Goal: Task Accomplishment & Management: Use online tool/utility

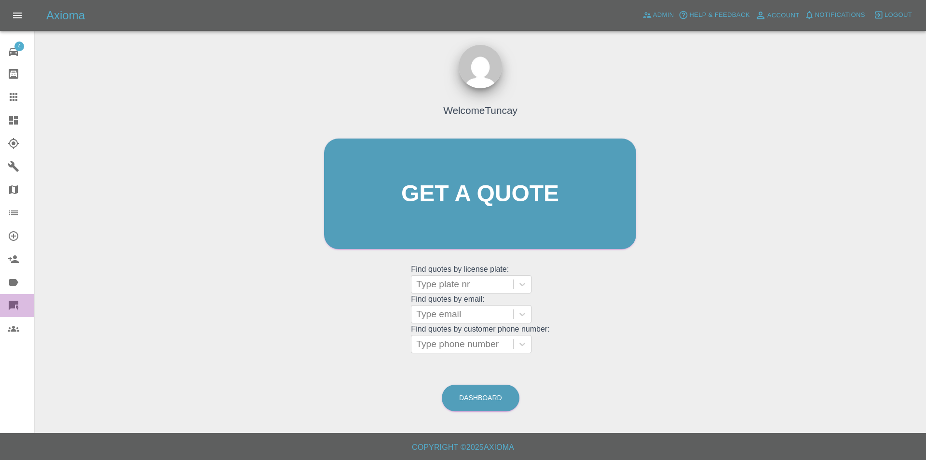
click at [19, 296] on link "Quick Quote" at bounding box center [17, 305] width 34 height 23
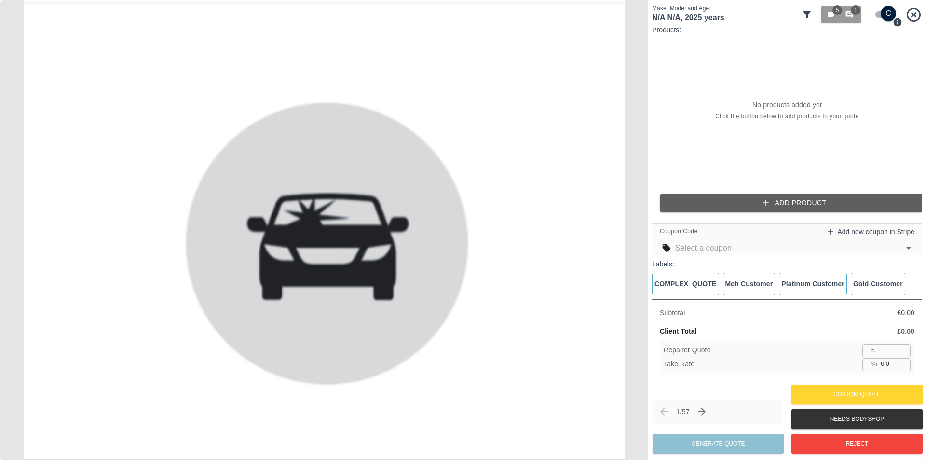
drag, startPoint x: 768, startPoint y: 166, endPoint x: 766, endPoint y: 174, distance: 8.5
click at [767, 169] on div "No products added yet Click the button below to add products to your quote" at bounding box center [787, 110] width 270 height 151
click at [760, 194] on div "Products: No products added yet Click the button below to add products to your …" at bounding box center [787, 122] width 270 height 194
click at [784, 223] on div "Coupon Code Add new coupon in Stripe" at bounding box center [787, 239] width 270 height 32
click at [778, 212] on div "Products: No products added yet Click the button below to add products to your …" at bounding box center [787, 122] width 270 height 194
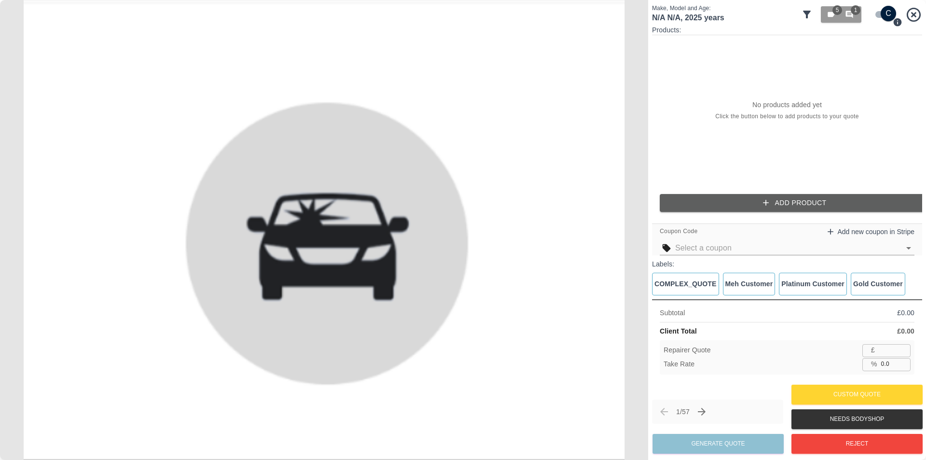
click at [777, 211] on button "Add Product" at bounding box center [795, 203] width 270 height 18
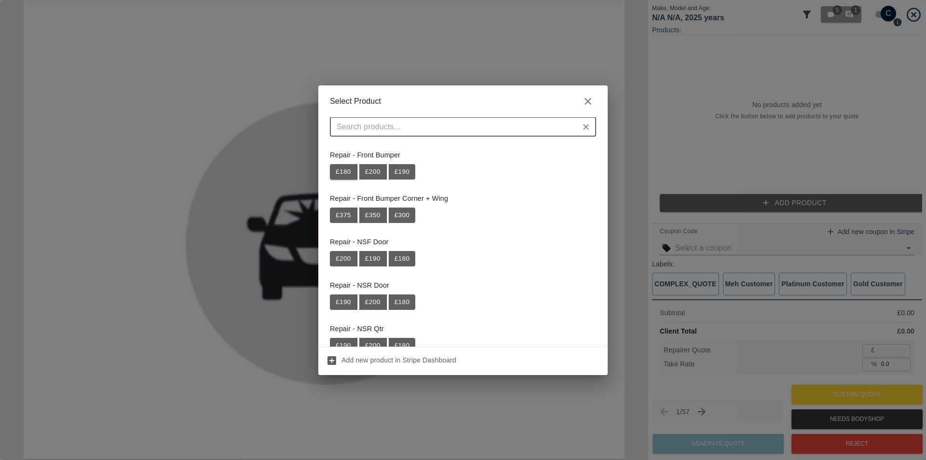
click at [350, 178] on button "£ 180" at bounding box center [343, 171] width 27 height 15
type input "117"
type input "35.0"
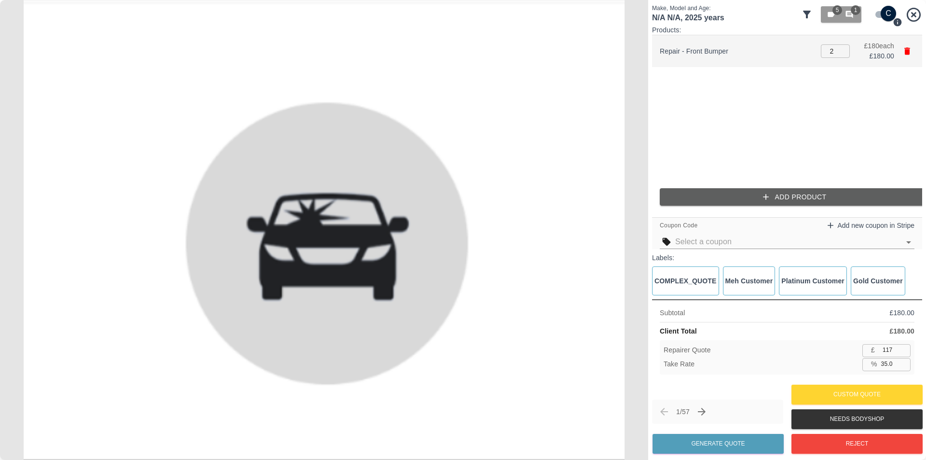
type input "2"
click at [841, 48] on input "2" at bounding box center [835, 51] width 29 height 14
type input "234"
type input "3"
click at [841, 48] on input "3" at bounding box center [835, 51] width 29 height 14
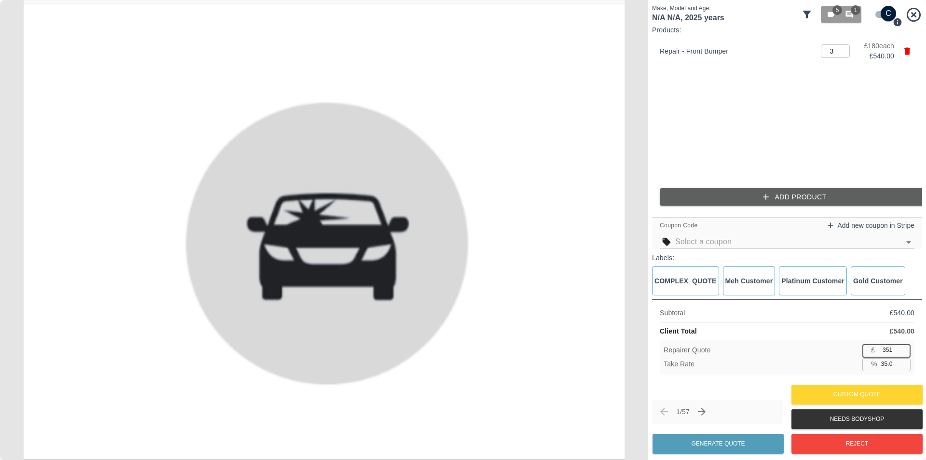
drag, startPoint x: 890, startPoint y: 348, endPoint x: 859, endPoint y: 351, distance: 31.0
click at [867, 349] on div "£ 351 ​" at bounding box center [887, 350] width 48 height 12
type input "350"
type input "35.2"
click at [903, 350] on input "350" at bounding box center [895, 350] width 32 height 12
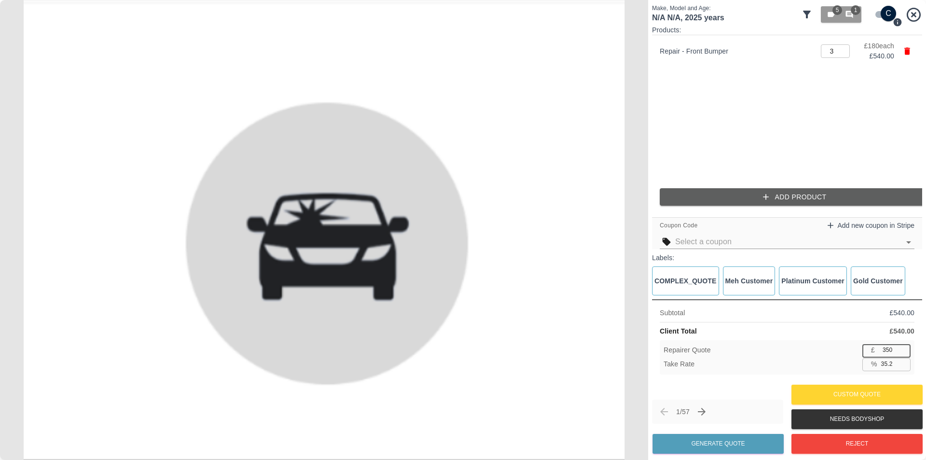
type input "349"
type input "35.4"
click at [903, 350] on input "349" at bounding box center [895, 350] width 32 height 12
type input "350"
type input "35.2"
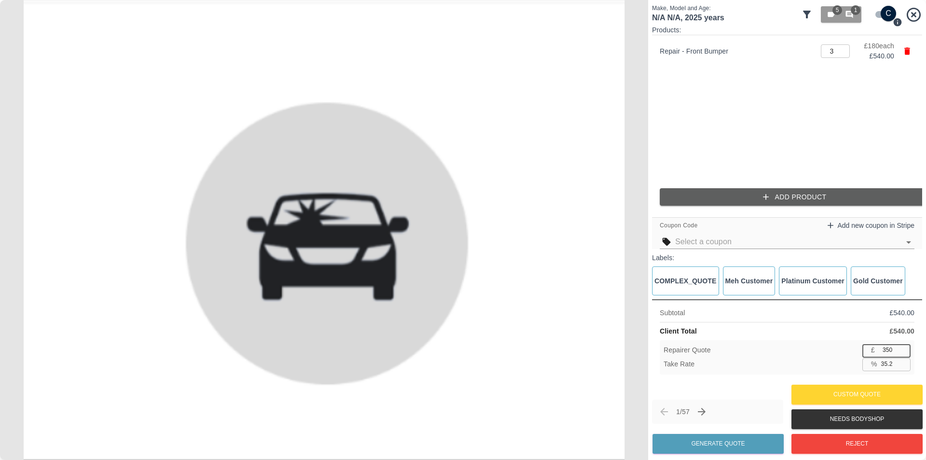
type input "350"
click at [903, 350] on input "350" at bounding box center [895, 350] width 32 height 12
drag, startPoint x: 899, startPoint y: 366, endPoint x: 875, endPoint y: 367, distance: 24.6
click at [875, 367] on div "% 35.2 ​" at bounding box center [887, 364] width 48 height 12
type input "36"
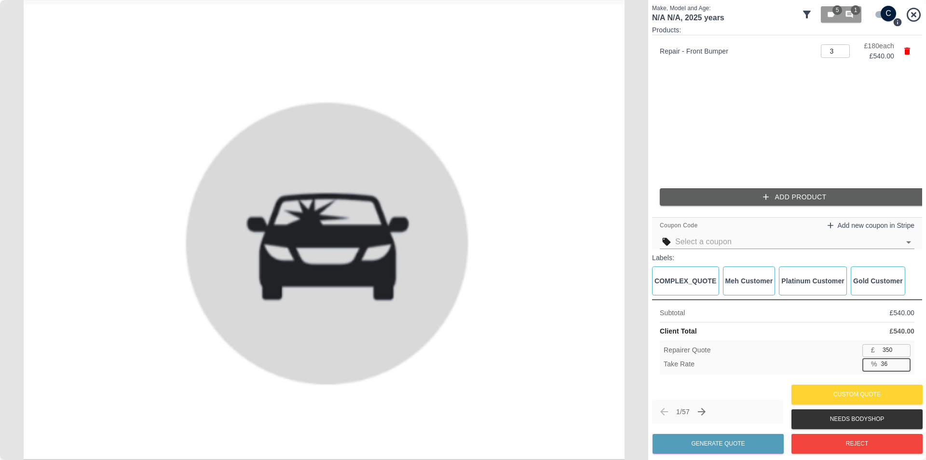
type input "345"
type input "36.1"
click at [858, 361] on div "Take Rate % 36.1 ​" at bounding box center [787, 364] width 247 height 12
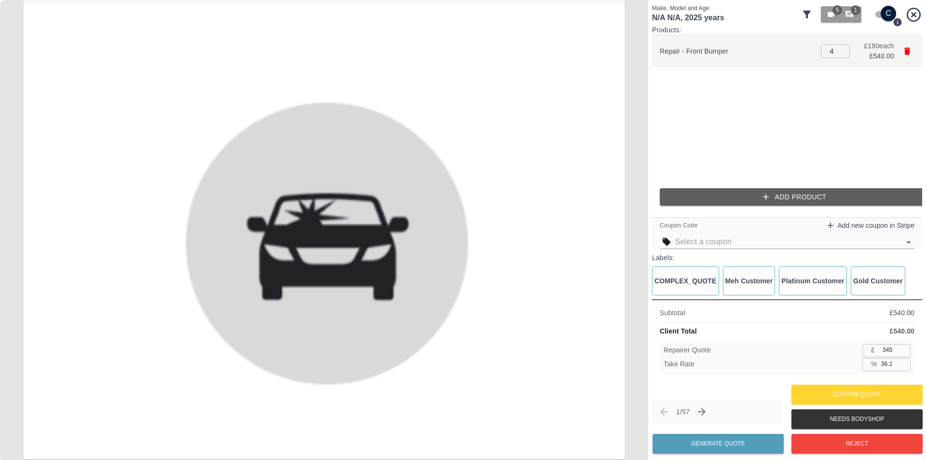
type input "4"
click at [841, 48] on input "4" at bounding box center [835, 51] width 29 height 14
type input "52.1"
type input "5"
click at [840, 48] on input "5" at bounding box center [835, 51] width 29 height 14
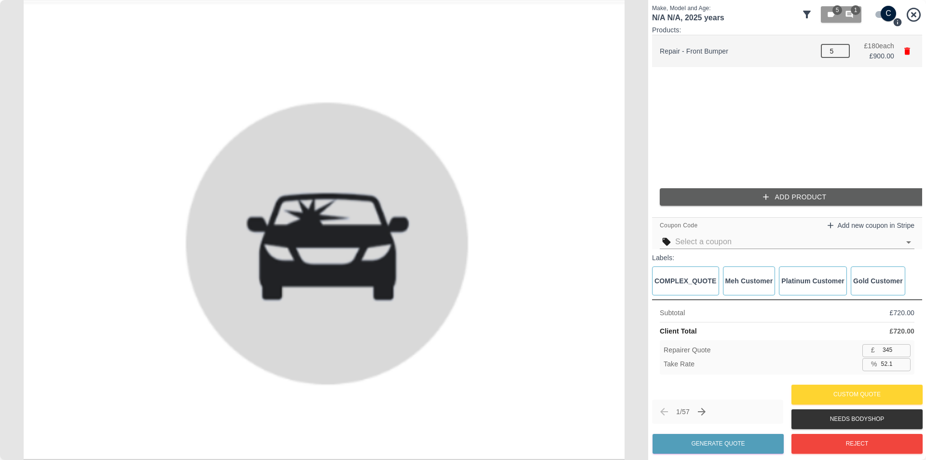
type input "61.7"
type input "6"
type input "68.1"
click at [840, 48] on input "6" at bounding box center [835, 51] width 29 height 14
type input "5"
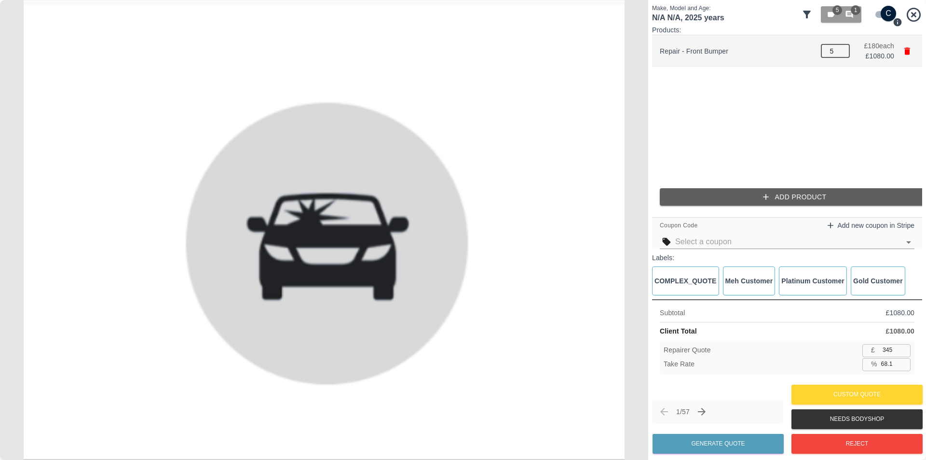
click at [843, 55] on input "5" at bounding box center [835, 51] width 29 height 14
type input "61.7"
type input "4"
click at [843, 55] on input "4" at bounding box center [835, 51] width 29 height 14
type input "52.1"
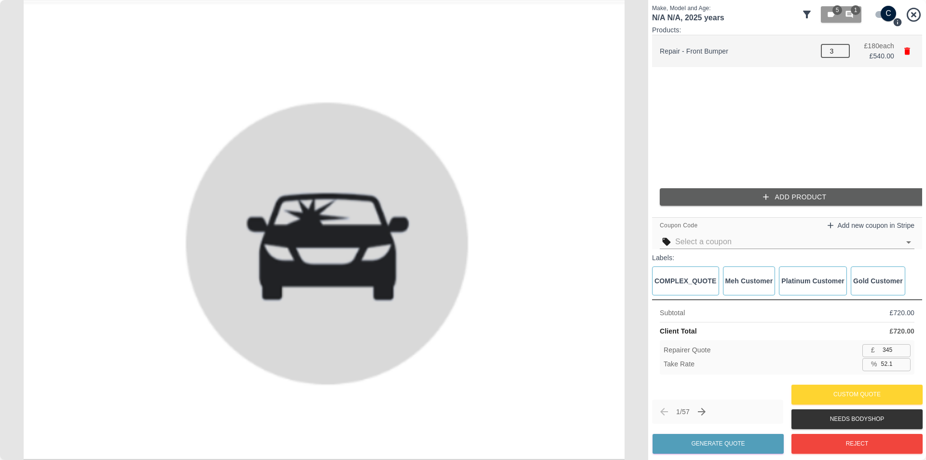
type input "3"
click at [843, 55] on input "3" at bounding box center [835, 51] width 29 height 14
type input "36.1"
type input "2"
click at [843, 55] on input "2" at bounding box center [835, 51] width 29 height 14
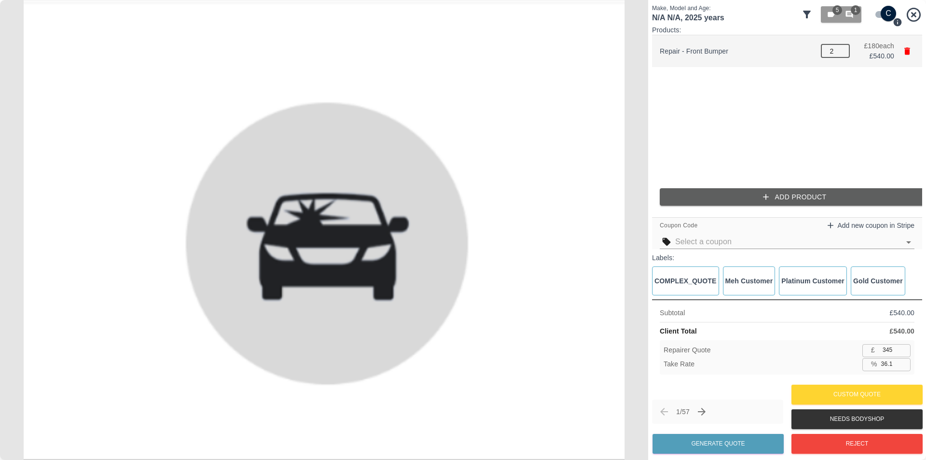
type input "4.2"
type input "1"
click at [843, 55] on input "1" at bounding box center [835, 51] width 29 height 14
type input "-91.7"
type input "2"
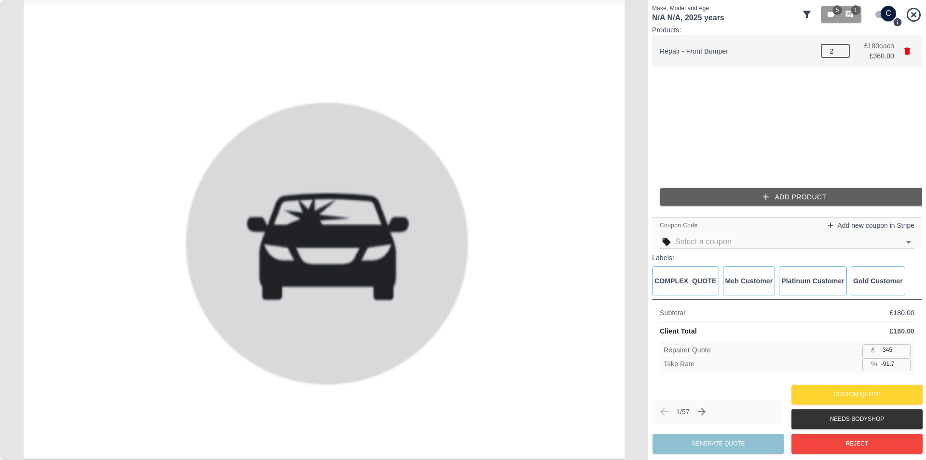
type input "4.2"
click at [842, 49] on input "2" at bounding box center [835, 51] width 29 height 14
type input "1"
click at [840, 55] on input "1" at bounding box center [835, 51] width 29 height 14
type input "-91.7"
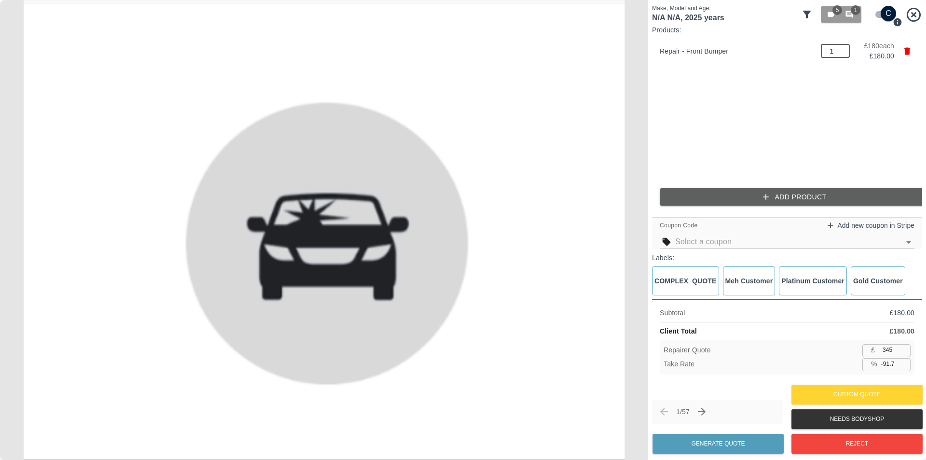
click at [836, 94] on ul "Repair - Front Bumper 1 ​ £ 180 each £ 180.00" at bounding box center [787, 107] width 270 height 145
type input "180"
drag, startPoint x: 901, startPoint y: 356, endPoint x: 876, endPoint y: 355, distance: 24.6
type input "180"
click at [879, 355] on input "180" at bounding box center [895, 350] width 32 height 12
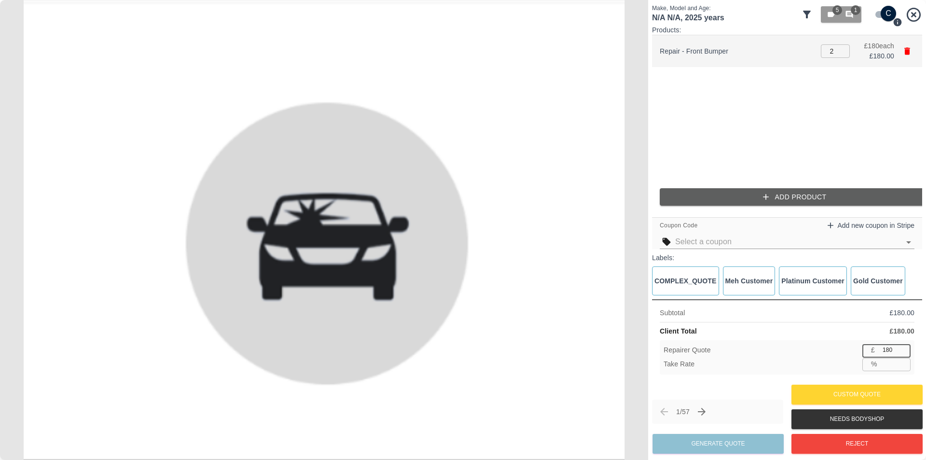
type input "2"
click at [842, 46] on input "2" at bounding box center [835, 51] width 29 height 14
type input "50.0"
type input "3"
click at [841, 47] on input "3" at bounding box center [835, 51] width 29 height 14
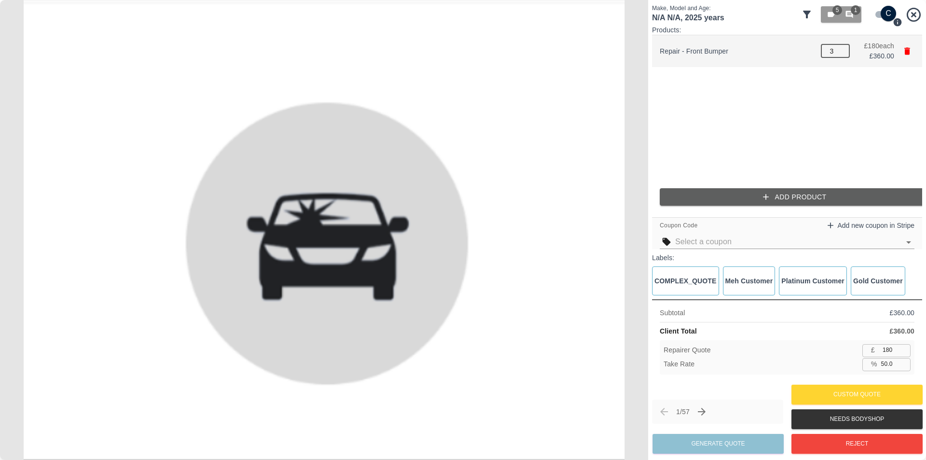
type input "66.7"
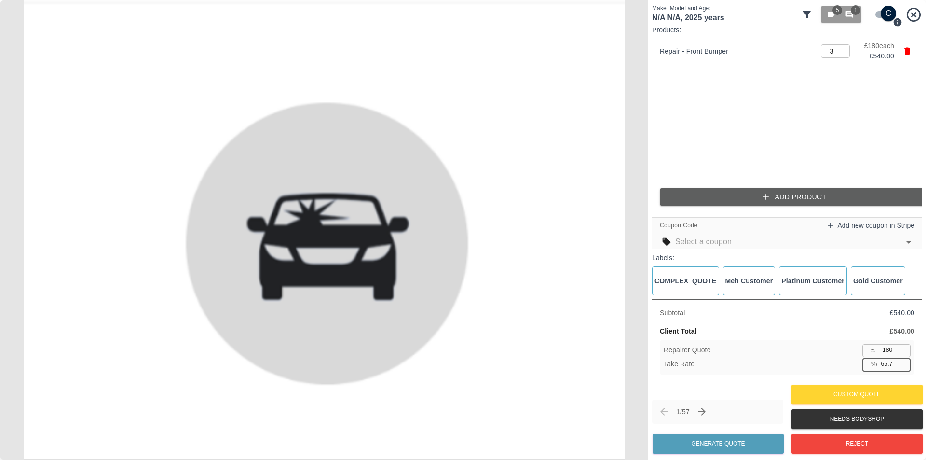
drag, startPoint x: 895, startPoint y: 364, endPoint x: 854, endPoint y: 363, distance: 41.5
click at [855, 363] on div "Take Rate % 66.7 ​" at bounding box center [787, 364] width 247 height 12
click at [889, 348] on input "180" at bounding box center [895, 350] width 32 height 12
type input "5"
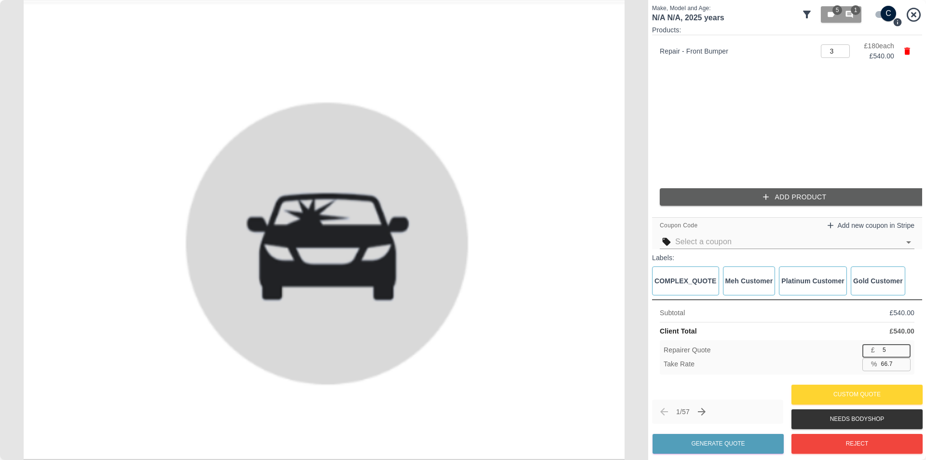
type input "99.1"
type input "50"
type input "90.7"
type input "500"
type input "7.4"
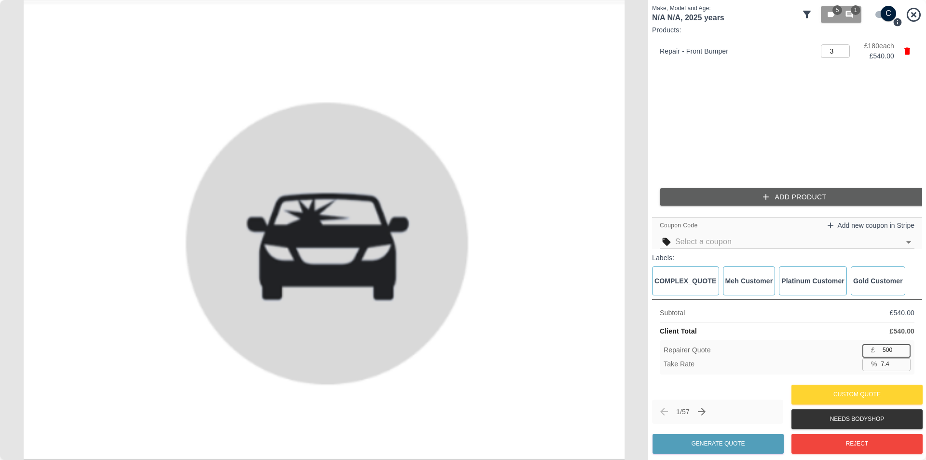
type input "500"
click at [837, 111] on ul "Repair - Front Bumper 3 ​ £ 180 each £ 540.00" at bounding box center [787, 107] width 270 height 145
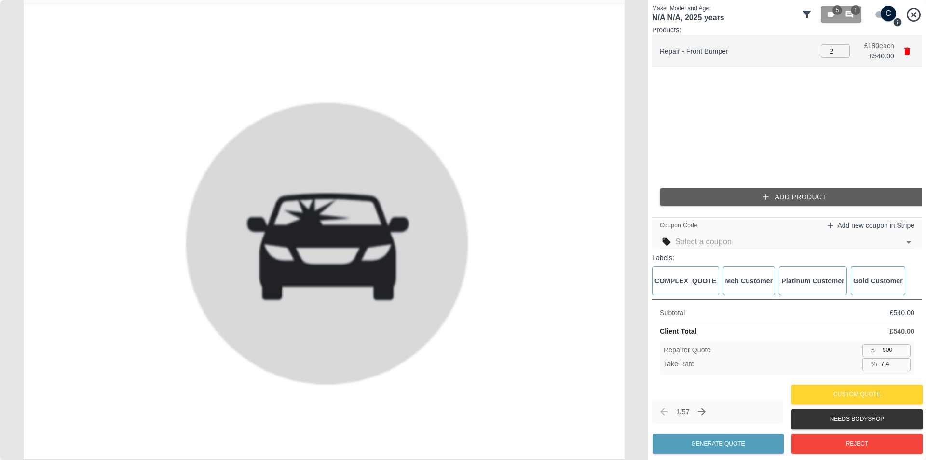
type input "2"
click at [843, 53] on input "2" at bounding box center [835, 51] width 29 height 14
type input "-38.9"
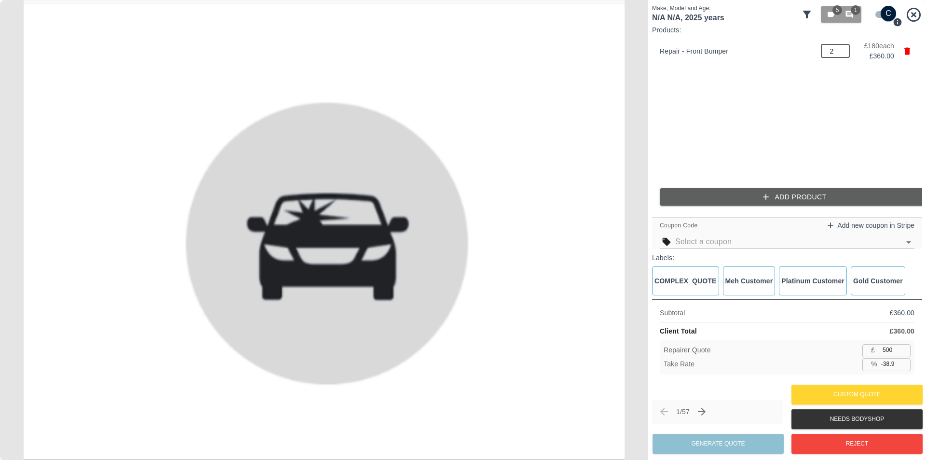
click at [830, 82] on ul "Repair - Front Bumper 2 ​ £ 180 each £ 360.00" at bounding box center [787, 107] width 270 height 145
click at [780, 374] on div "Subtotal £ 360.00 Client Total £ 360.00 Repairer Quote £ 500 ​ Take Rate % -38.…" at bounding box center [787, 340] width 270 height 83
click at [729, 450] on div "1 / 57 Generate Quote" at bounding box center [717, 427] width 131 height 56
type input "3"
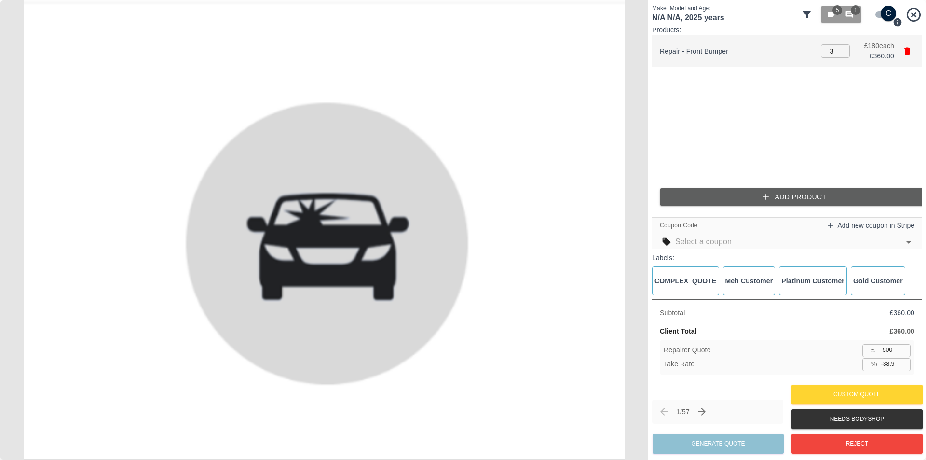
click at [842, 48] on input "3" at bounding box center [835, 51] width 29 height 14
type input "7.4"
type input "2"
click at [841, 55] on input "2" at bounding box center [835, 51] width 29 height 14
type input "-38.9"
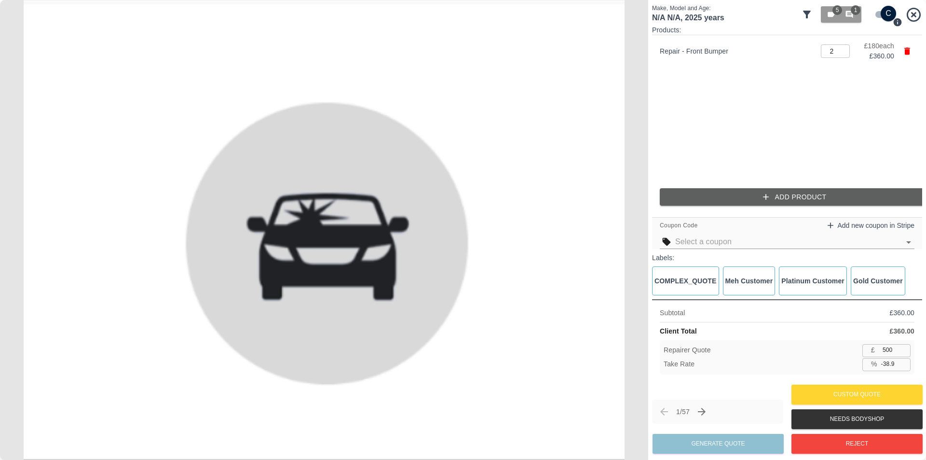
click at [748, 450] on div "1 / 57 Generate Quote" at bounding box center [717, 427] width 131 height 56
drag, startPoint x: 893, startPoint y: 350, endPoint x: 848, endPoint y: 350, distance: 45.3
click at [859, 352] on div "Repairer Quote £ 500 ​" at bounding box center [787, 350] width 247 height 12
type input "3"
type input "99.2"
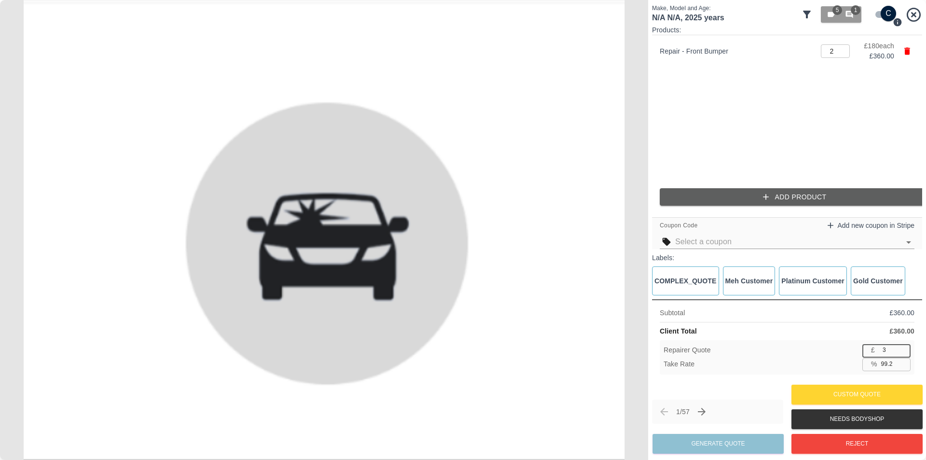
type input "36"
type input "90.0"
type input "360"
click at [848, 350] on div "Repairer Quote £ 360 ​" at bounding box center [787, 350] width 247 height 12
drag, startPoint x: 897, startPoint y: 352, endPoint x: 863, endPoint y: 352, distance: 33.8
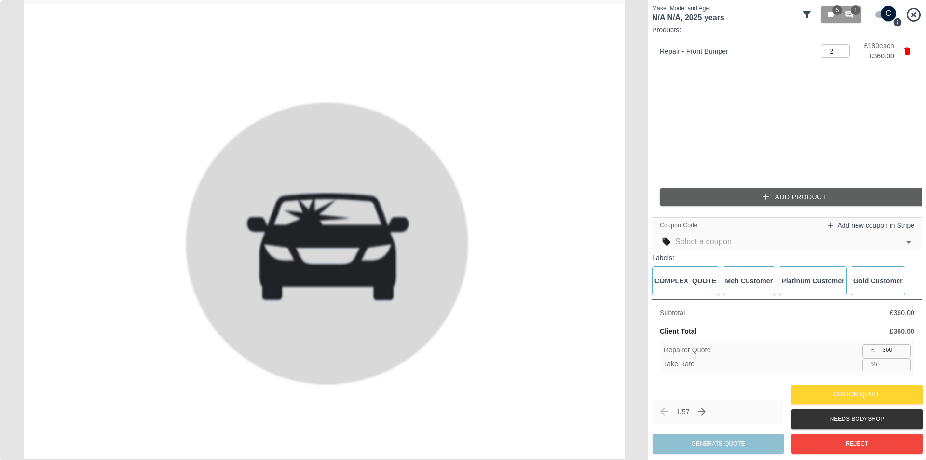
click at [872, 353] on div "£ 360 ​" at bounding box center [887, 350] width 48 height 12
type input "2"
type input "99.4"
type input "25"
type input "93.1"
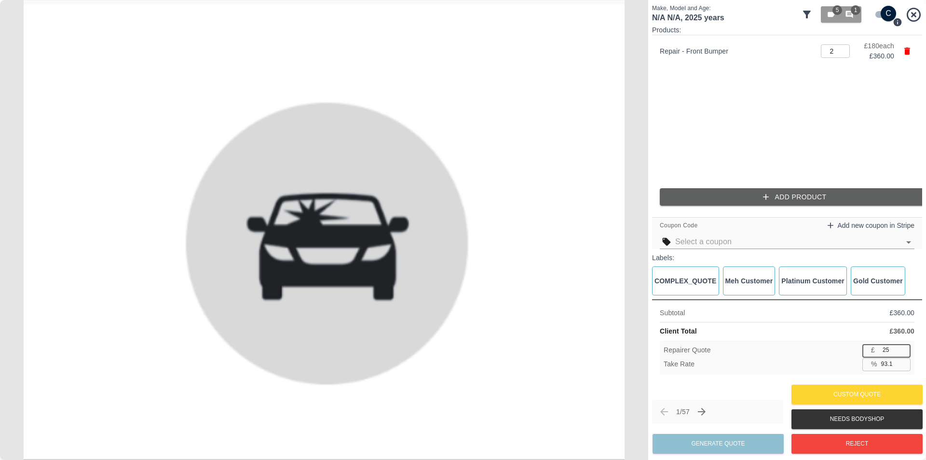
type input "250"
type input "30.6"
type input "250"
click at [828, 357] on div "Repairer Quote £ 250 ​ Take Rate % 30.6 ​" at bounding box center [787, 357] width 255 height 34
drag, startPoint x: 893, startPoint y: 348, endPoint x: 845, endPoint y: 361, distance: 49.6
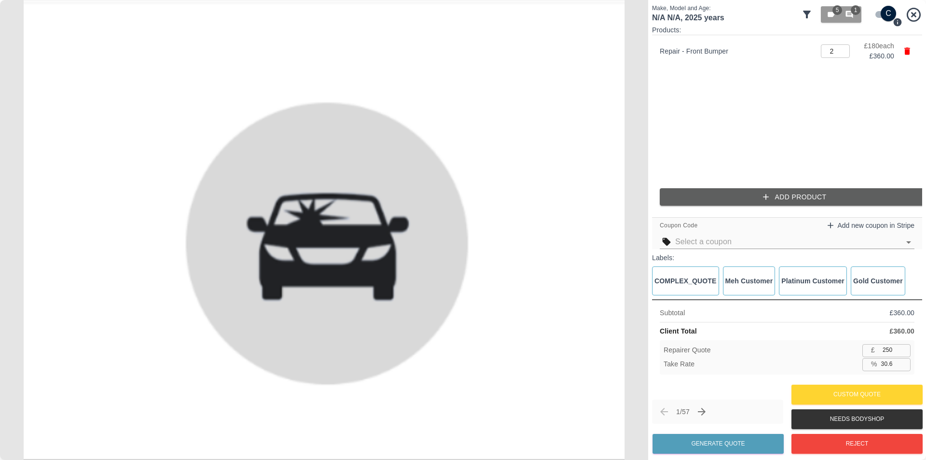
click at [855, 359] on div "Repairer Quote £ 250 ​ Take Rate % 30.6 ​" at bounding box center [787, 357] width 255 height 34
click at [782, 349] on div "Repairer Quote £ 250 ​" at bounding box center [787, 350] width 247 height 12
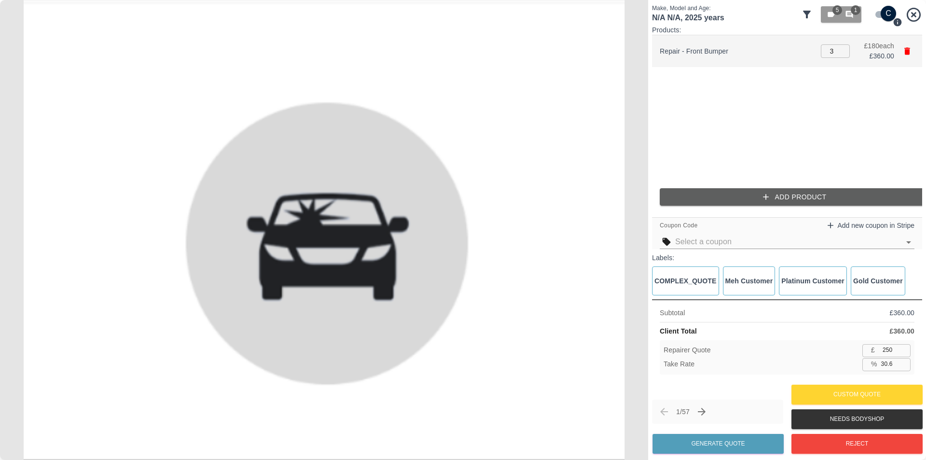
type input "3"
click at [840, 49] on input "3" at bounding box center [835, 51] width 29 height 14
type input "53.7"
type input "4"
click at [840, 49] on input "4" at bounding box center [835, 51] width 29 height 14
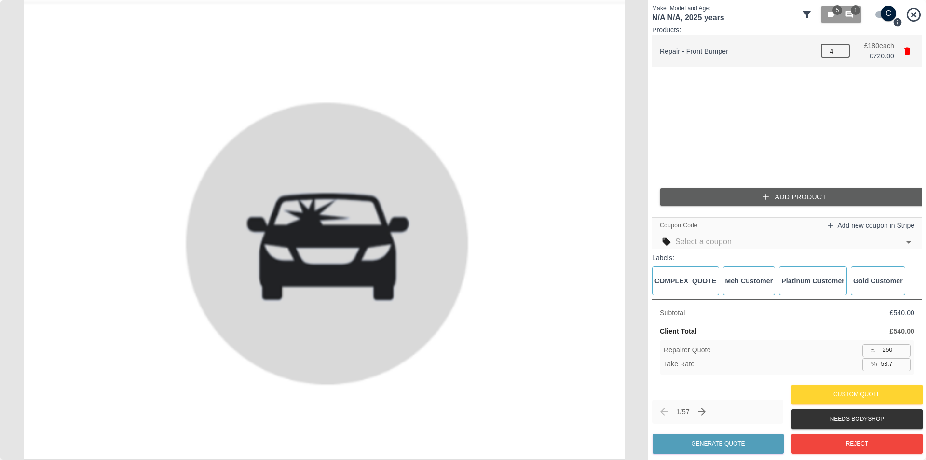
type input "65.3"
type input "5"
click at [840, 49] on input "5" at bounding box center [835, 51] width 29 height 14
type input "72.2"
type input "6"
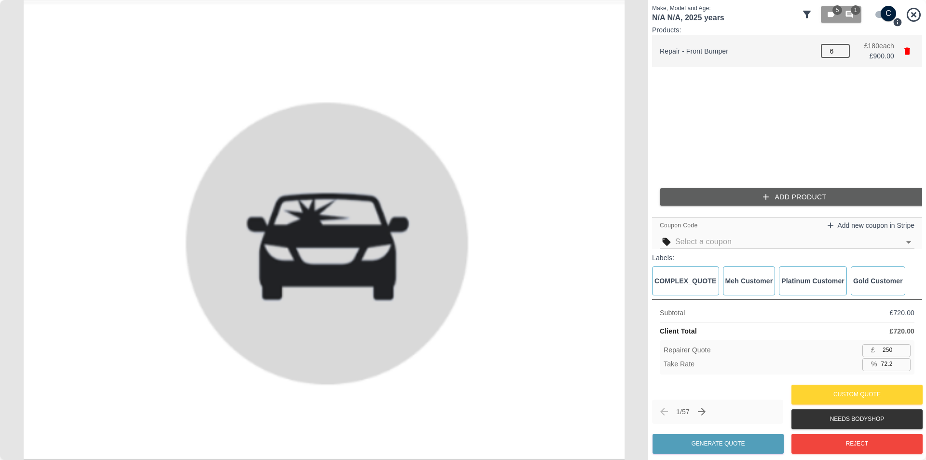
click at [840, 49] on input "6" at bounding box center [835, 51] width 29 height 14
type input "76.9"
type input "5"
click at [842, 52] on input "5" at bounding box center [835, 51] width 29 height 14
type input "72.2"
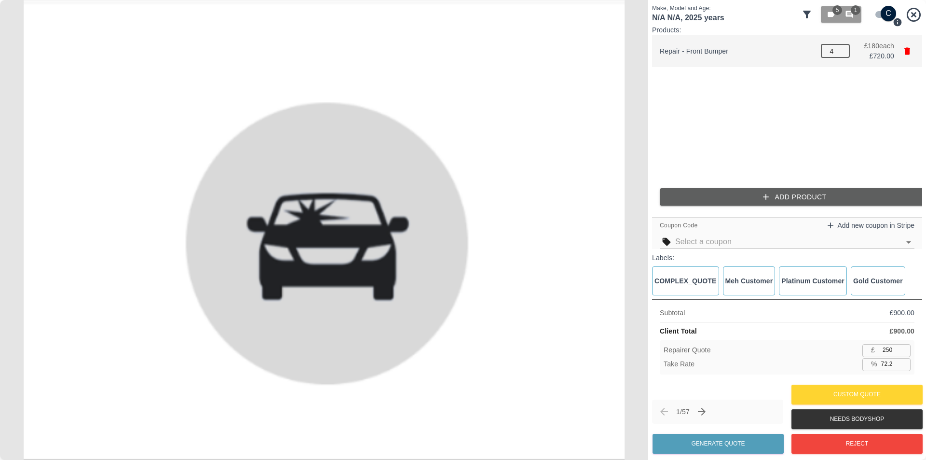
type input "4"
click at [841, 52] on input "4" at bounding box center [835, 51] width 29 height 14
type input "65.3"
type input "3"
click at [841, 52] on input "3" at bounding box center [835, 51] width 29 height 14
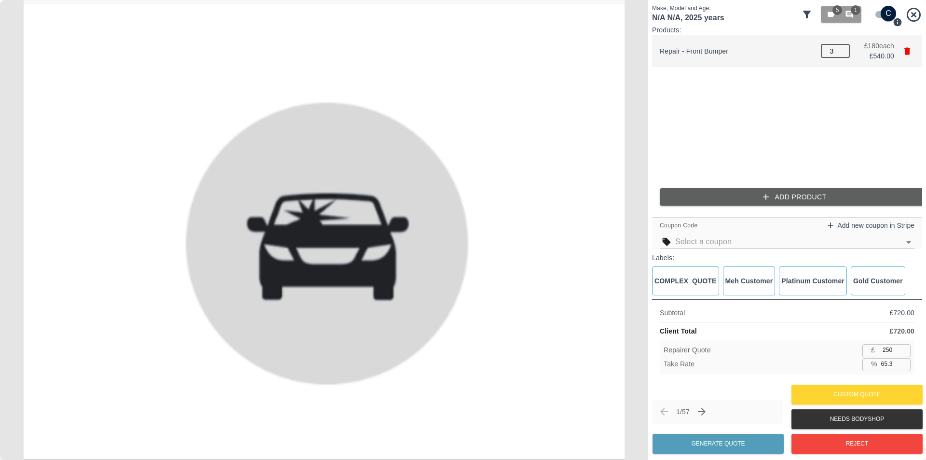
type input "53.7"
type input "2"
click at [841, 52] on input "2" at bounding box center [835, 51] width 29 height 14
type input "30.6"
type input "1"
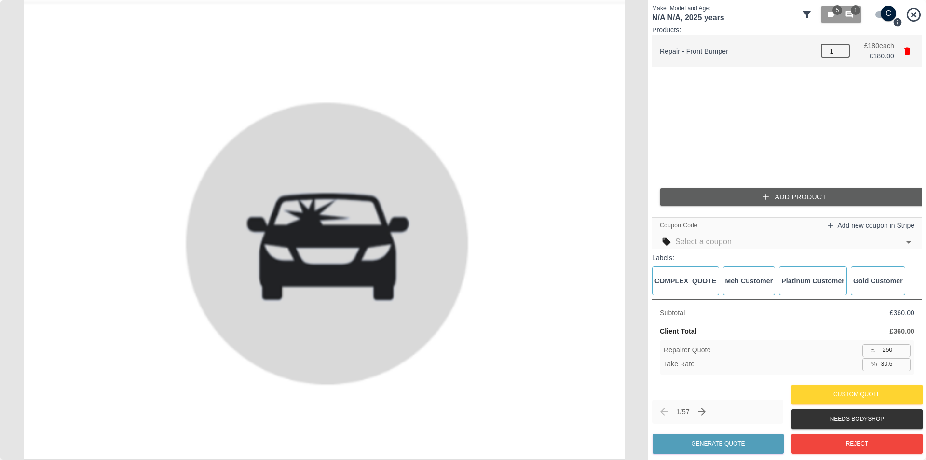
click at [841, 52] on input "1" at bounding box center [835, 51] width 29 height 14
type input "-38.9"
click at [841, 52] on input "number" at bounding box center [835, 51] width 29 height 14
type input "0.0"
click at [841, 52] on input "number" at bounding box center [835, 51] width 29 height 14
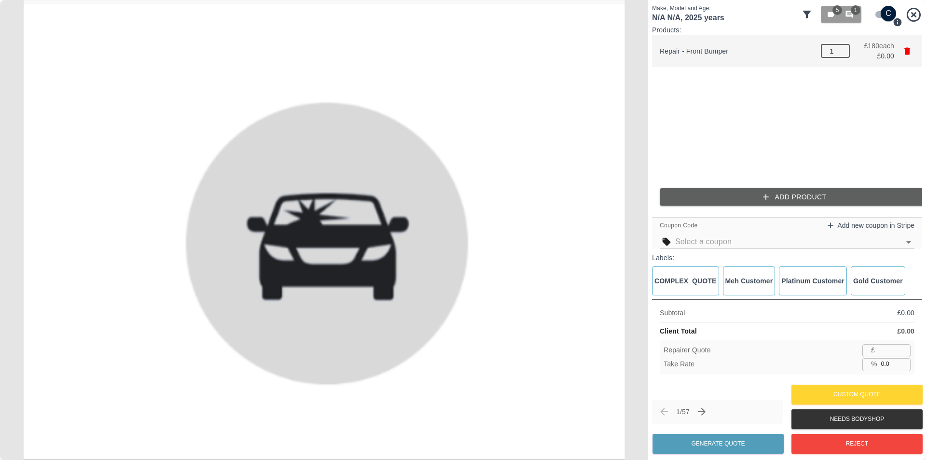
type input "1"
click at [841, 47] on input "1" at bounding box center [835, 51] width 29 height 14
type input "117"
type input "35.0"
type input "2"
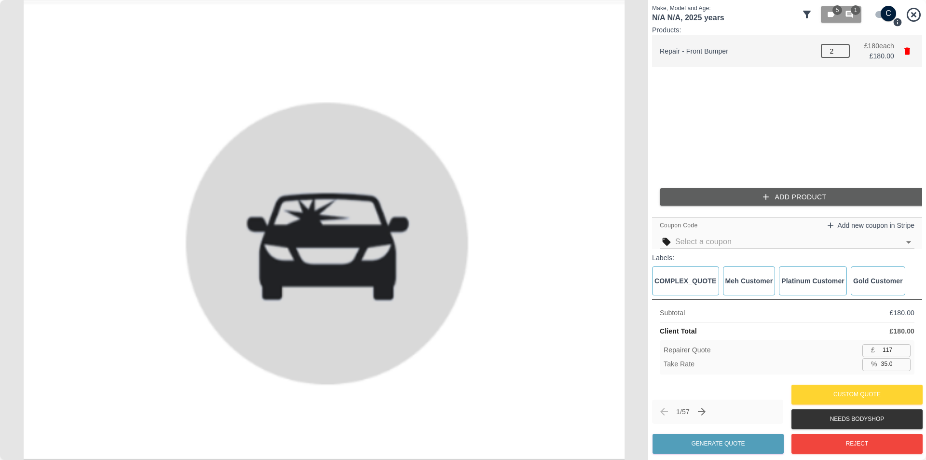
click at [841, 48] on input "2" at bounding box center [835, 51] width 29 height 14
type input "234"
type input "3"
click at [841, 48] on input "3" at bounding box center [835, 51] width 29 height 14
type input "351"
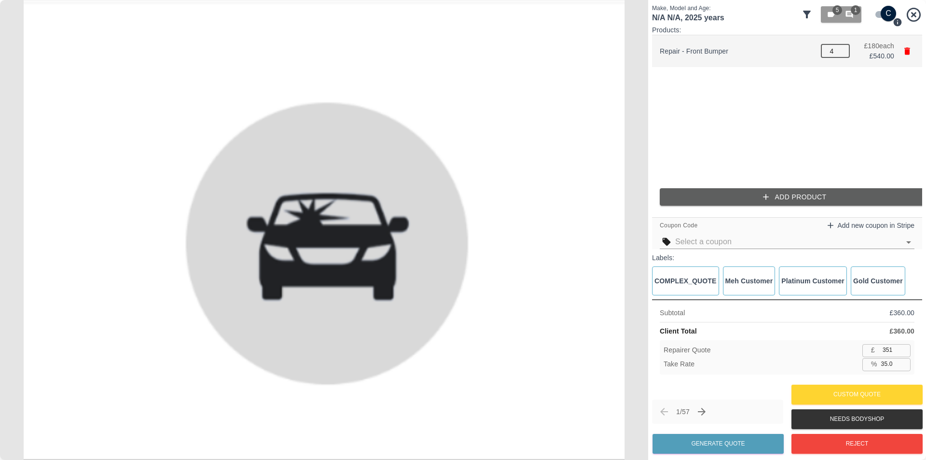
type input "4"
click at [841, 48] on input "4" at bounding box center [835, 51] width 29 height 14
type input "468"
type input "5"
click at [841, 48] on input "5" at bounding box center [835, 51] width 29 height 14
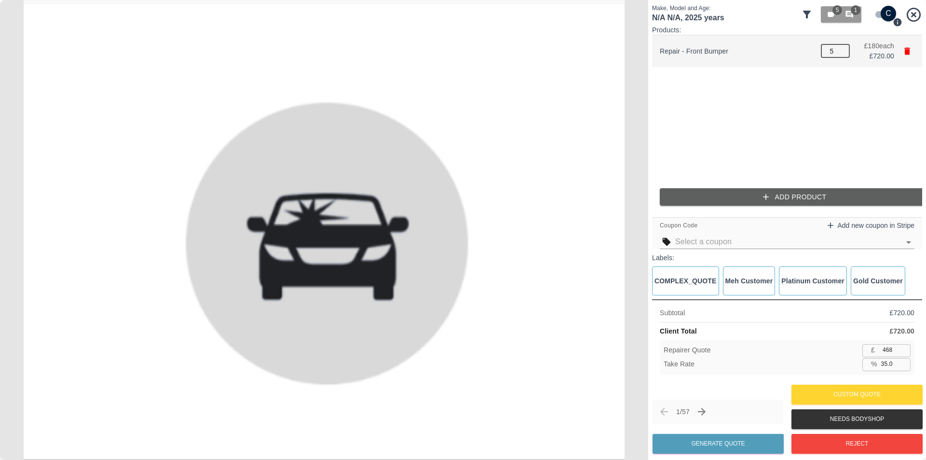
type input "585"
click at [841, 57] on input "5" at bounding box center [835, 51] width 29 height 14
type input "6"
click at [842, 49] on input "6" at bounding box center [835, 51] width 29 height 14
type input "702"
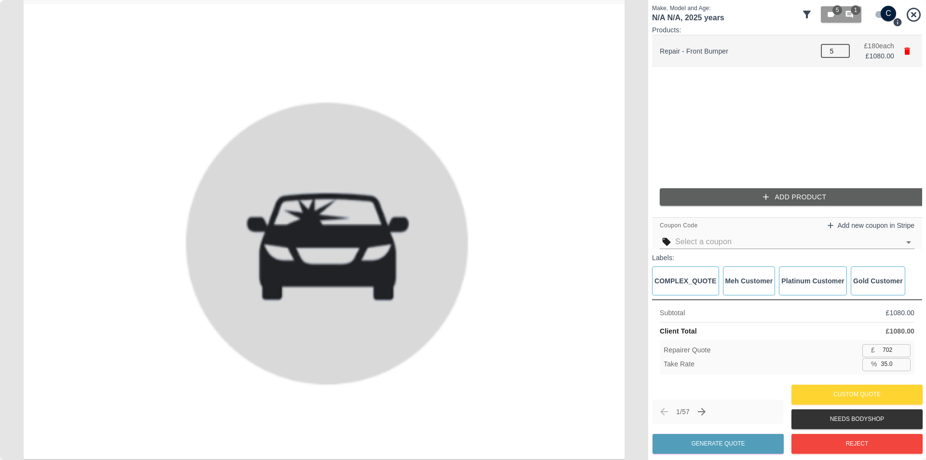
type input "5"
click at [841, 52] on input "5" at bounding box center [835, 51] width 29 height 14
type input "585"
type input "4"
click at [840, 52] on input "4" at bounding box center [835, 51] width 29 height 14
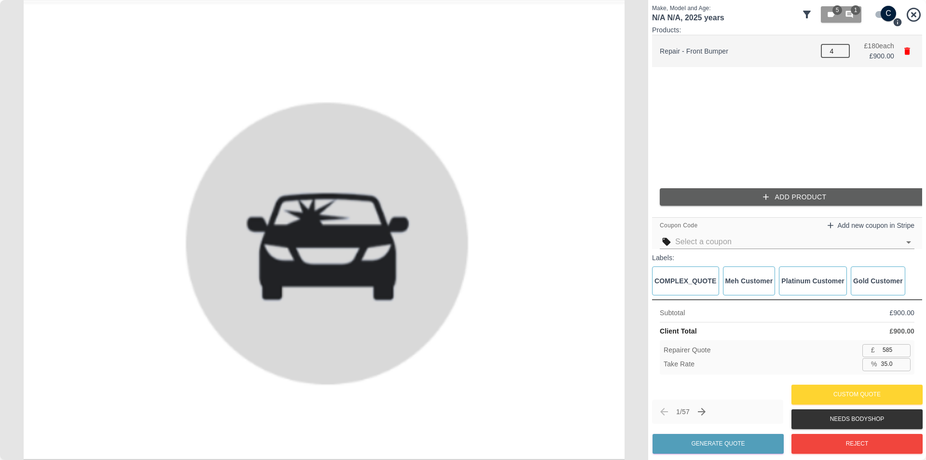
type input "468"
type input "3"
click at [840, 52] on input "3" at bounding box center [835, 51] width 29 height 14
type input "351"
type input "2"
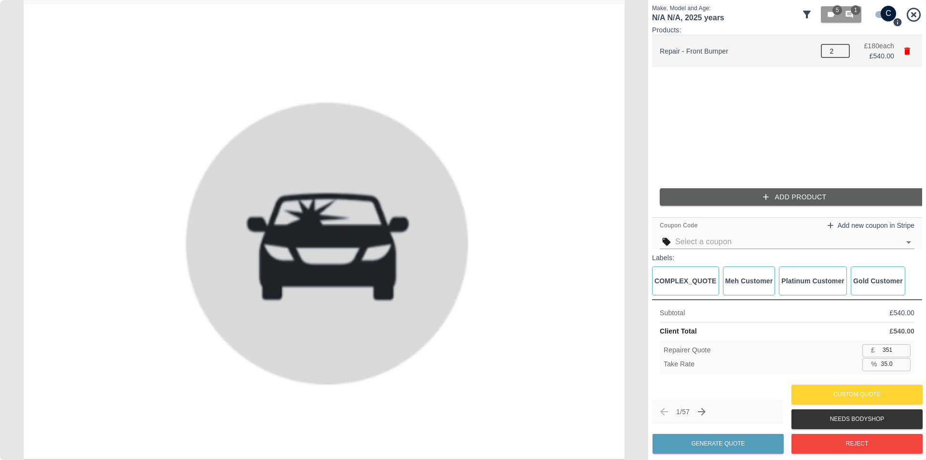
click at [842, 52] on input "2" at bounding box center [835, 51] width 29 height 14
type input "234"
type input "1"
click at [842, 52] on input "1" at bounding box center [835, 51] width 29 height 14
type input "117"
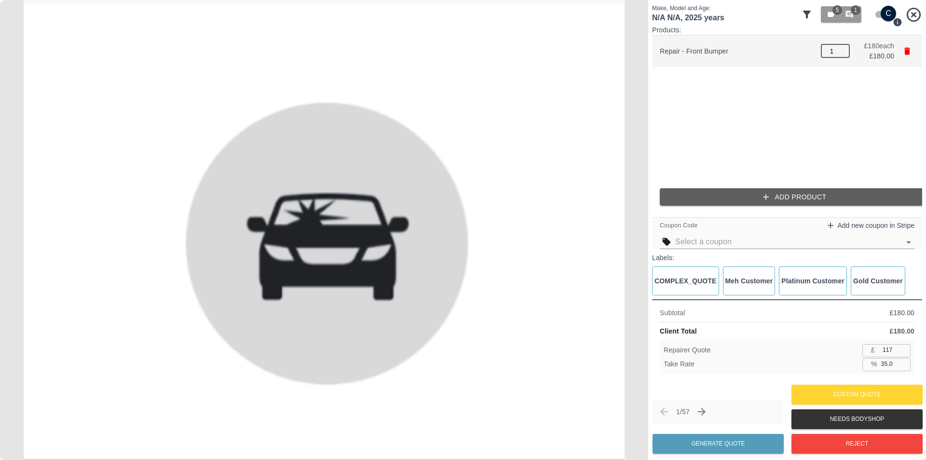
click at [846, 51] on input "1" at bounding box center [835, 51] width 29 height 14
click at [845, 51] on input "1" at bounding box center [835, 51] width 29 height 14
type input "2"
click at [843, 49] on input "2" at bounding box center [835, 51] width 29 height 14
type input "234"
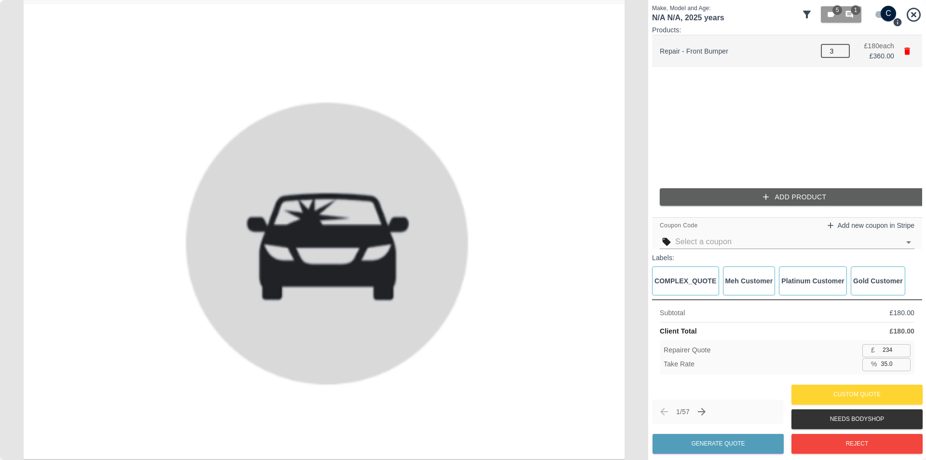
type input "3"
click at [843, 49] on input "3" at bounding box center [835, 51] width 29 height 14
type input "351"
type input "4"
click at [842, 49] on input "4" at bounding box center [835, 51] width 29 height 14
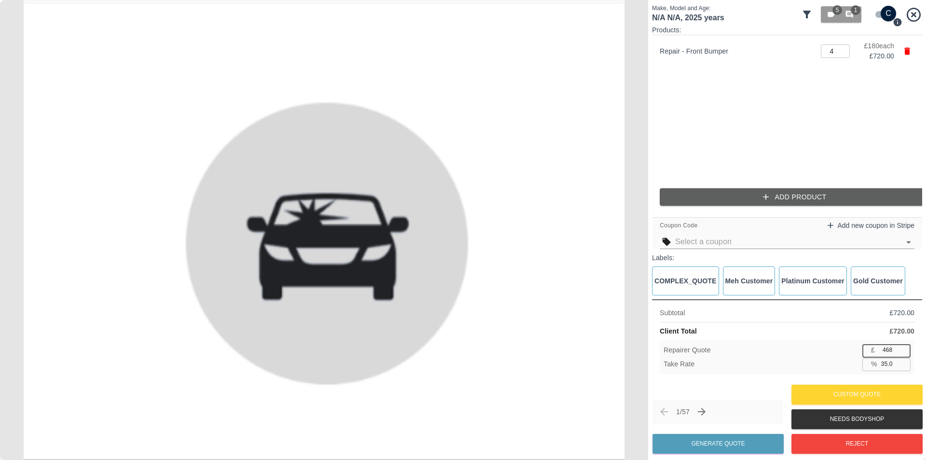
drag, startPoint x: 895, startPoint y: 348, endPoint x: 879, endPoint y: 347, distance: 16.0
click at [879, 347] on input "468" at bounding box center [895, 350] width 32 height 12
type input "5"
type input "99.3"
type input "50"
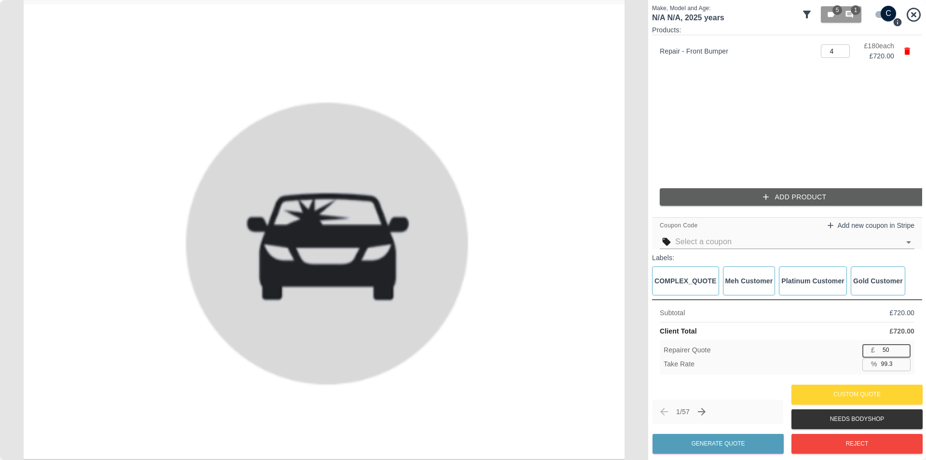
type input "93.1"
type input "500"
type input "30.6"
type input "500"
click at [852, 106] on ul "Repair - Front Bumper 4 ​ £ 180 each £ 720.00" at bounding box center [787, 107] width 270 height 145
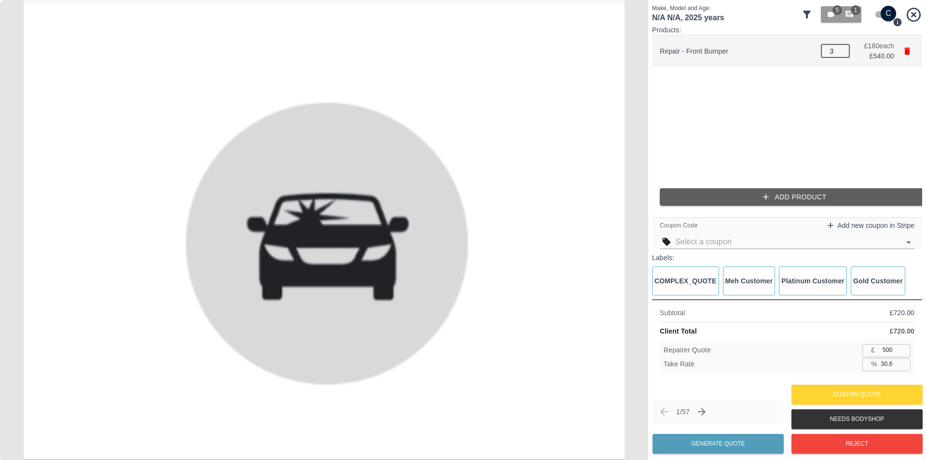
type input "3"
click at [840, 54] on input "3" at bounding box center [835, 51] width 29 height 14
type input "7.4"
type input "2"
click at [841, 54] on input "2" at bounding box center [835, 51] width 29 height 14
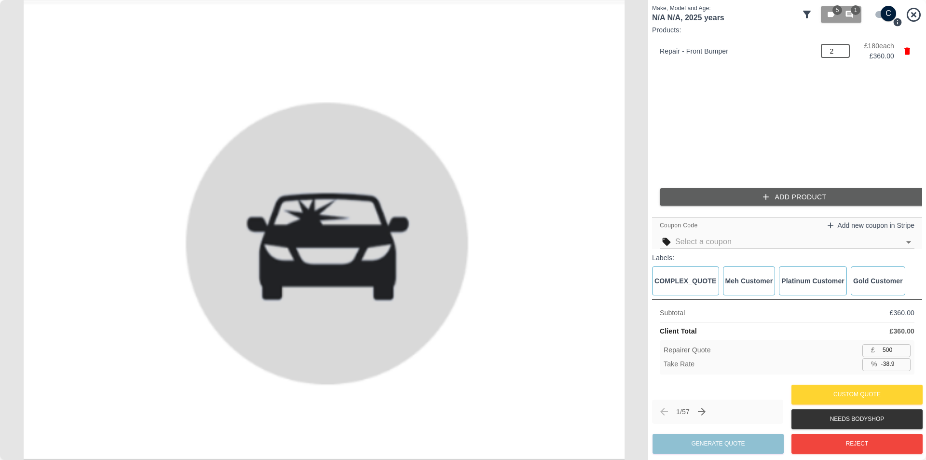
click at [765, 131] on ul "Repair - Front Bumper 2 ​ £ 180 each £ 360.00" at bounding box center [787, 107] width 270 height 145
click at [721, 451] on div "1 / 57 Generate Quote" at bounding box center [717, 427] width 131 height 56
click at [894, 370] on input "-38.9" at bounding box center [893, 364] width 33 height 12
click at [904, 364] on input "-38.9" at bounding box center [893, 364] width 33 height 12
click at [904, 367] on input "-38.9" at bounding box center [893, 364] width 33 height 12
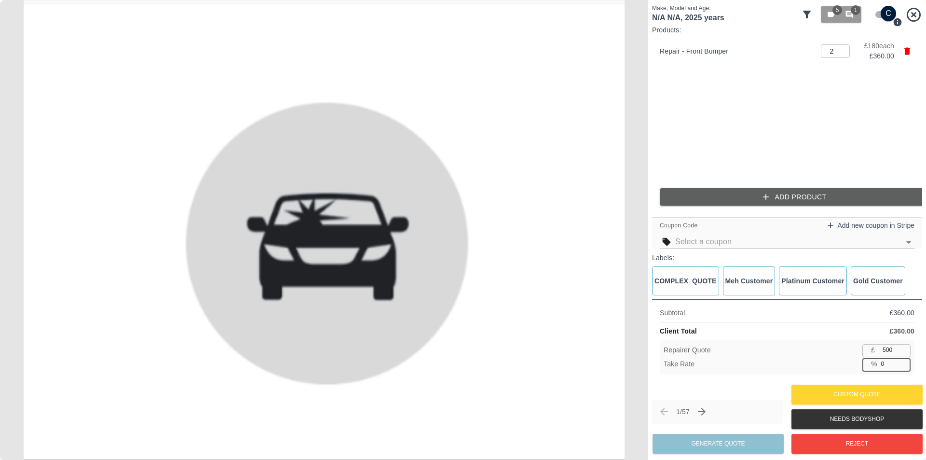
type input "0"
click at [904, 363] on input "0" at bounding box center [893, 364] width 33 height 12
type input "360"
click at [891, 368] on input "number" at bounding box center [893, 364] width 33 height 12
type input "33"
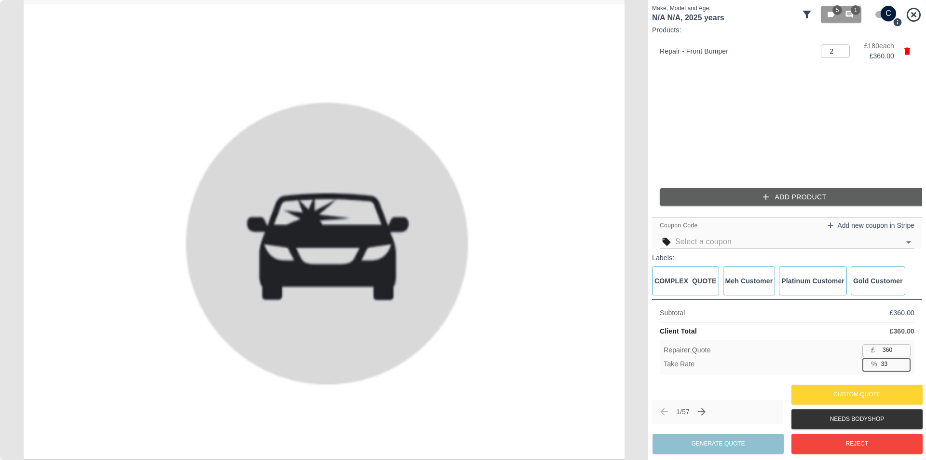
type input "241"
type input "33.1"
click at [839, 370] on div "Take Rate % 33.1 ​" at bounding box center [787, 364] width 247 height 12
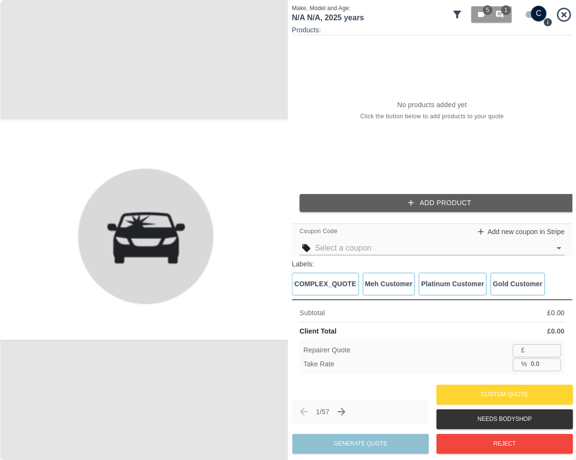
drag, startPoint x: 543, startPoint y: 363, endPoint x: 480, endPoint y: 368, distance: 62.9
click at [480, 368] on div "Take Rate % 0.0 ​" at bounding box center [433, 364] width 258 height 12
click at [478, 368] on div "Take Rate % 0.0 ​" at bounding box center [433, 364] width 258 height 12
click at [472, 200] on button "Add Product" at bounding box center [440, 203] width 281 height 18
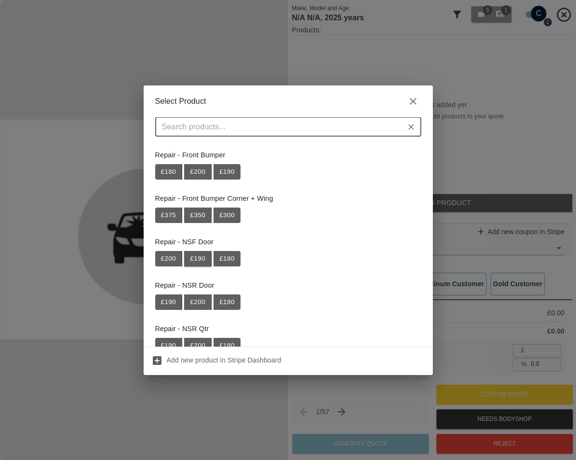
click at [193, 256] on button "£ 190" at bounding box center [197, 258] width 27 height 15
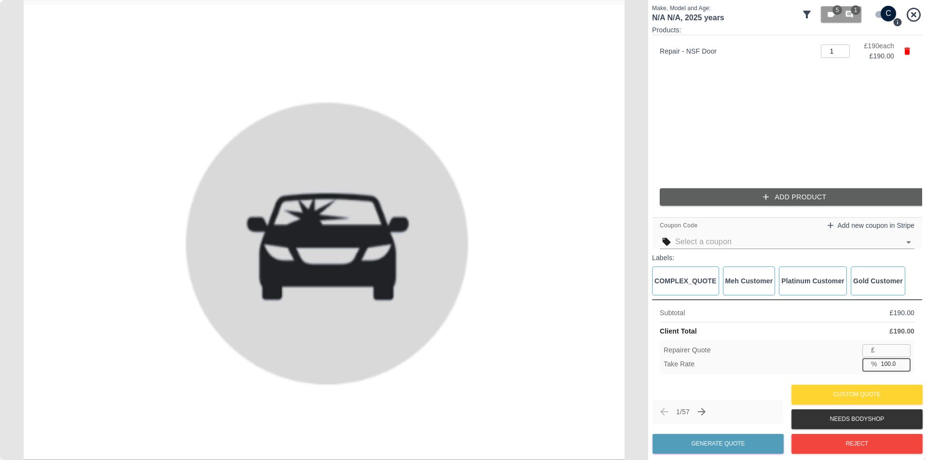
drag, startPoint x: 899, startPoint y: 368, endPoint x: 844, endPoint y: 360, distance: 55.5
click at [576, 364] on div "Take Rate % 100.0 ​" at bounding box center [787, 364] width 247 height 12
type input "20"
type input "152"
click at [576, 360] on div "Take Rate % 20.0 ​" at bounding box center [787, 364] width 247 height 12
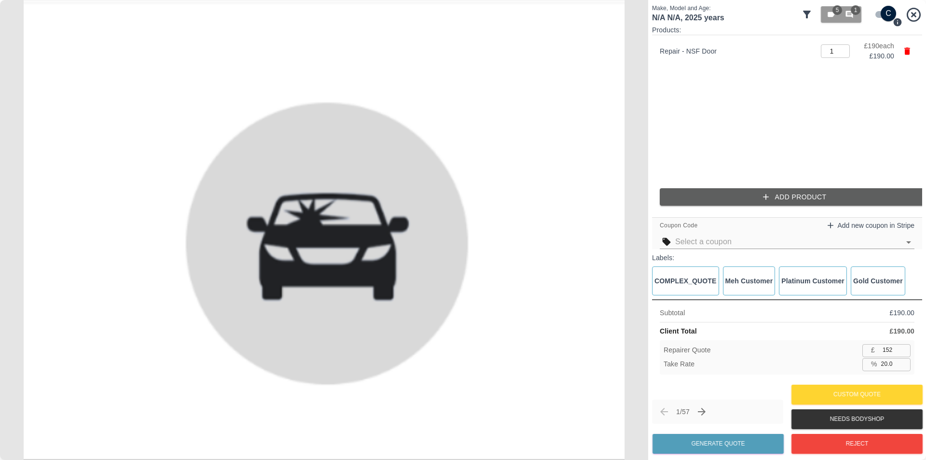
drag, startPoint x: 894, startPoint y: 366, endPoint x: 860, endPoint y: 365, distance: 34.7
click at [576, 366] on div "Take Rate % 20.0 ​" at bounding box center [787, 364] width 247 height 12
type input "33"
type input "127"
type input "33.2"
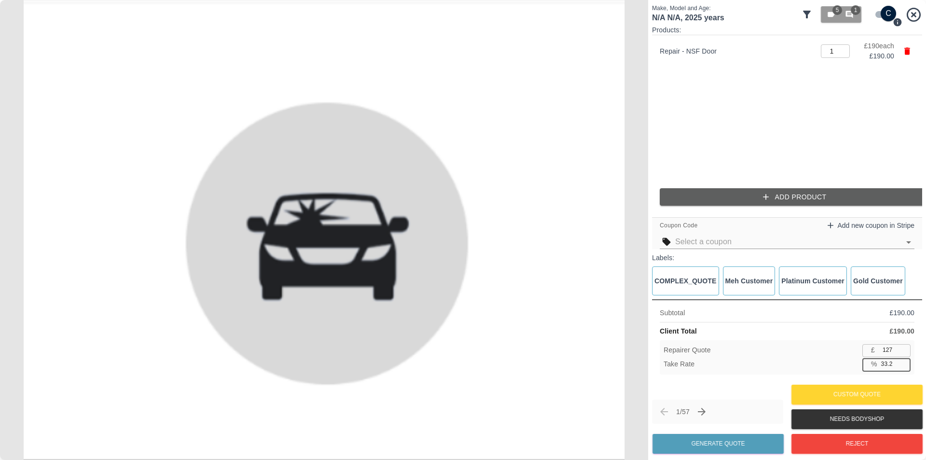
click at [576, 363] on div "Take Rate % 33.2 ​" at bounding box center [787, 364] width 247 height 12
drag, startPoint x: 895, startPoint y: 351, endPoint x: 831, endPoint y: 343, distance: 64.7
click at [576, 343] on div "Repairer Quote £ 127 ​ Take Rate % 33.2 ​" at bounding box center [787, 357] width 255 height 34
type input "1"
type input "99.5"
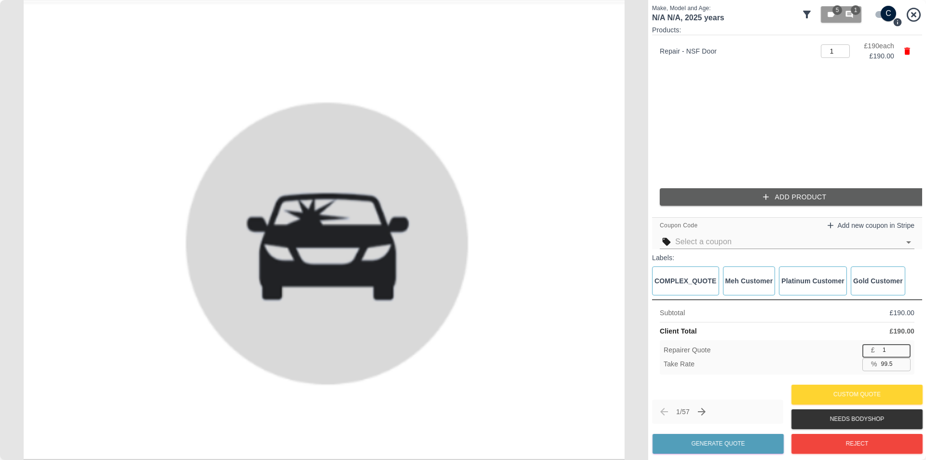
type input "12"
type input "93.7"
type input "127"
type input "33.2"
type input "128"
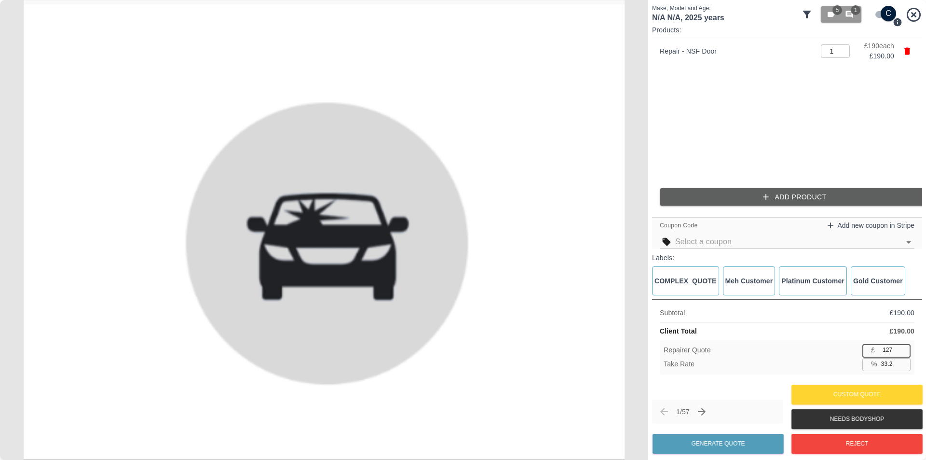
type input "32.6"
type input "128"
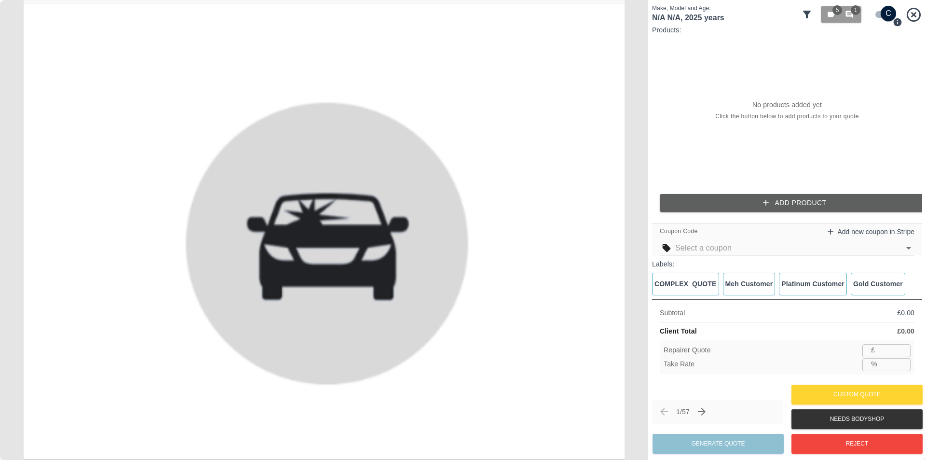
click at [793, 200] on button "Add Product" at bounding box center [795, 203] width 270 height 18
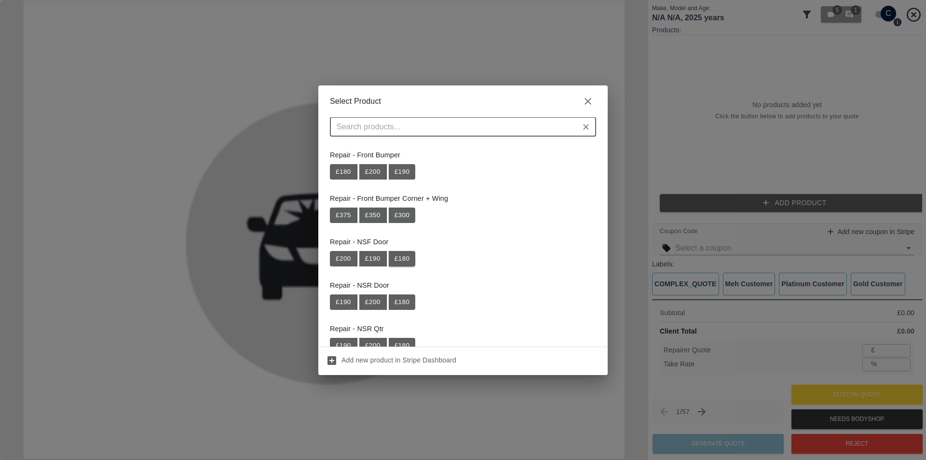
click at [402, 256] on button "£ 180" at bounding box center [402, 258] width 27 height 15
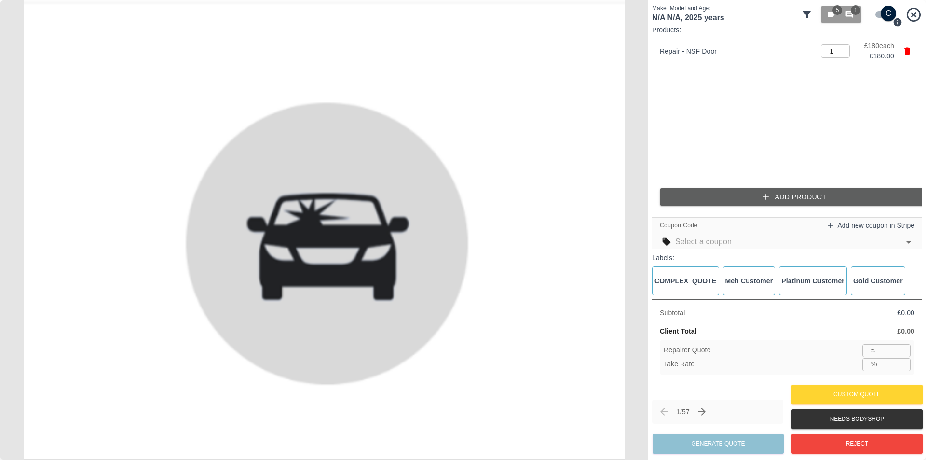
type input "117"
drag, startPoint x: 894, startPoint y: 363, endPoint x: 857, endPoint y: 365, distance: 37.7
click at [866, 364] on div "% 35.0 ​" at bounding box center [887, 364] width 48 height 12
type input "33"
type input "120"
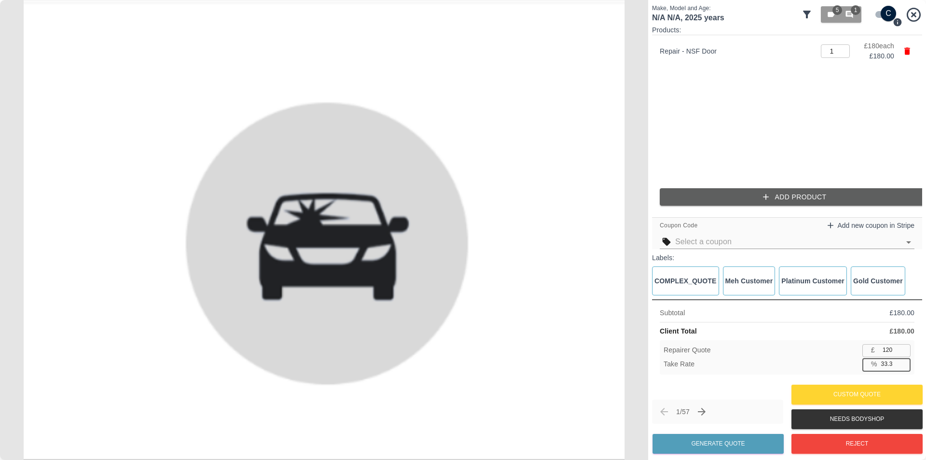
click at [856, 340] on div "Repairer Quote £ 120 ​ Take Rate % 33.3 ​" at bounding box center [787, 357] width 255 height 34
click at [878, 362] on input "33.3" at bounding box center [893, 364] width 33 height 12
type input "33.6"
type input "119"
type input "33.9"
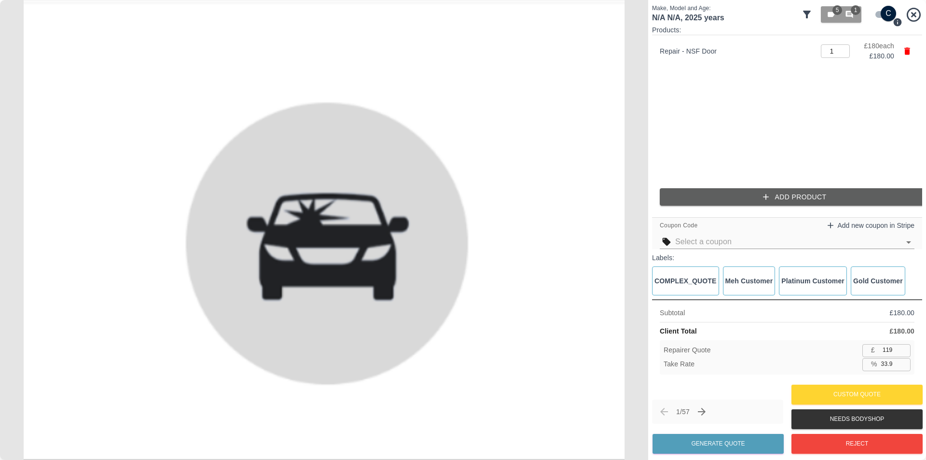
click at [764, 139] on ul "Repair - NSF Door 1 ​ £ 180 each £ 180.00" at bounding box center [787, 107] width 270 height 145
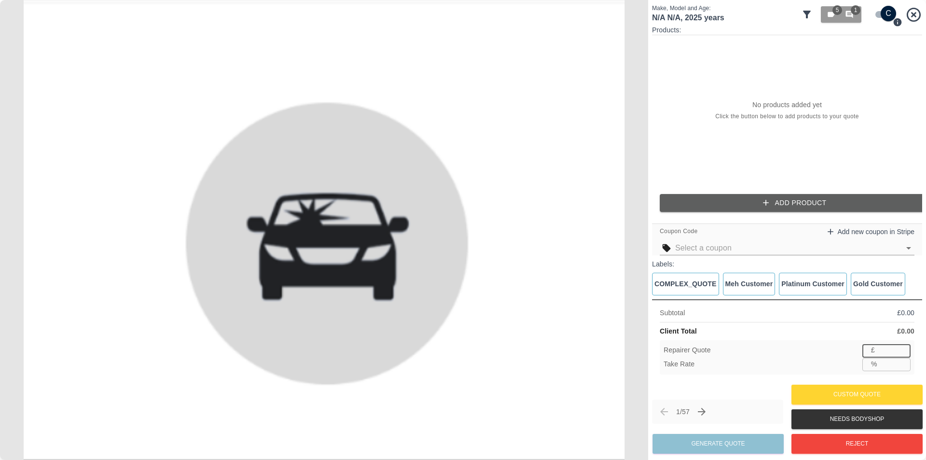
click at [879, 350] on input "number" at bounding box center [895, 350] width 32 height 12
type input "200"
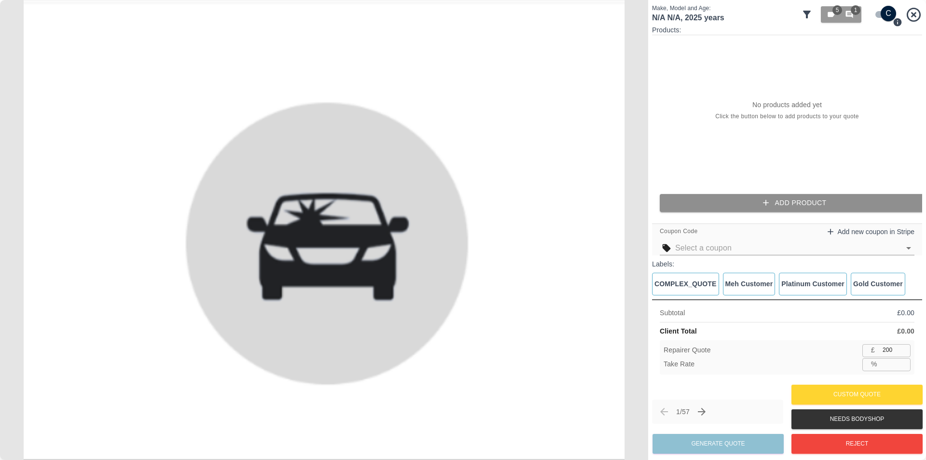
click at [735, 196] on button "Add Product" at bounding box center [795, 203] width 270 height 18
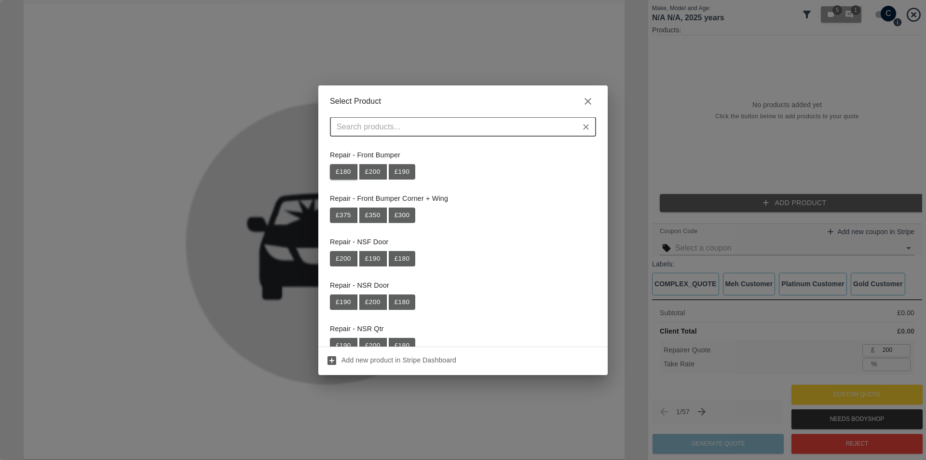
click at [342, 174] on button "£ 180" at bounding box center [343, 171] width 27 height 15
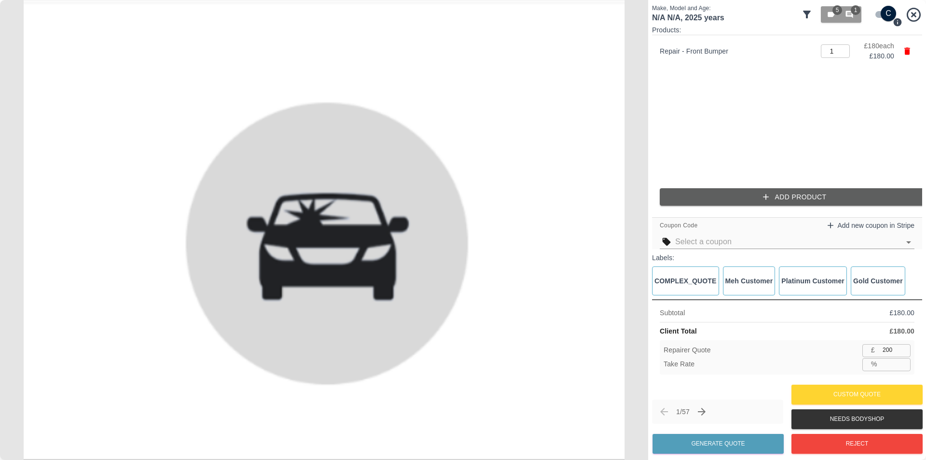
click at [736, 128] on ul "Repair - Front Bumper 1 ​ £ 180 each £ 180.00" at bounding box center [787, 107] width 270 height 145
click at [811, 359] on div "Take Rate % ​" at bounding box center [787, 364] width 247 height 12
drag, startPoint x: 893, startPoint y: 348, endPoint x: 862, endPoint y: 354, distance: 31.8
click at [864, 353] on div "£ 200 ​" at bounding box center [887, 350] width 48 height 12
click at [819, 338] on div "Subtotal £ 180.00 Client Total £ 180.00 Repairer Quote £ 200 ​ Take Rate % ​" at bounding box center [787, 340] width 270 height 83
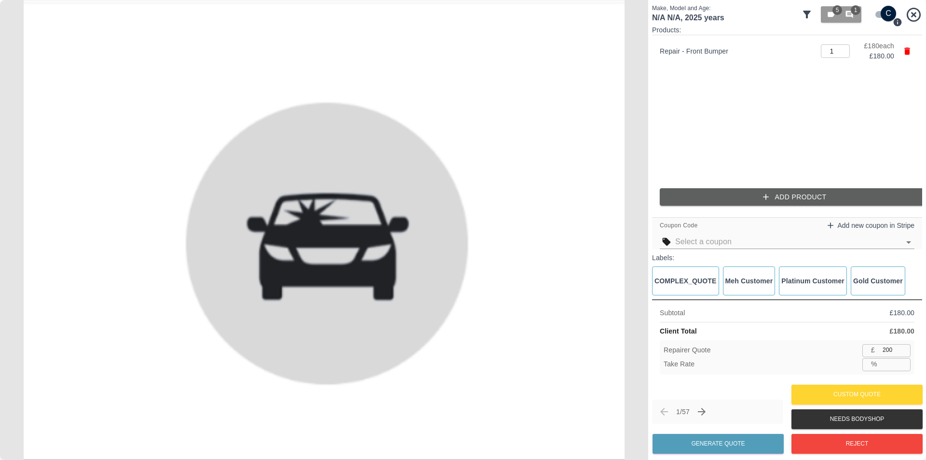
click at [399, 390] on img at bounding box center [324, 230] width 648 height 460
drag, startPoint x: 897, startPoint y: 346, endPoint x: 848, endPoint y: 348, distance: 49.2
click at [850, 348] on div "Repairer Quote £ 200 ​" at bounding box center [787, 350] width 247 height 12
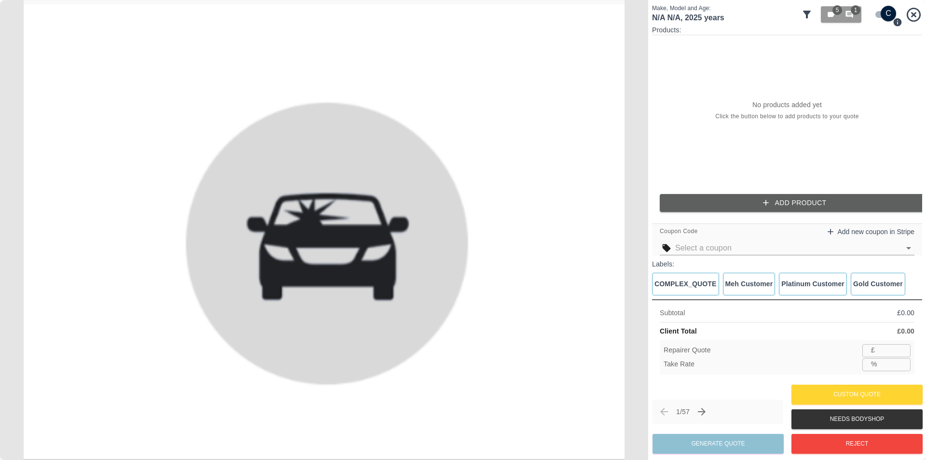
drag, startPoint x: 872, startPoint y: 351, endPoint x: 877, endPoint y: 350, distance: 5.3
click at [873, 351] on p "£" at bounding box center [873, 350] width 4 height 10
click at [888, 348] on input "number" at bounding box center [895, 350] width 32 height 12
click at [691, 40] on div "No products added yet Click the button below to add products to your quote" at bounding box center [787, 110] width 270 height 151
click at [759, 194] on div "Products: No products added yet Click the button below to add products to your …" at bounding box center [787, 122] width 270 height 194
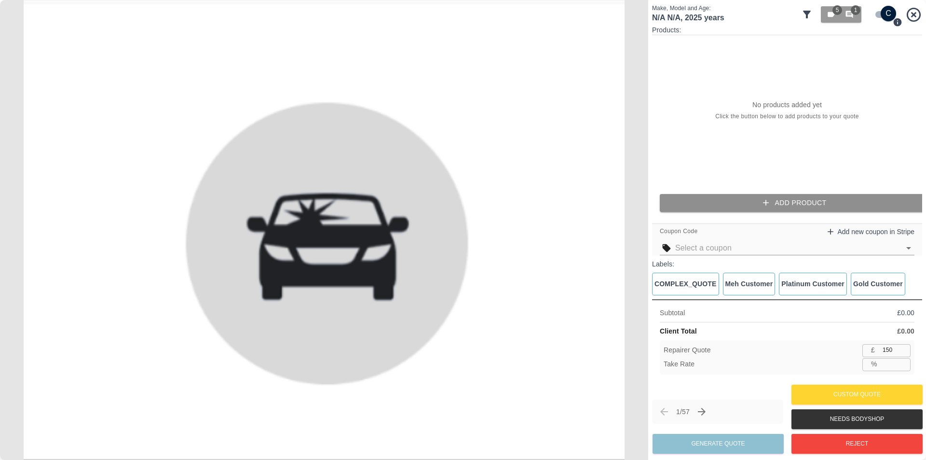
click at [718, 199] on button "Add Product" at bounding box center [795, 203] width 270 height 18
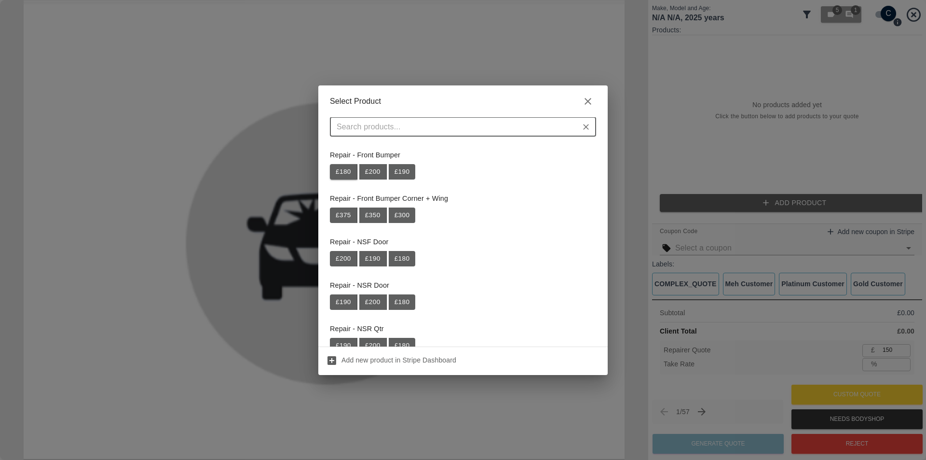
click at [345, 172] on button "£ 180" at bounding box center [343, 171] width 27 height 15
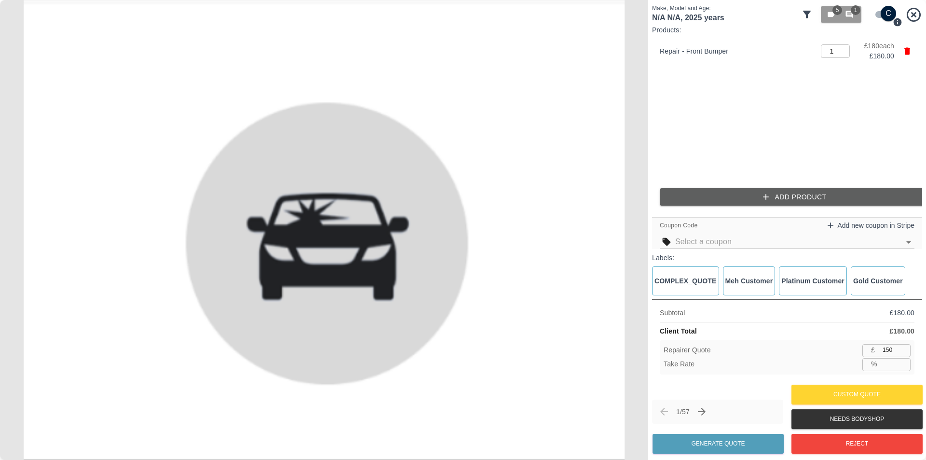
click at [747, 142] on ul "Repair - Front Bumper 1 ​ £ 180 each £ 180.00" at bounding box center [787, 107] width 270 height 145
drag, startPoint x: 898, startPoint y: 352, endPoint x: 856, endPoint y: 345, distance: 43.0
click at [862, 349] on div "Repairer Quote £ 150 ​" at bounding box center [787, 350] width 247 height 12
type input "1"
type input "99.4"
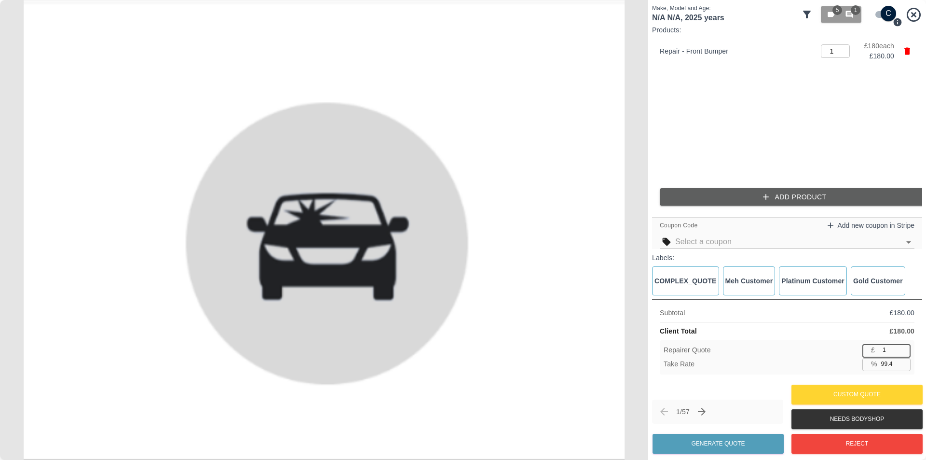
type input "15"
type input "91.7"
type input "150"
click at [882, 363] on input "16.7" at bounding box center [893, 364] width 33 height 12
type input "16.1"
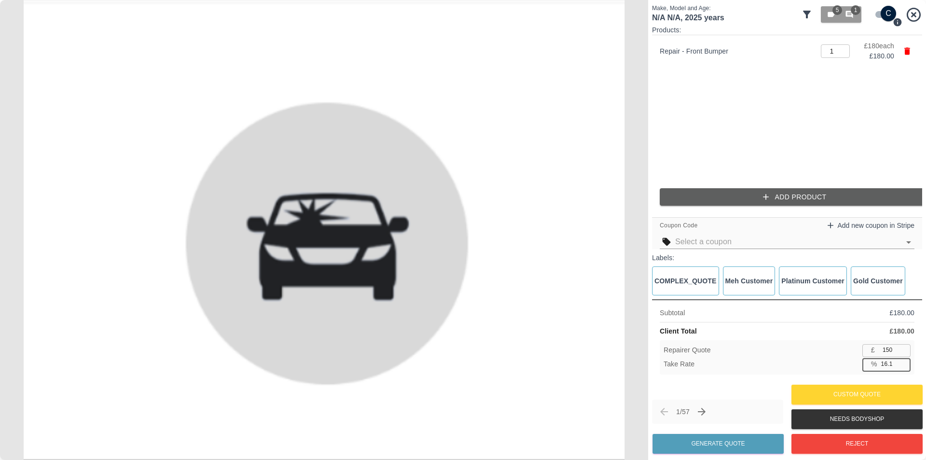
type input "151"
click at [469, 131] on img at bounding box center [324, 230] width 648 height 460
drag, startPoint x: 891, startPoint y: 365, endPoint x: 845, endPoint y: 359, distance: 46.6
click at [851, 359] on div "Take Rate % 16.1 ​" at bounding box center [787, 364] width 247 height 12
type input "33"
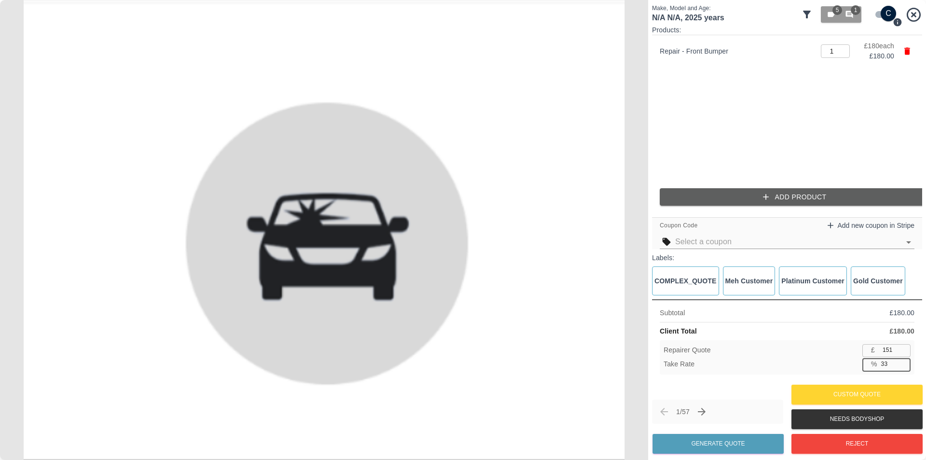
type input "120"
click at [819, 349] on div "Repairer Quote £ 120 ​" at bounding box center [787, 350] width 247 height 12
click at [884, 365] on input "33.3" at bounding box center [893, 364] width 33 height 12
type input "33.5"
type input "119"
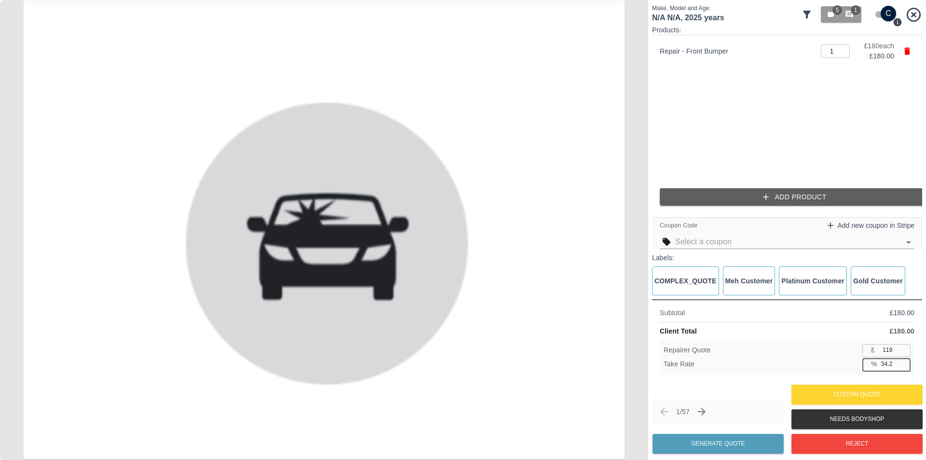
type input "34.3"
type input "118"
type input "33.8"
type input "119"
type input "33.2"
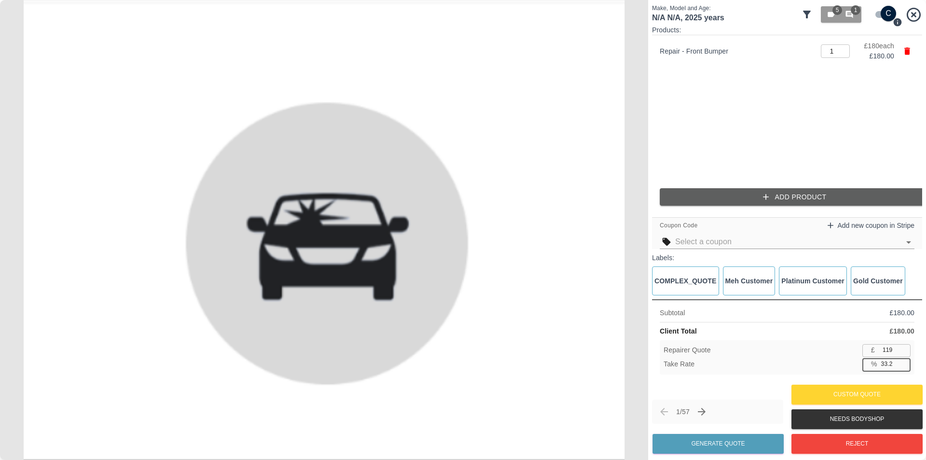
type input "120"
click at [828, 349] on div "Repairer Quote £ 120 ​" at bounding box center [787, 350] width 247 height 12
drag, startPoint x: 898, startPoint y: 363, endPoint x: 855, endPoint y: 363, distance: 42.9
click at [855, 363] on div "Take Rate % 33.3 ​" at bounding box center [787, 364] width 247 height 12
type input "200"
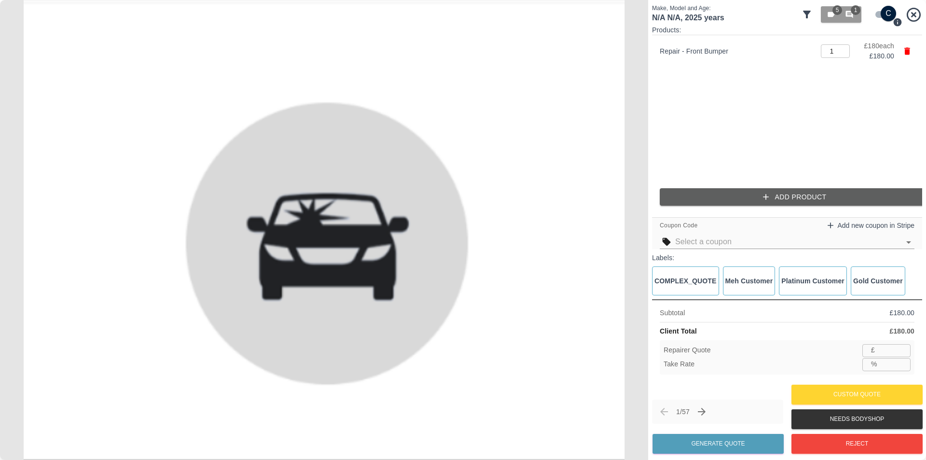
click at [885, 380] on div "Subtotal £ 180.00 Client Total £ 180.00 Repairer Quote £ ​ Take Rate % ​" at bounding box center [787, 340] width 270 height 83
click at [883, 367] on input "number" at bounding box center [893, 364] width 33 height 12
type input "10"
type input "162"
click at [809, 349] on div "Repairer Quote £ 162 ​" at bounding box center [787, 350] width 247 height 12
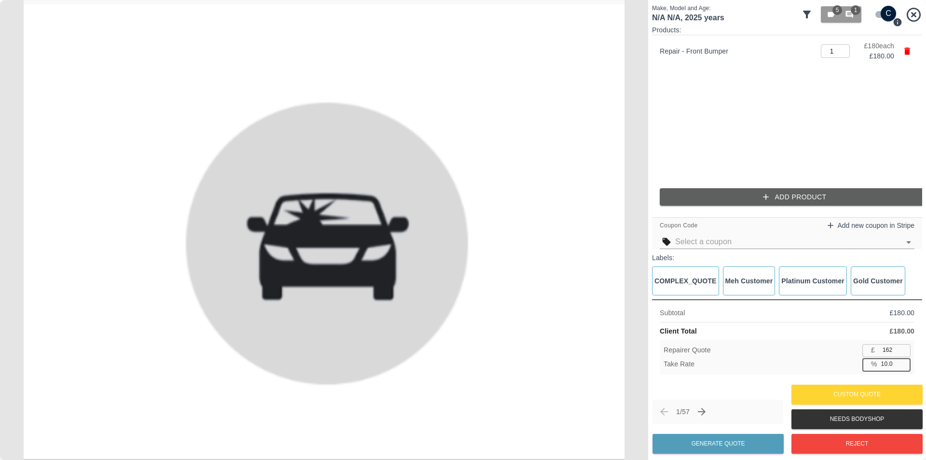
drag, startPoint x: 889, startPoint y: 363, endPoint x: 878, endPoint y: 364, distance: 11.1
click at [878, 364] on input "10.0" at bounding box center [893, 364] width 33 height 12
drag, startPoint x: 893, startPoint y: 364, endPoint x: 855, endPoint y: 362, distance: 38.2
click at [859, 362] on div "Take Rate % 10.0 ​" at bounding box center [787, 364] width 247 height 12
type input "10.1"
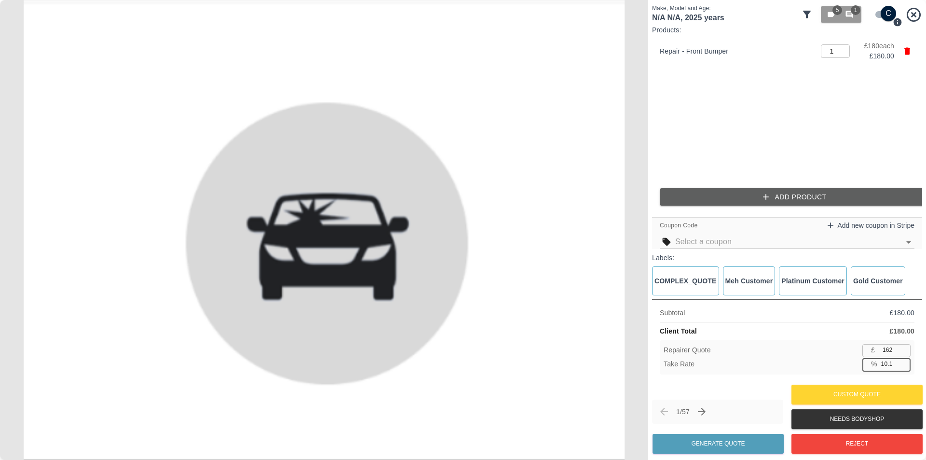
type input "161"
type input "10.7"
type input "160"
type input "11.2"
type input "159"
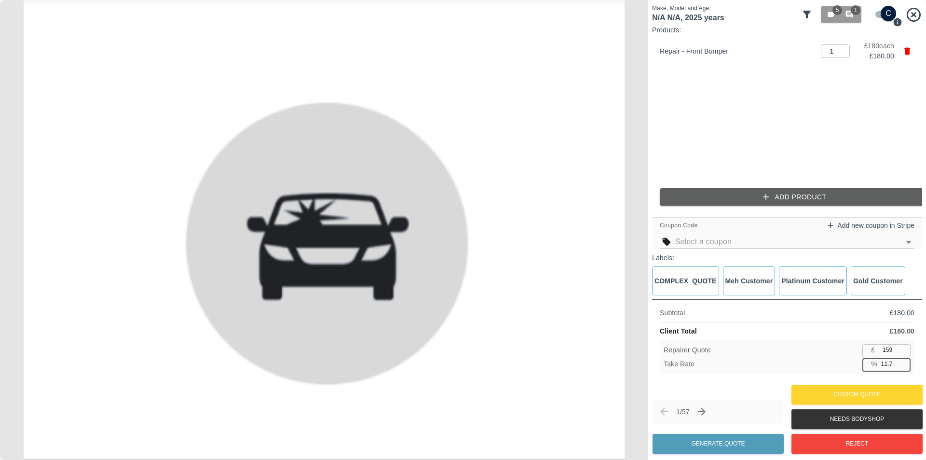
type input "11.8"
type input "158"
type input "12.3"
type input "157"
type input "13.3"
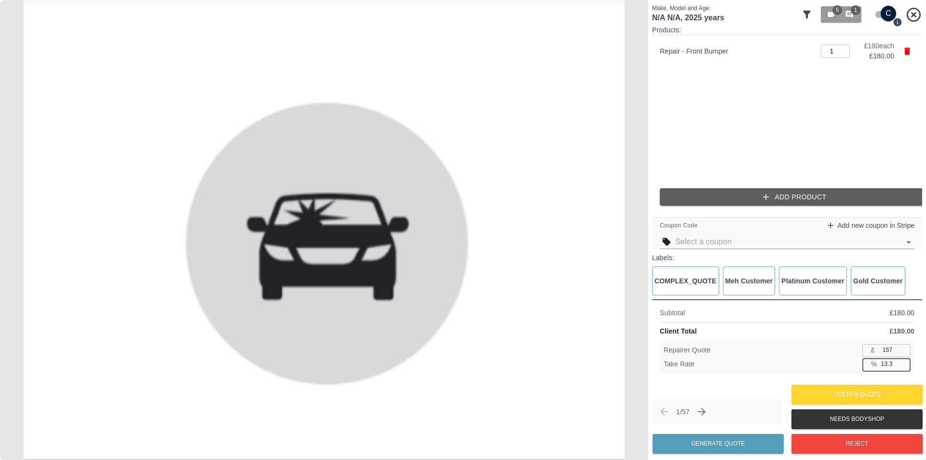
type input "156"
type input "15.1"
type input "152"
type input "15.6"
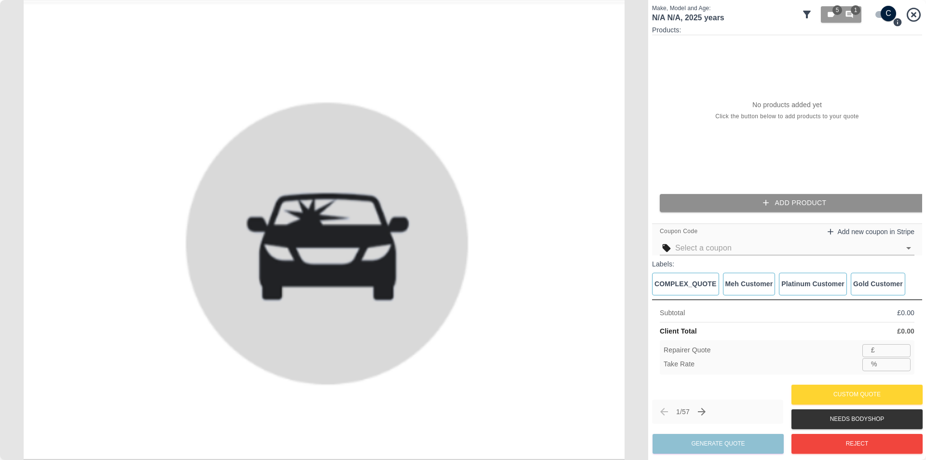
click at [730, 201] on button "Add Product" at bounding box center [795, 203] width 270 height 18
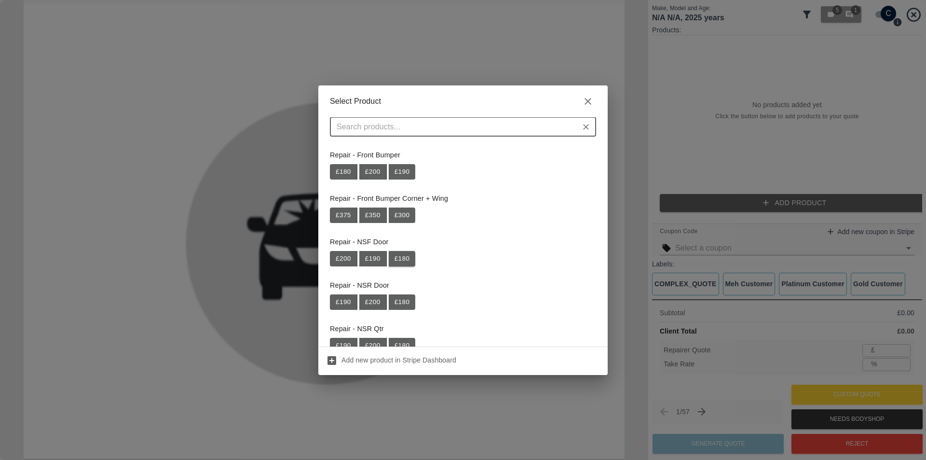
click at [403, 253] on button "£ 180" at bounding box center [402, 258] width 27 height 15
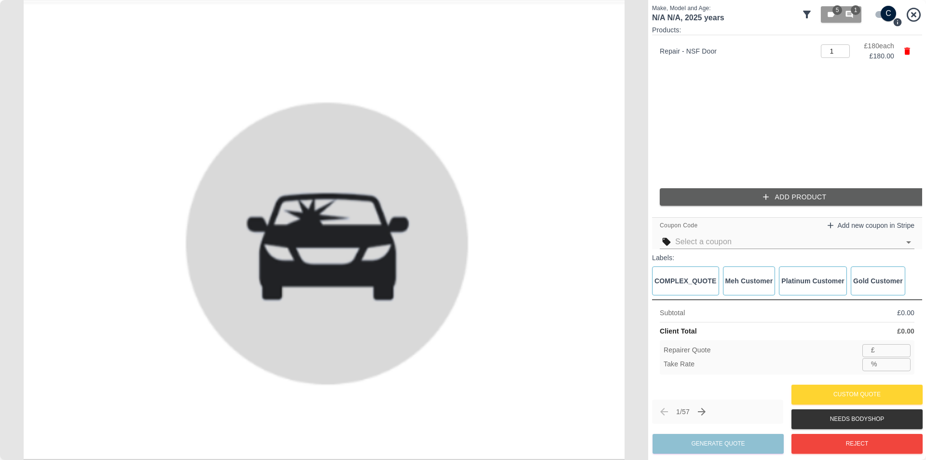
type input "117"
click at [893, 362] on input "35.0" at bounding box center [893, 364] width 33 height 12
type input "35.1"
type input "116"
type input "35.8"
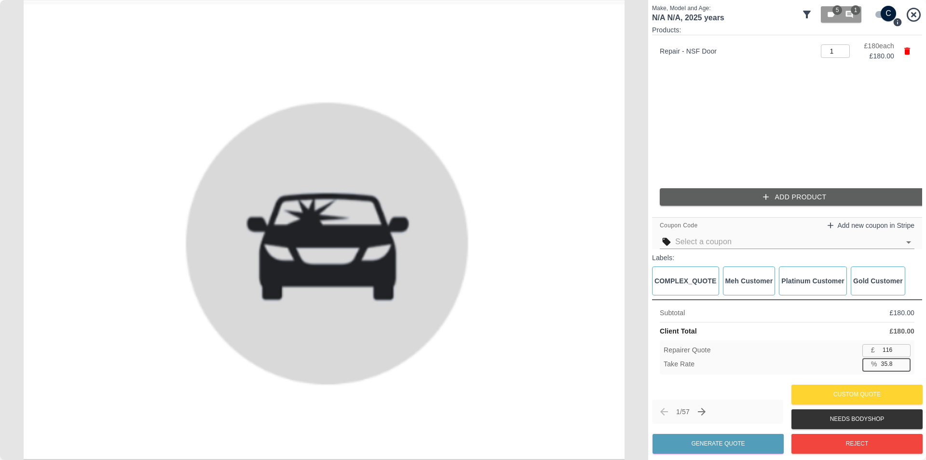
type input "115"
type input "36.1"
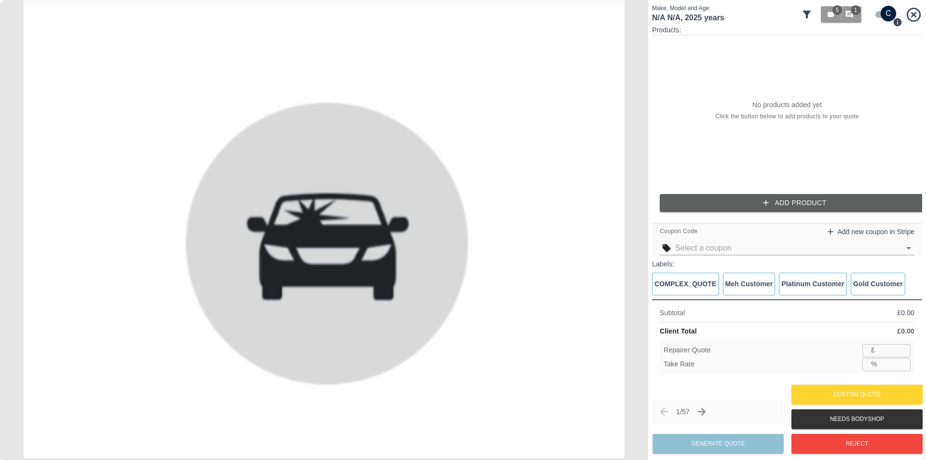
click at [890, 358] on input "number" at bounding box center [893, 364] width 33 height 12
click at [886, 350] on input "number" at bounding box center [895, 350] width 32 height 12
type input "500"
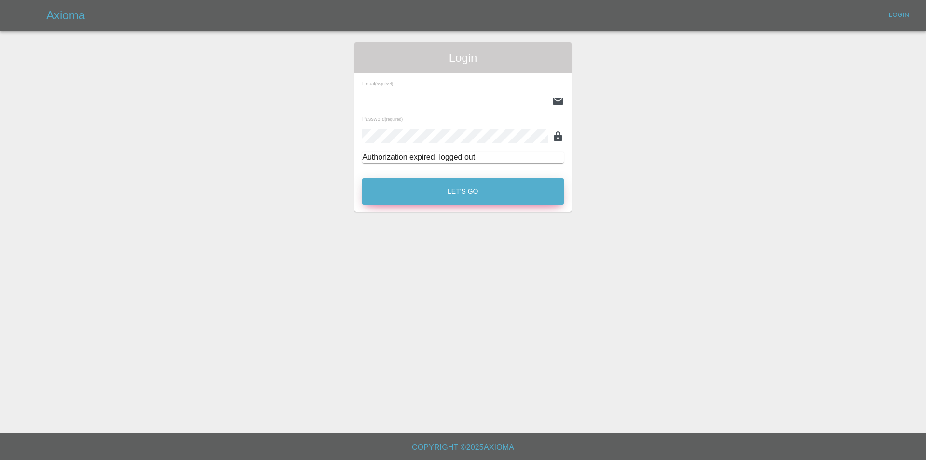
type input "[EMAIL_ADDRESS][DOMAIN_NAME]"
click at [432, 182] on button "Let's Go" at bounding box center [463, 191] width 202 height 27
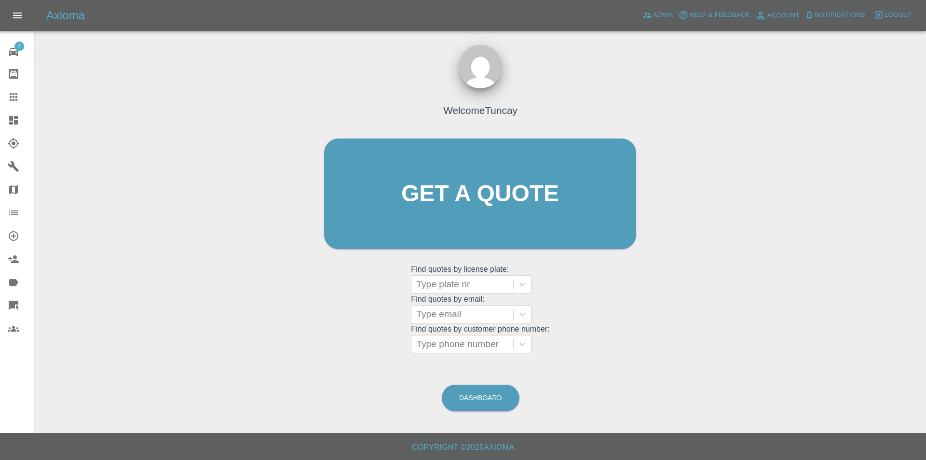
click at [9, 305] on icon at bounding box center [14, 306] width 10 height 10
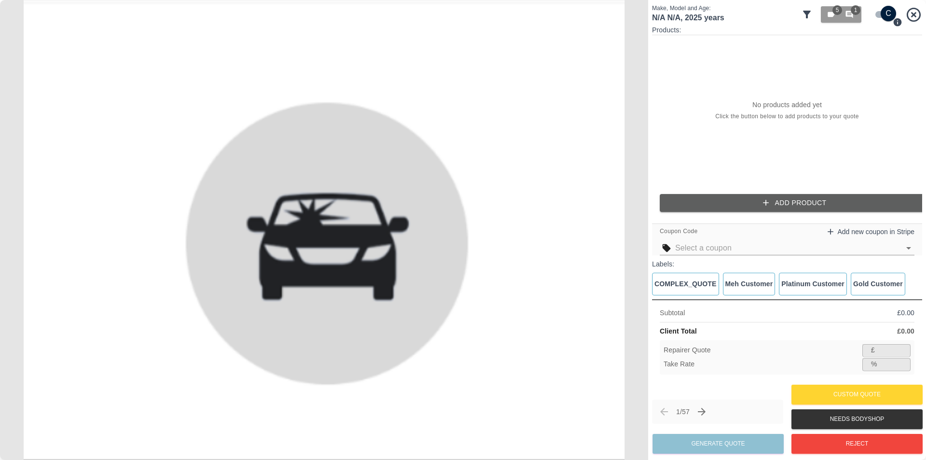
click at [883, 356] on div "Repairer Quote £ ​ Take Rate % ​" at bounding box center [787, 357] width 255 height 34
click at [762, 200] on icon "button" at bounding box center [766, 203] width 10 height 10
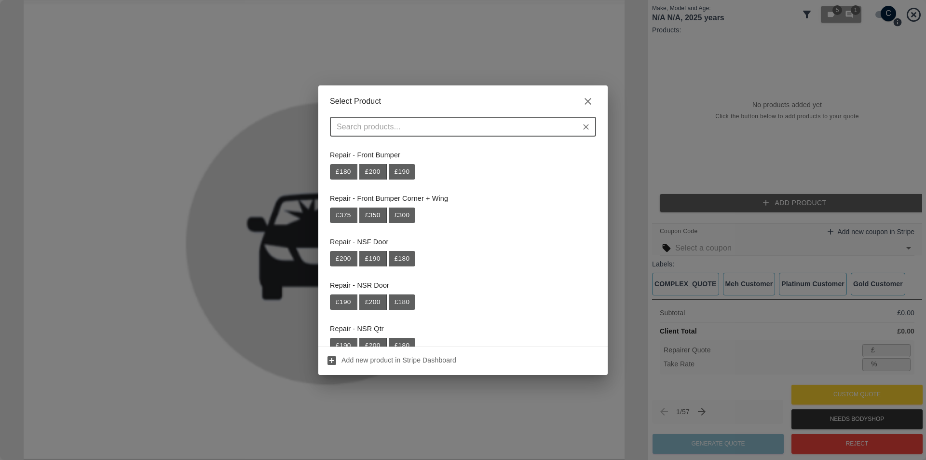
click at [677, 155] on div "Select Product ​ Repair - Front Bumper £ 180 £ 200 £ 190 Repair - Front Bumper …" at bounding box center [463, 230] width 926 height 460
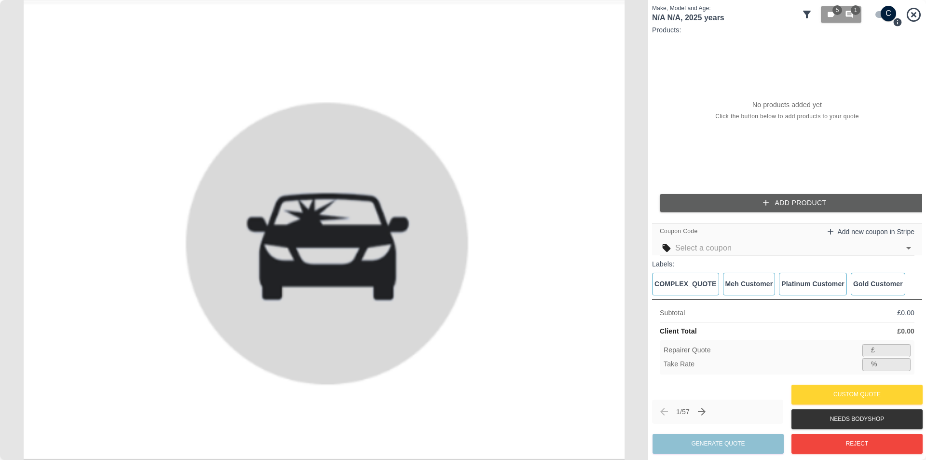
drag, startPoint x: 755, startPoint y: 231, endPoint x: 749, endPoint y: 212, distance: 20.3
click at [755, 229] on div "Coupon Code Add new coupon in Stripe" at bounding box center [787, 232] width 255 height 12
click at [749, 212] on div "Products: No products added yet Click the button below to add products to your …" at bounding box center [787, 122] width 270 height 194
click at [690, 192] on div "Products: No products added yet Click the button below to add products to your …" at bounding box center [787, 122] width 270 height 194
click at [685, 195] on button "Add Product" at bounding box center [795, 203] width 270 height 18
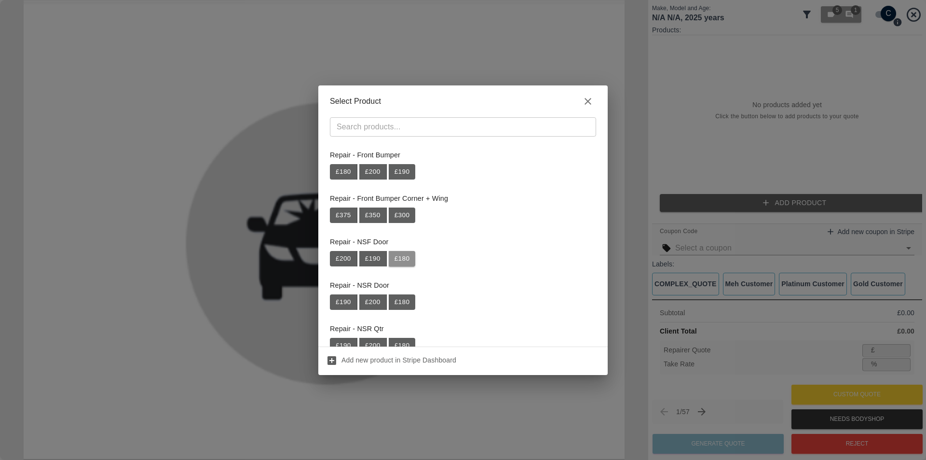
click at [396, 255] on button "£ 180" at bounding box center [402, 258] width 27 height 15
type input "117"
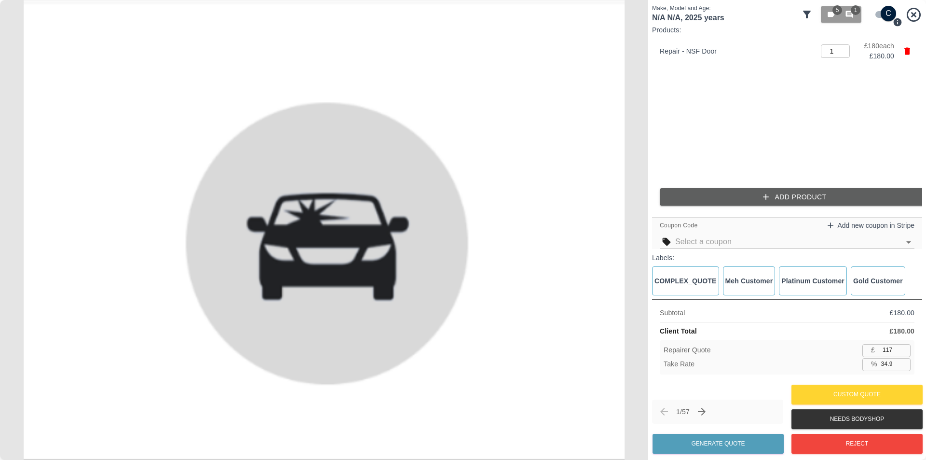
click at [902, 365] on input "34.9" at bounding box center [893, 364] width 33 height 12
type input "35.6"
type input "116"
type input "35.9"
type input "115"
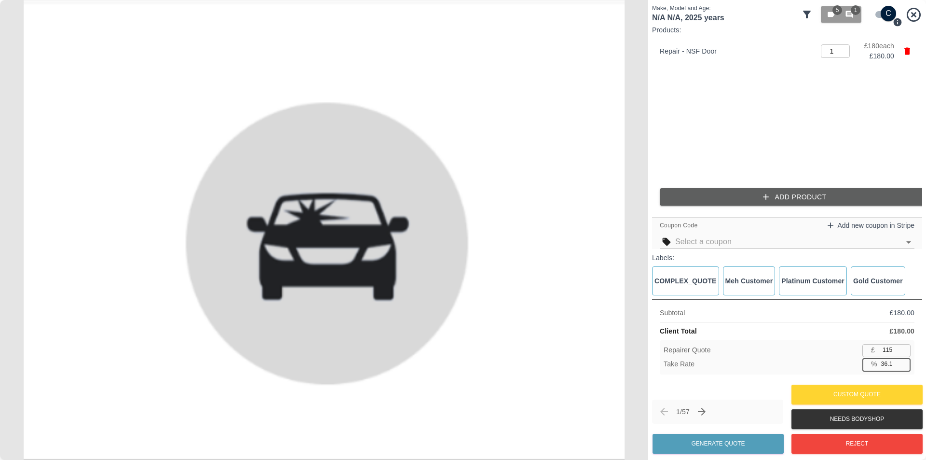
type input "36.2"
type input "114"
type input "37.2"
type input "113"
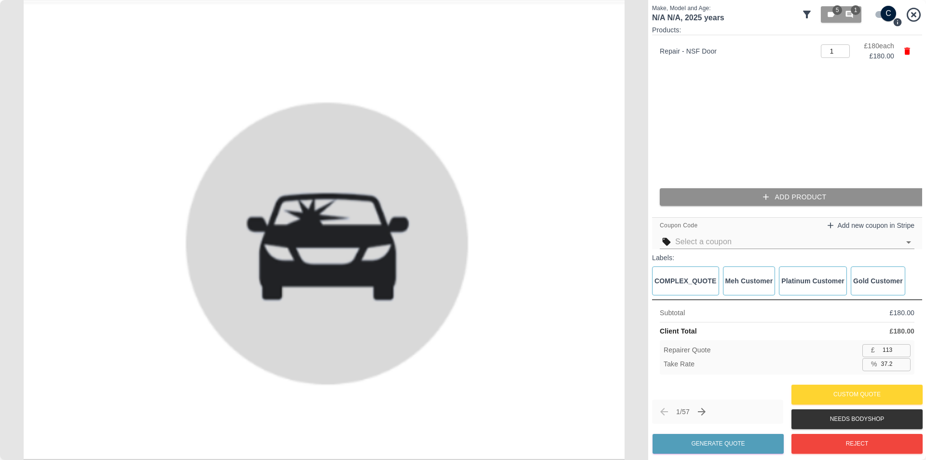
click at [776, 201] on button "Add Product" at bounding box center [795, 197] width 270 height 18
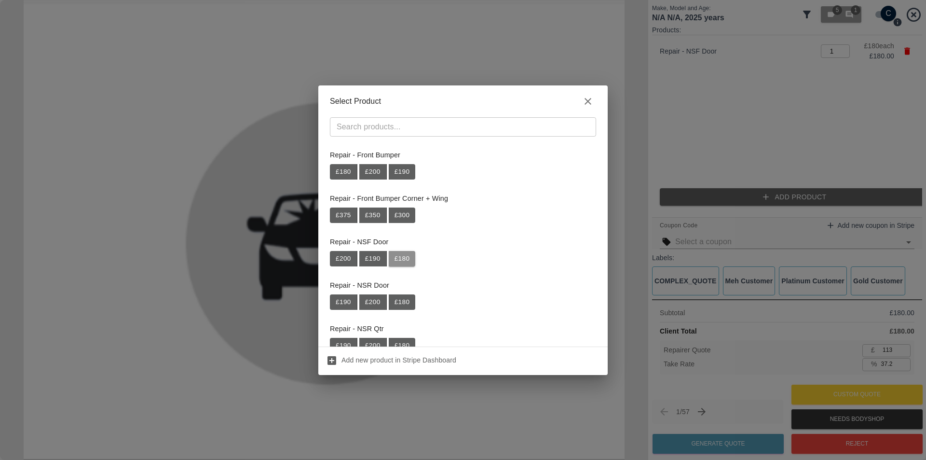
click at [397, 258] on button "£ 180" at bounding box center [402, 258] width 27 height 15
type input "2"
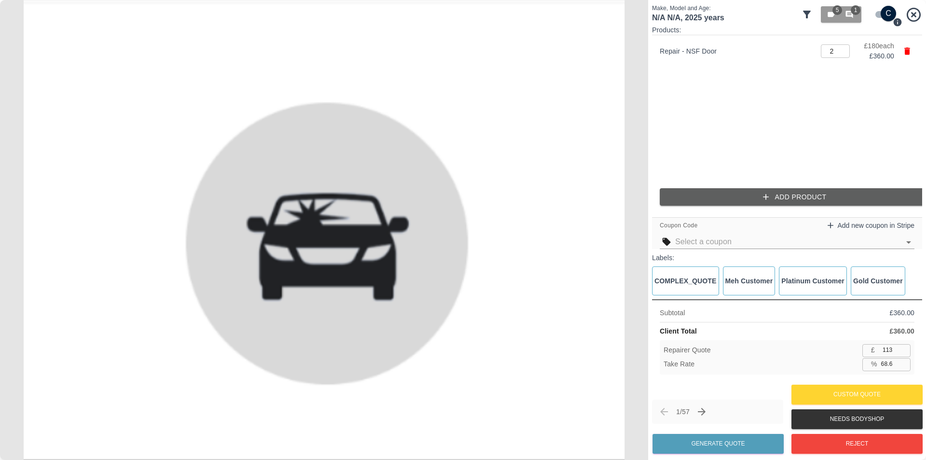
click at [729, 198] on button "Add Product" at bounding box center [795, 197] width 270 height 18
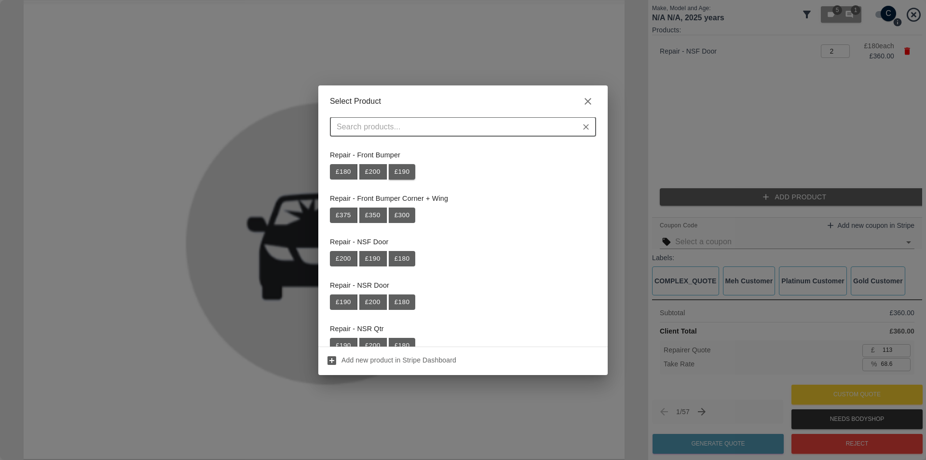
click at [400, 174] on button "£ 190" at bounding box center [402, 171] width 27 height 15
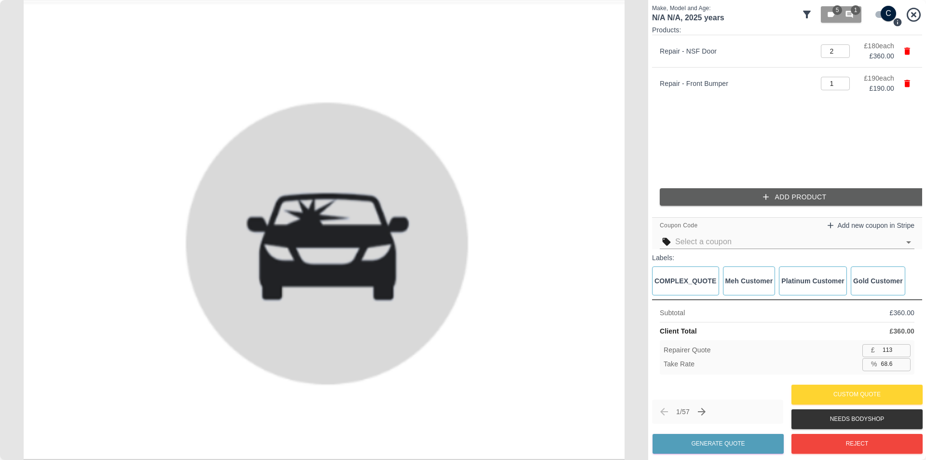
type input "79.5"
type input "3"
click at [844, 51] on input "3" at bounding box center [835, 51] width 29 height 14
type input "84.5"
type input "4"
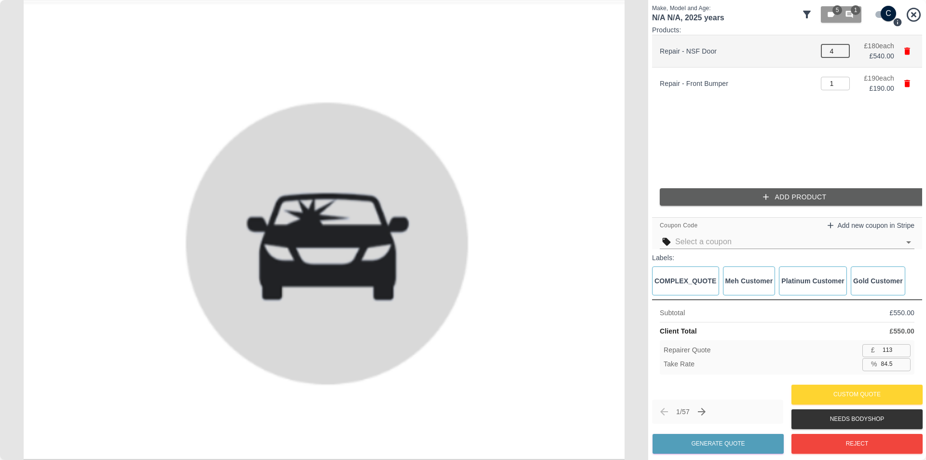
click at [843, 48] on input "4" at bounding box center [835, 51] width 29 height 14
type input "87.6"
type input "5"
click at [843, 48] on input "5" at bounding box center [835, 51] width 29 height 14
click at [802, 185] on div "Products: Repair - NSF Door 5 ​ £ 180 each £ 900.00 Repair - Front Bumper 1 ​ £…" at bounding box center [787, 119] width 270 height 188
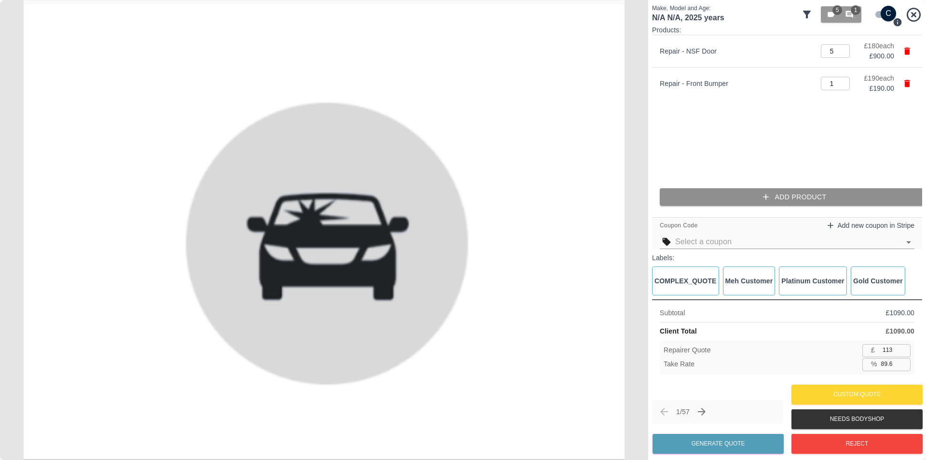
click at [796, 192] on button "Add Product" at bounding box center [795, 197] width 270 height 18
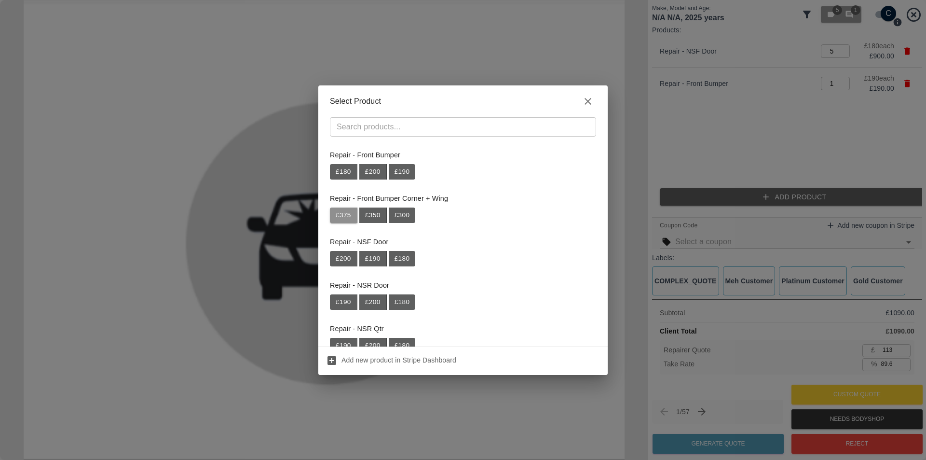
click at [338, 216] on button "£ 375" at bounding box center [343, 214] width 27 height 15
type input "92.3"
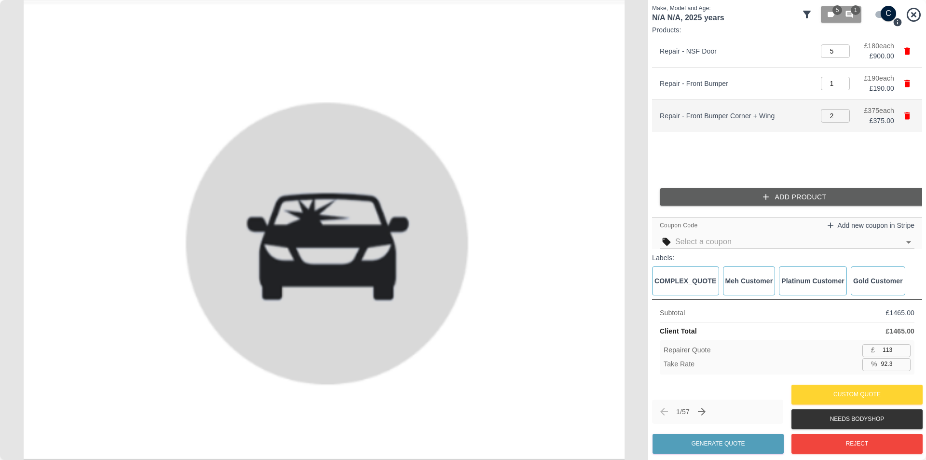
type input "2"
click at [843, 111] on input "2" at bounding box center [835, 116] width 29 height 14
type input "93.9"
type input "3"
click at [843, 111] on input "3" at bounding box center [835, 116] width 29 height 14
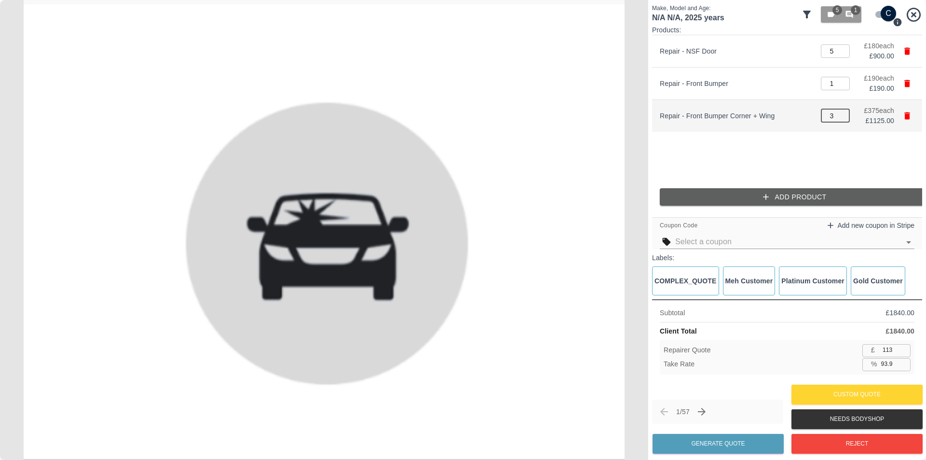
type input "94.9"
type input "4"
click at [843, 111] on input "4" at bounding box center [835, 116] width 29 height 14
type input "95.6"
type input "5"
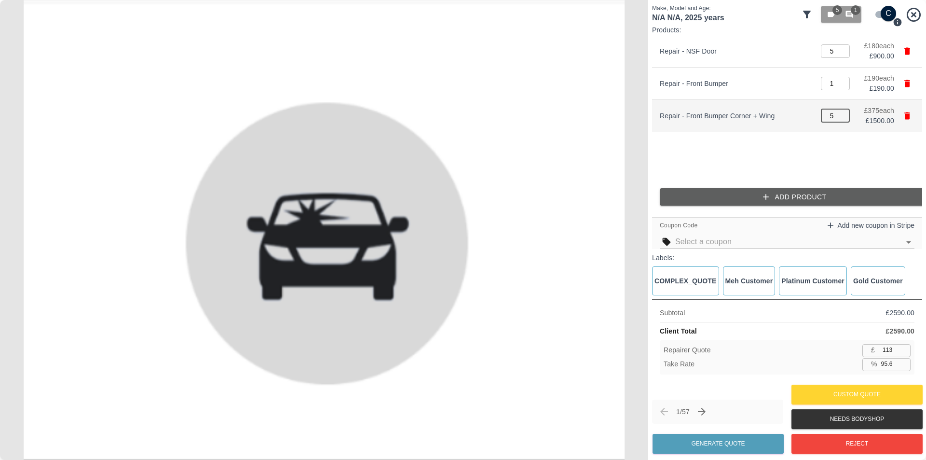
click at [843, 111] on input "5" at bounding box center [835, 116] width 29 height 14
type input "96.2"
type input "6"
click at [843, 111] on input "6" at bounding box center [835, 116] width 29 height 14
click at [888, 343] on div "Repairer Quote £ 113 ​ Take Rate % 96.6 ​" at bounding box center [787, 357] width 255 height 34
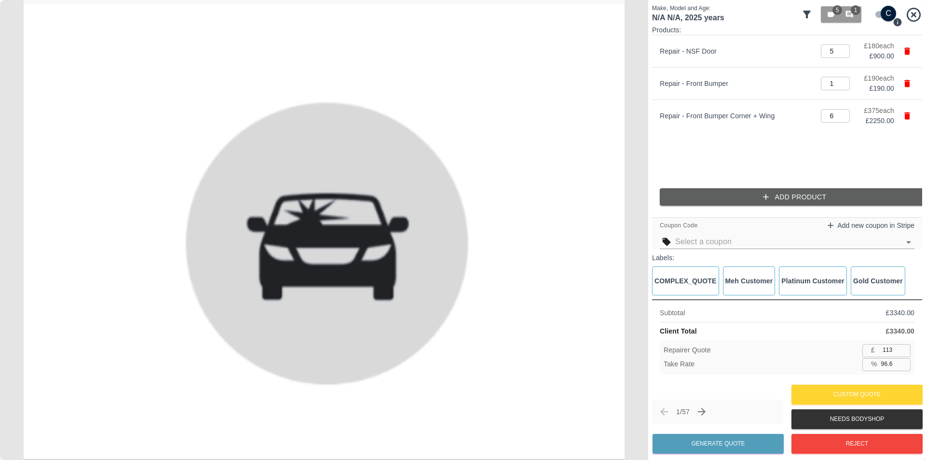
click at [887, 360] on div "Repairer Quote £ 113 ​ Take Rate % 96.6 ​" at bounding box center [787, 357] width 255 height 34
type input "96.7"
type input "110"
type input "96.8"
type input "106"
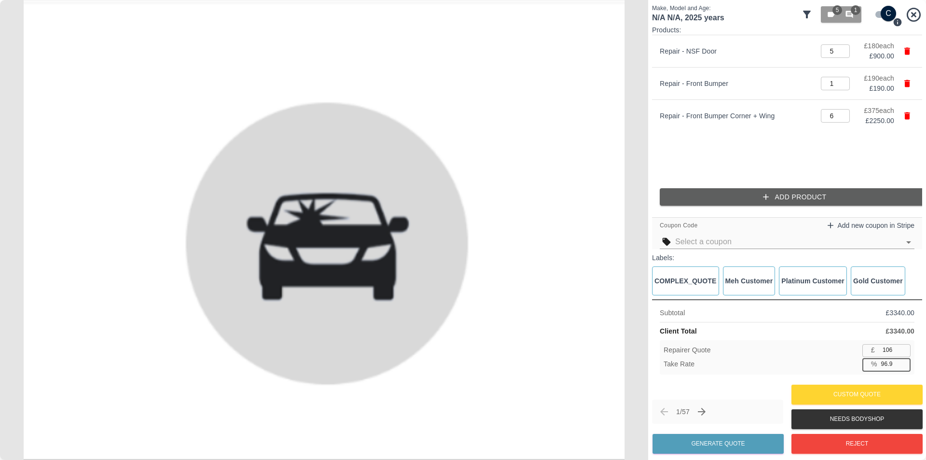
type input "96.9"
type input "103"
type input "100"
type input "0"
type input "3340"
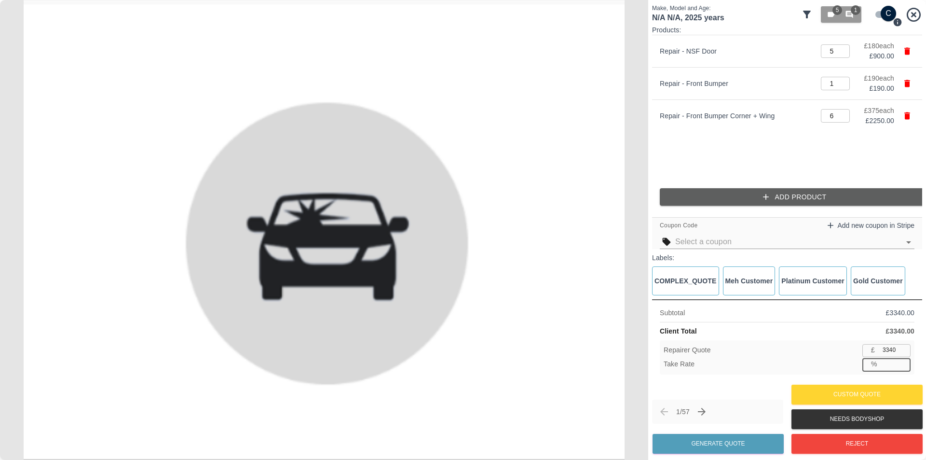
type input "0"
type input "0.1"
type input "3336"
type input "0.9"
type input "3309"
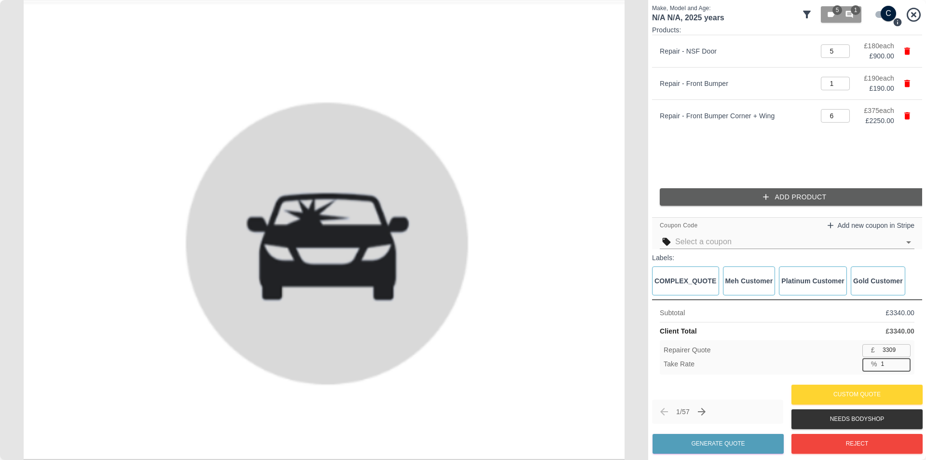
type input "1.0"
type input "3306"
type input "7.6"
type input "3086"
drag, startPoint x: 893, startPoint y: 366, endPoint x: 874, endPoint y: 365, distance: 19.3
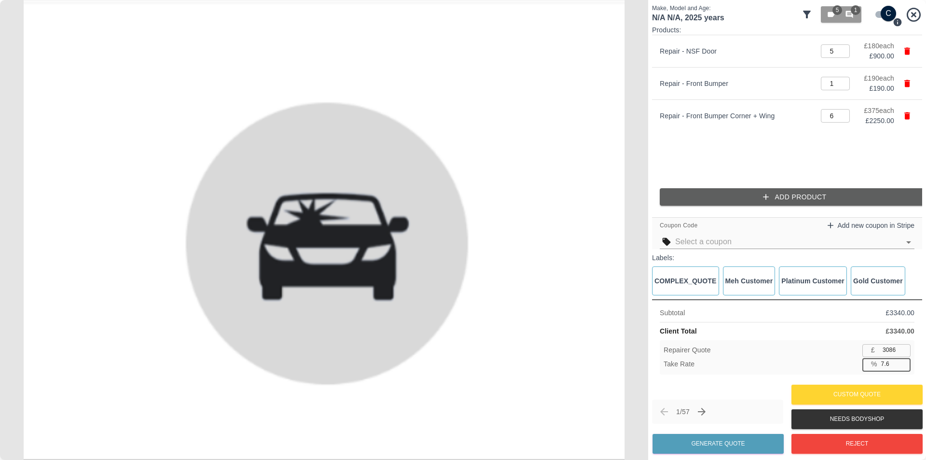
click at [876, 365] on div "% 7.6 ​" at bounding box center [887, 364] width 48 height 12
type input "99"
click at [840, 356] on div "Repairer Quote £ 3086 ​ Take Rate % 99 ​" at bounding box center [787, 357] width 255 height 34
type input "33"
click at [882, 366] on input "99.0" at bounding box center [893, 364] width 33 height 12
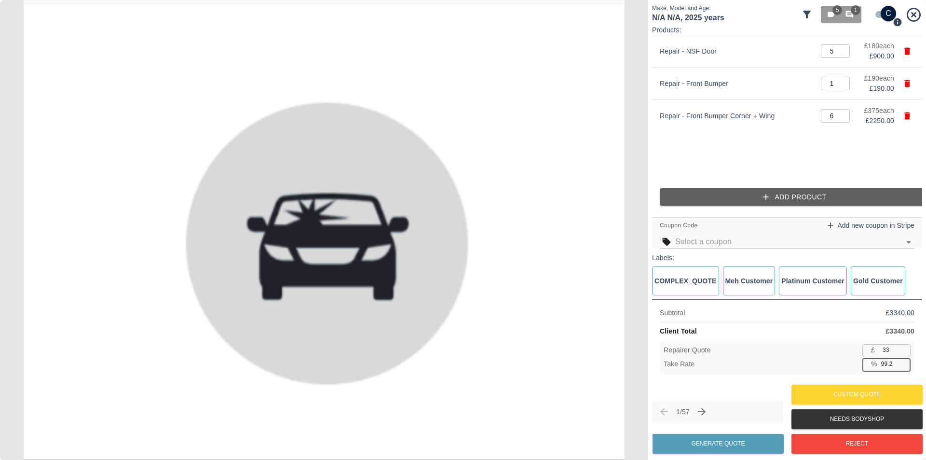
type input "99.2"
type input "26"
type input "100"
type input "0.1"
type input "3336"
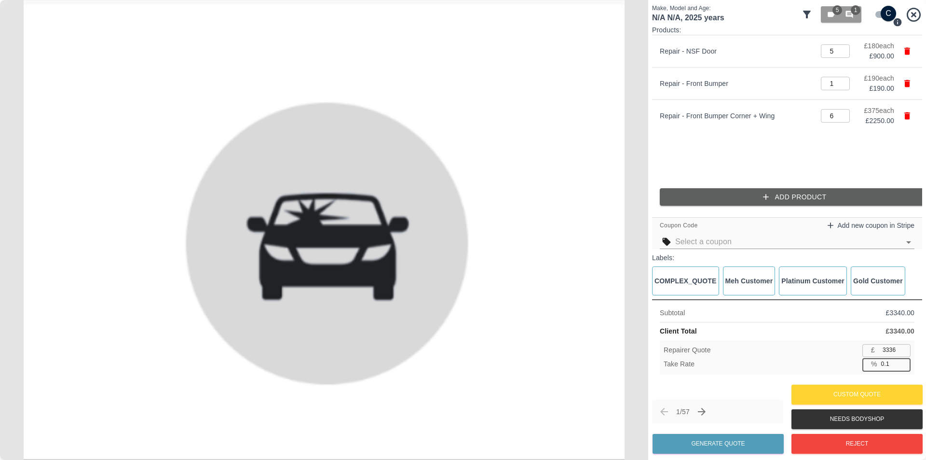
type input "0"
type input "3340"
type input "0"
click at [886, 368] on input "number" at bounding box center [893, 364] width 33 height 12
type input "99"
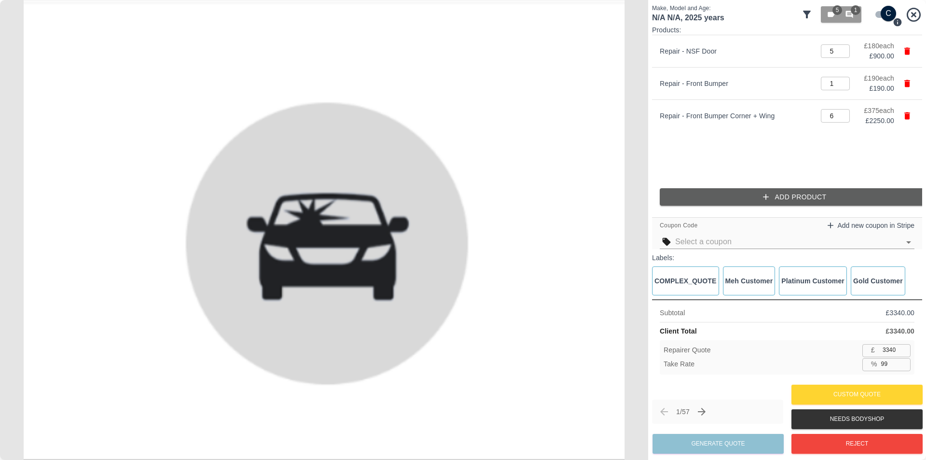
click at [841, 356] on div "Repairer Quote £ 3340 ​" at bounding box center [787, 350] width 247 height 12
type input "33"
click at [886, 362] on input "99.0" at bounding box center [893, 364] width 33 height 12
type input "99.1"
type input "30"
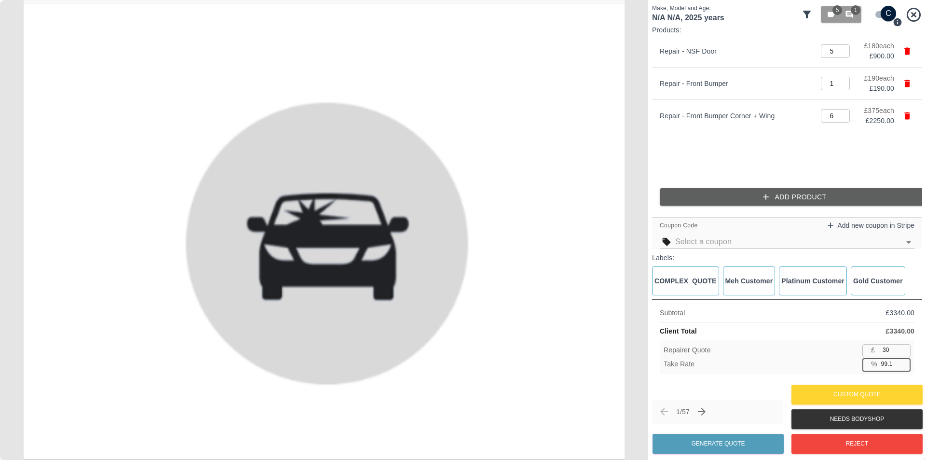
type input "99.2"
type input "26"
type input "99.3"
type input "23"
type input "99.4"
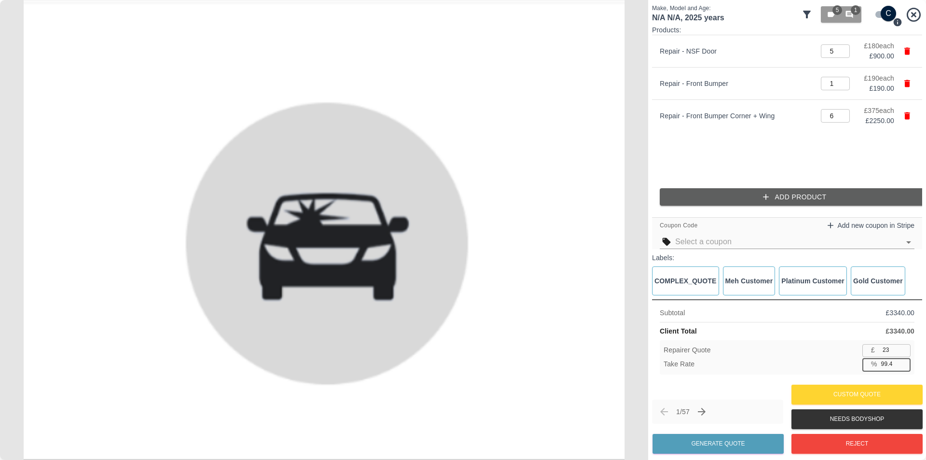
type input "20"
type input "99.7"
type input "10"
type input "99.8"
type input "6"
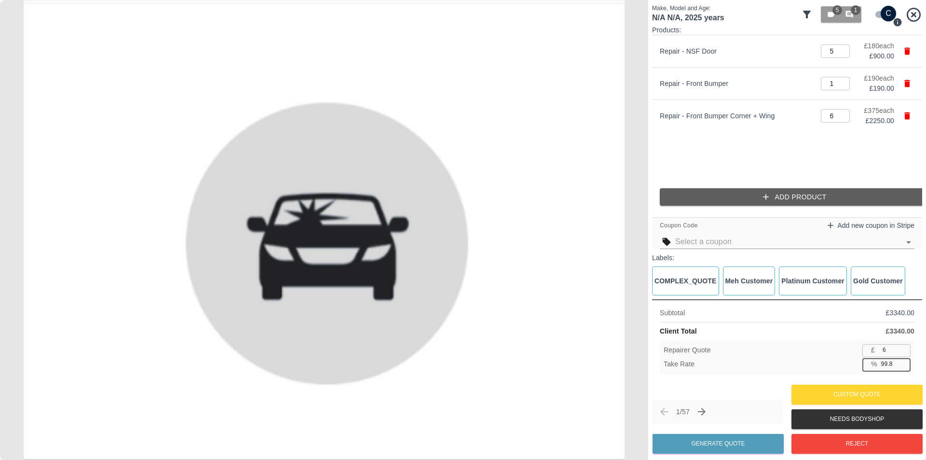
type input "99.9"
type input "3"
type input "100"
click at [720, 316] on div "Subtotal £ 3340.00" at bounding box center [787, 313] width 255 height 10
click at [892, 370] on input "number" at bounding box center [893, 364] width 33 height 12
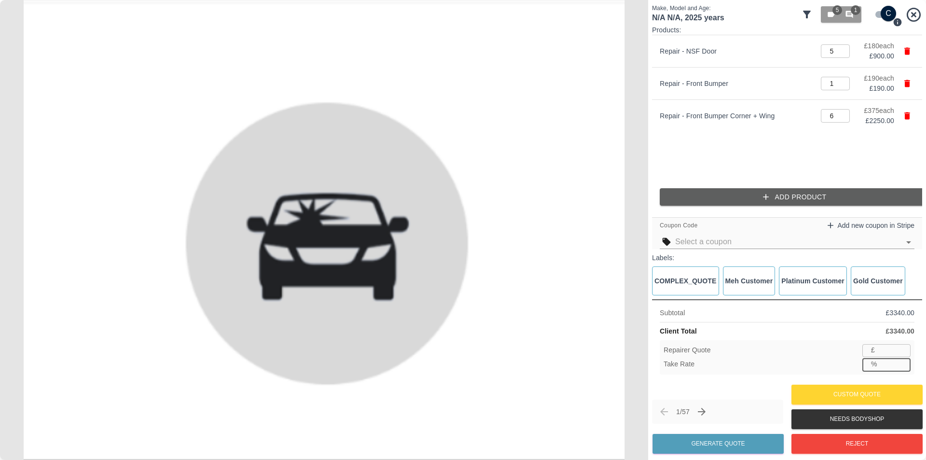
type input "0"
type input "3340"
type input "0.1"
type input "3336"
type input "00"
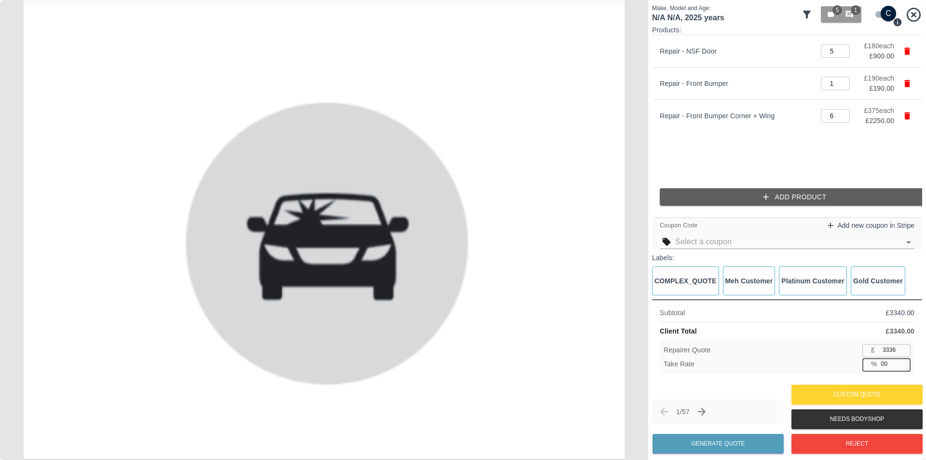
type input "3340"
type input "100"
click at [838, 364] on div "Take Rate % ​" at bounding box center [787, 364] width 247 height 12
click at [888, 366] on input "number" at bounding box center [893, 364] width 33 height 12
click at [741, 389] on div "1 / 57 Generate Quote Custom Quote Needs Bodyshop Reject" at bounding box center [787, 419] width 270 height 74
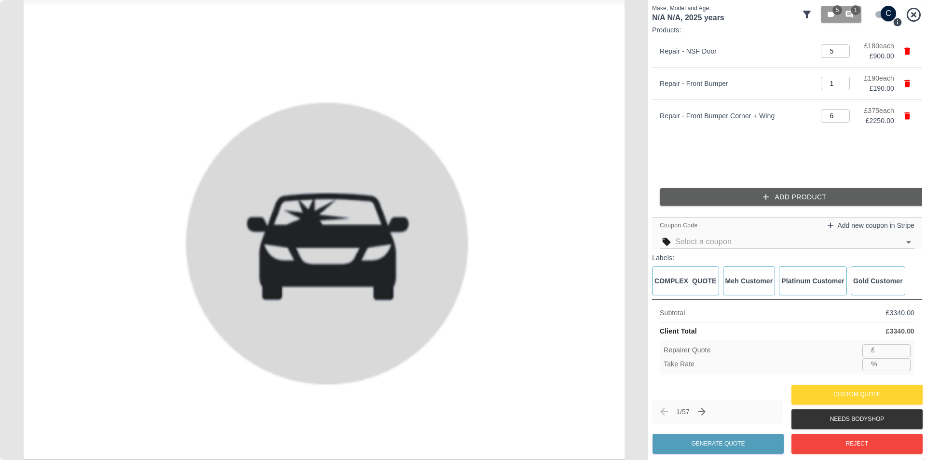
drag, startPoint x: 761, startPoint y: 290, endPoint x: 760, endPoint y: 263, distance: 27.1
click at [761, 289] on div "Meh Customer" at bounding box center [749, 280] width 53 height 29
click at [759, 237] on input "text" at bounding box center [787, 242] width 225 height 14
click at [737, 272] on li "Multi Panel Discount 15% off" at bounding box center [787, 278] width 255 height 17
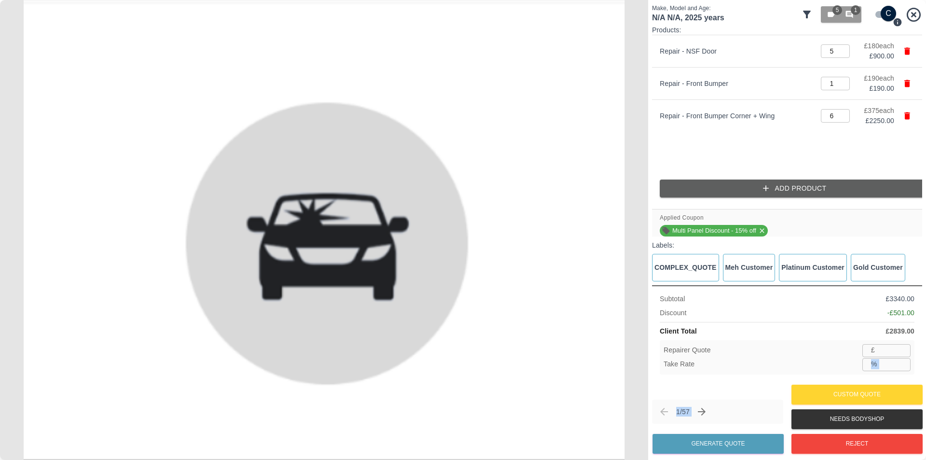
click at [727, 381] on div "Make, Model and Age: N/A N/A , 2025 years 5 1 Products: Repair - NSF Door 5 ​ £…" at bounding box center [787, 230] width 270 height 452
click at [722, 347] on div "Repairer Quote £ ​" at bounding box center [787, 350] width 247 height 12
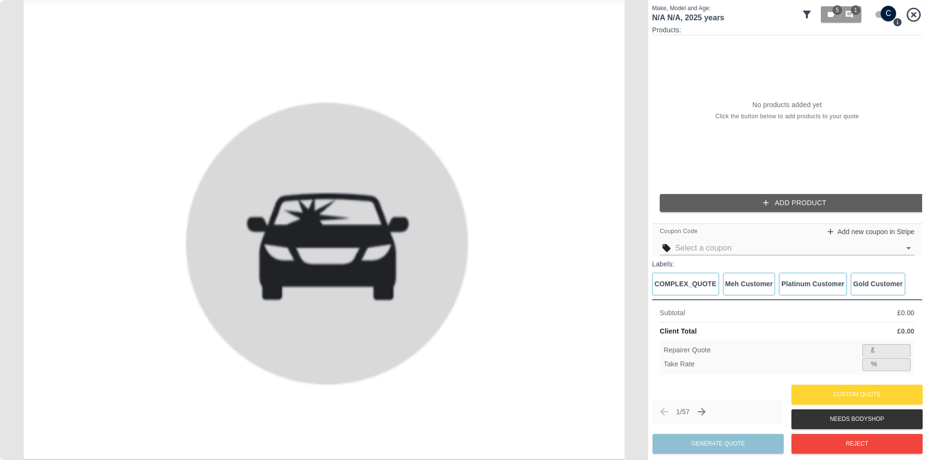
drag, startPoint x: 869, startPoint y: 352, endPoint x: 868, endPoint y: 329, distance: 23.2
click at [870, 351] on div "£ ​" at bounding box center [887, 350] width 48 height 12
click at [879, 359] on div "Repairer Quote £ ​ Take Rate % ​" at bounding box center [787, 357] width 255 height 34
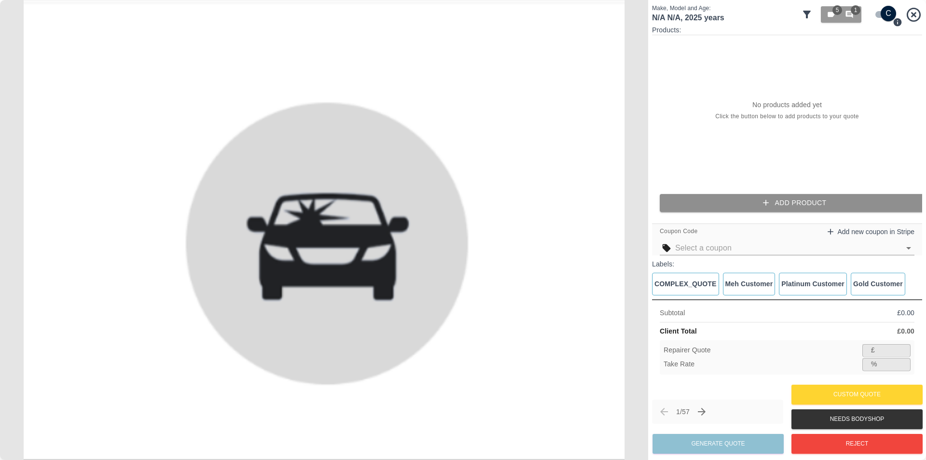
click at [769, 195] on button "Add Product" at bounding box center [795, 203] width 270 height 18
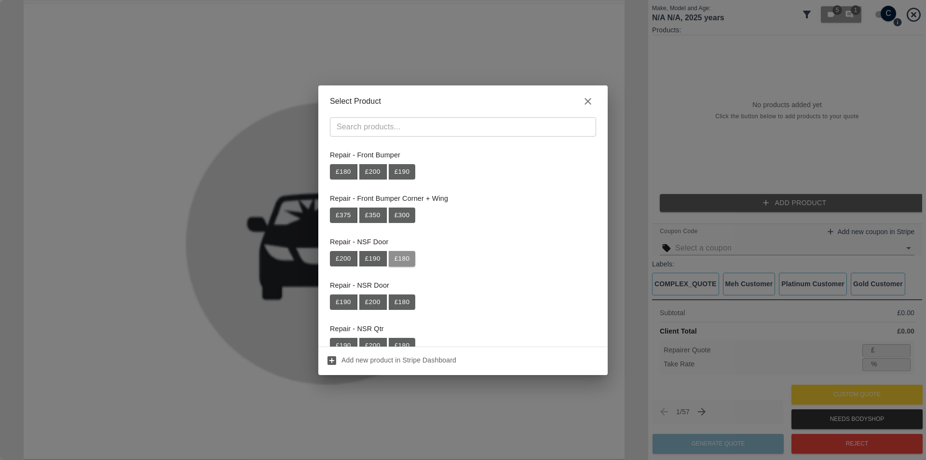
click at [402, 253] on button "£ 180" at bounding box center [402, 258] width 27 height 15
type input "117"
type input "35.0"
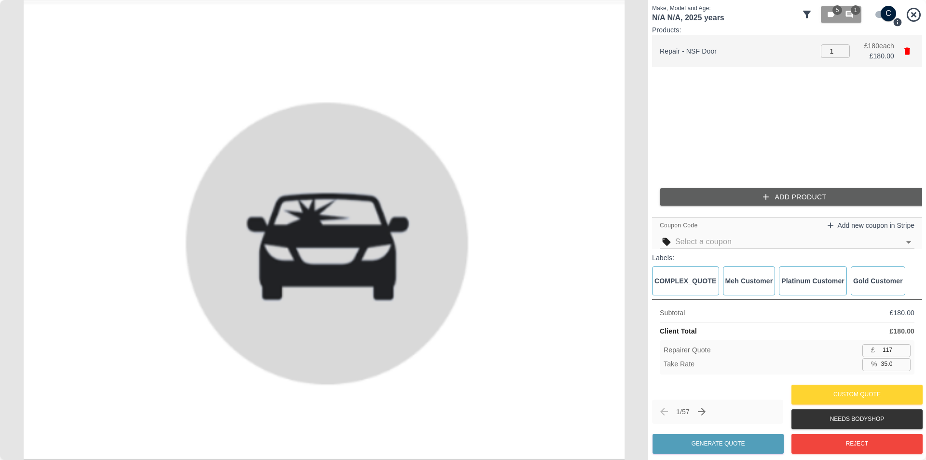
click at [903, 52] on icon "button" at bounding box center [908, 51] width 10 height 10
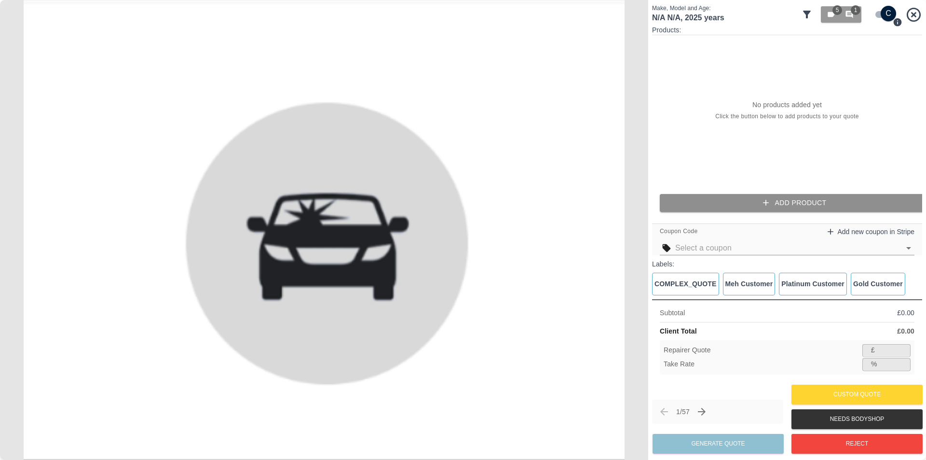
click at [728, 197] on button "Add Product" at bounding box center [795, 203] width 270 height 18
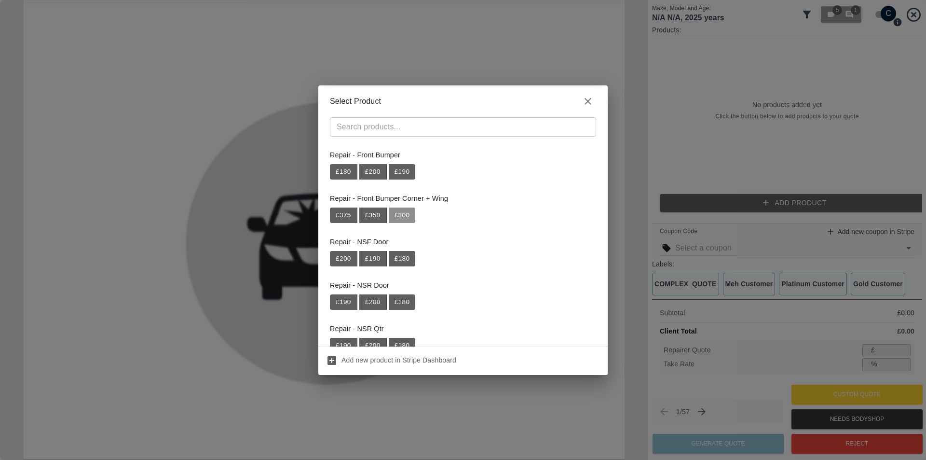
drag, startPoint x: 399, startPoint y: 218, endPoint x: 465, endPoint y: 239, distance: 68.3
click at [400, 218] on button "£ 300" at bounding box center [402, 214] width 27 height 15
type input "195"
type input "35.0"
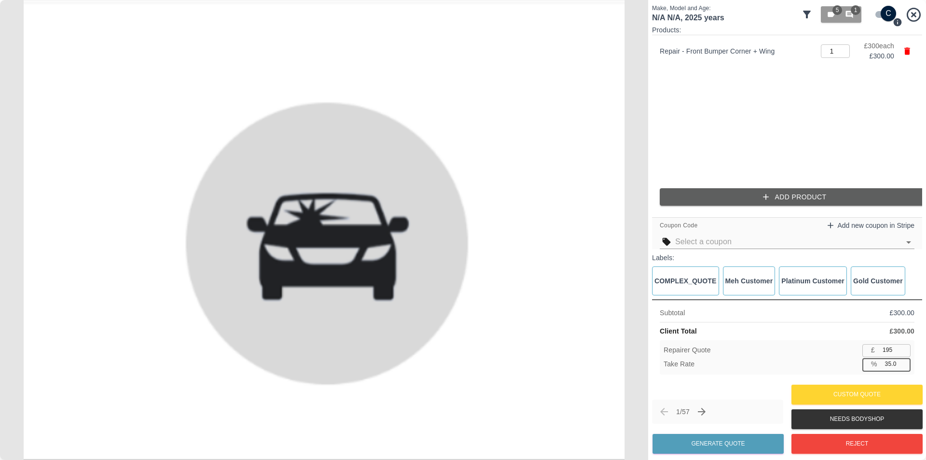
click at [890, 364] on input "35.0" at bounding box center [895, 364] width 29 height 12
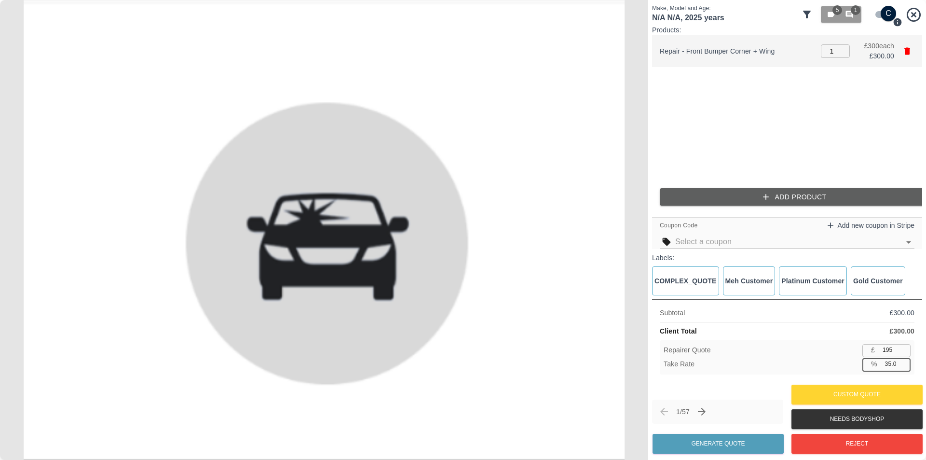
type input "2"
type input "390"
click at [843, 50] on input "2" at bounding box center [835, 51] width 29 height 14
type input "3"
click at [843, 50] on input "3" at bounding box center [835, 51] width 29 height 14
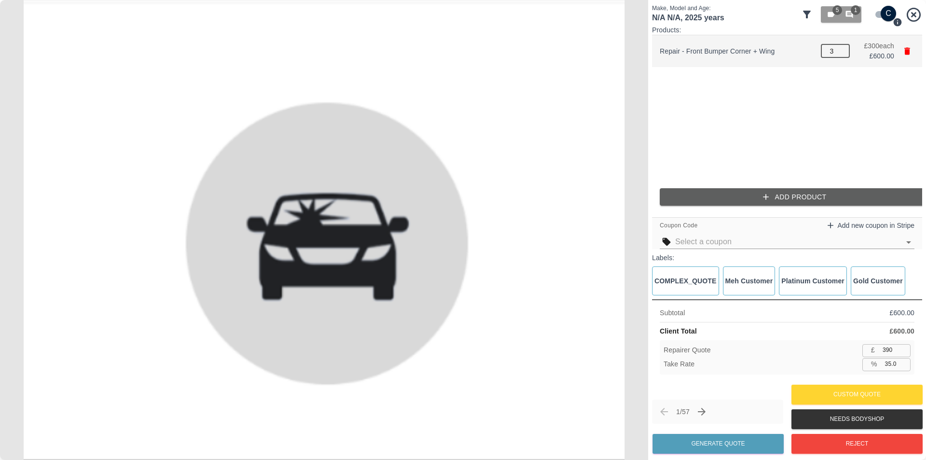
type input "585"
type input "4"
click at [843, 50] on input "4" at bounding box center [835, 51] width 29 height 14
type input "780"
type input "5"
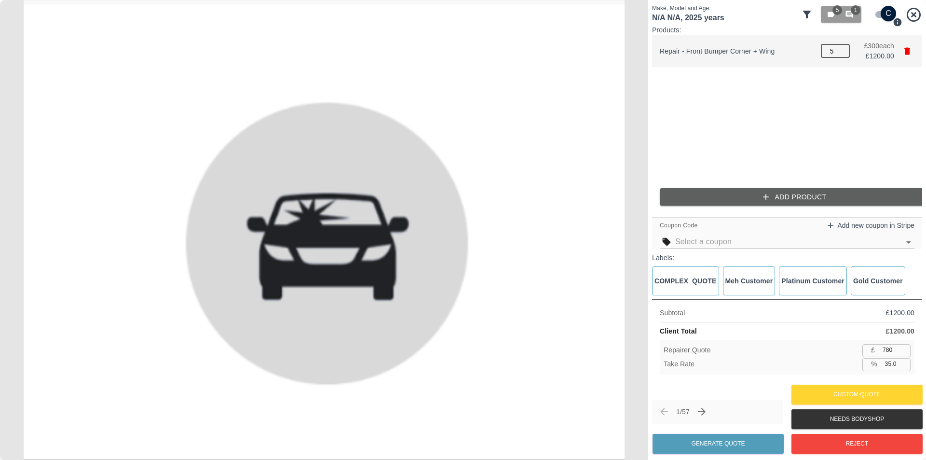
click at [843, 50] on input "5" at bounding box center [835, 51] width 29 height 14
type input "975"
click at [823, 92] on ul "Repair - Front Bumper Corner + Wing 5 ​ £ 300 each £ 1500.00" at bounding box center [787, 107] width 270 height 145
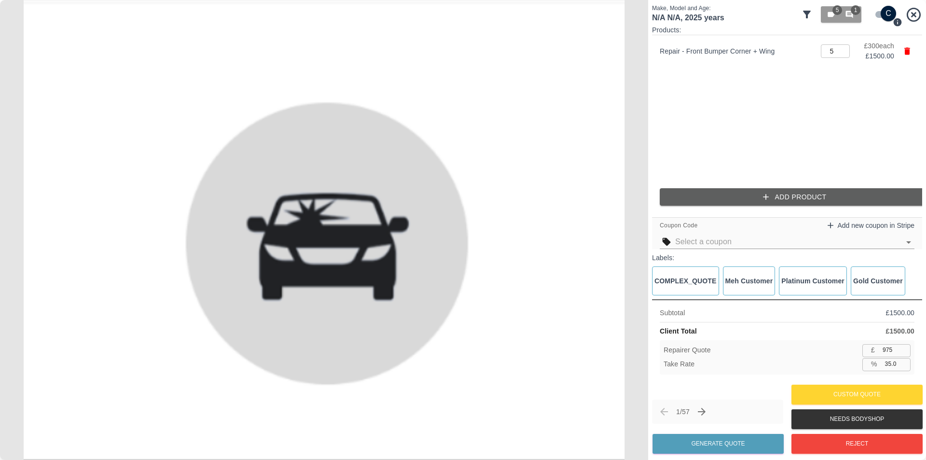
click at [214, 456] on img at bounding box center [324, 230] width 648 height 460
click at [889, 365] on input "35.0" at bounding box center [895, 364] width 29 height 12
type input "35.4"
type input "970"
type input "36.1"
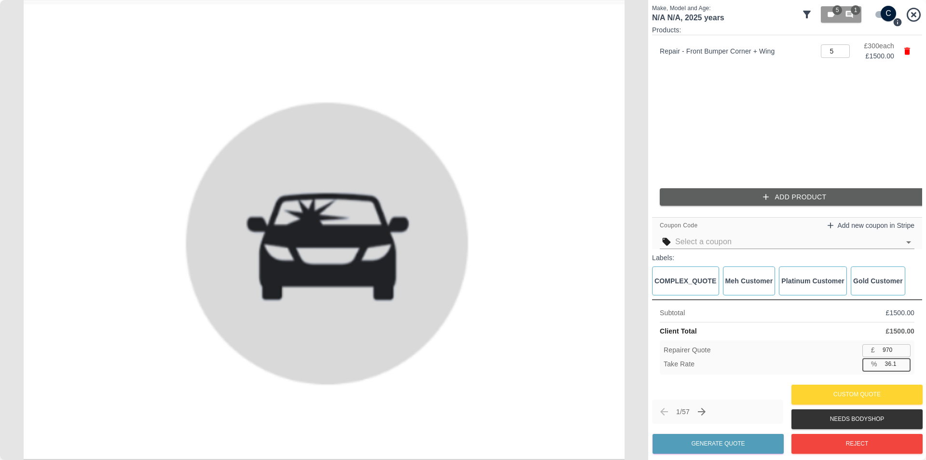
type input "958"
type input "36.2"
type input "956"
type input "36.4"
type input "954"
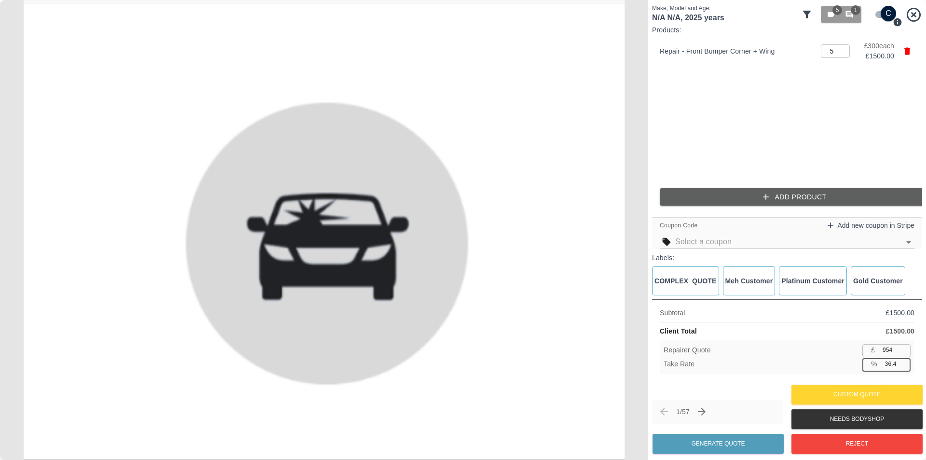
type input "36.5"
type input "952"
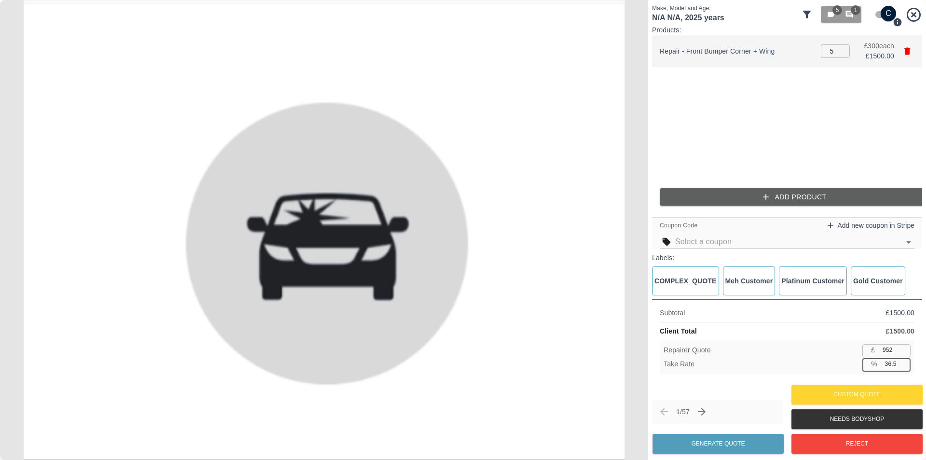
click at [903, 52] on icon "button" at bounding box center [908, 51] width 10 height 10
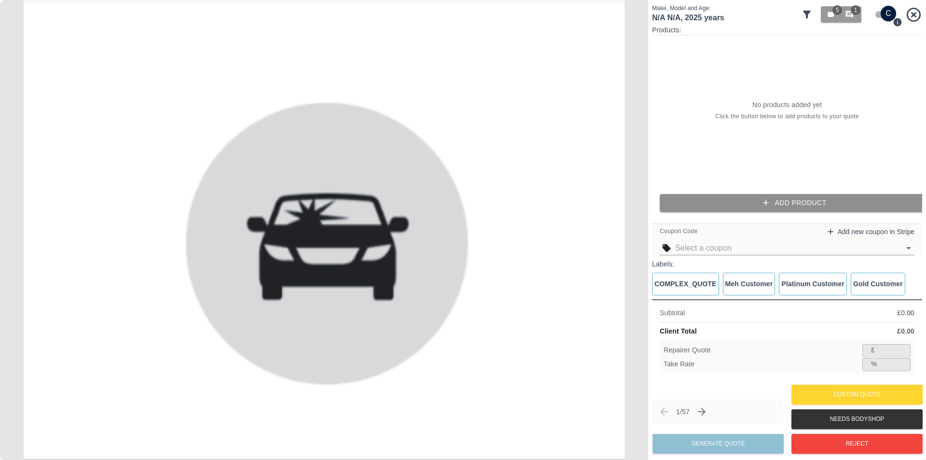
click at [776, 205] on button "Add Product" at bounding box center [795, 203] width 270 height 18
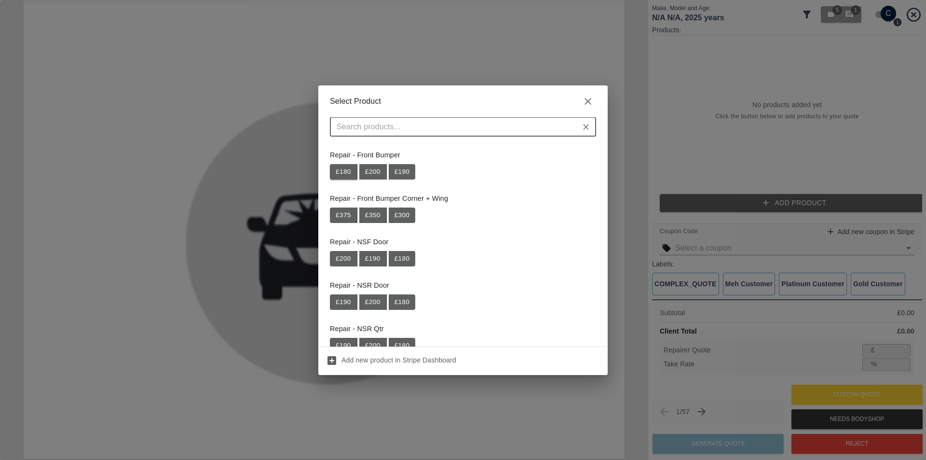
click at [336, 171] on button "£ 180" at bounding box center [343, 171] width 27 height 15
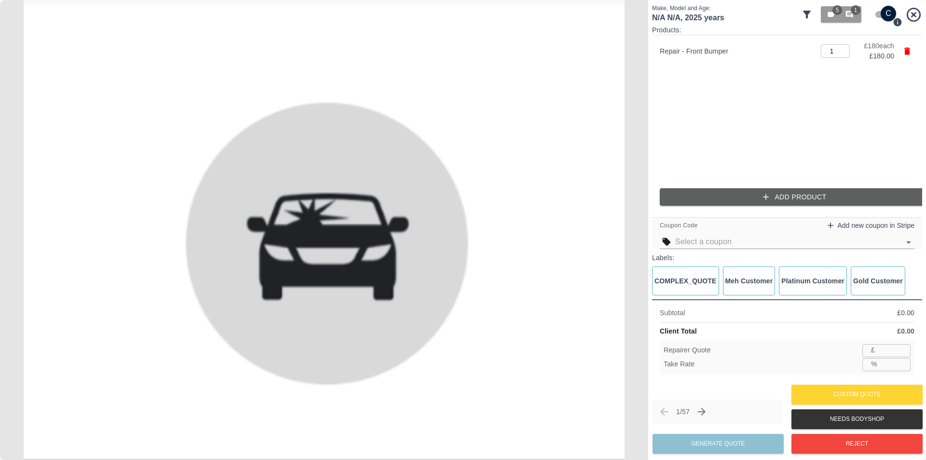
type input "117"
click at [889, 361] on input "35.0" at bounding box center [895, 364] width 29 height 12
type input "35.1"
type input "116"
type input "36.1"
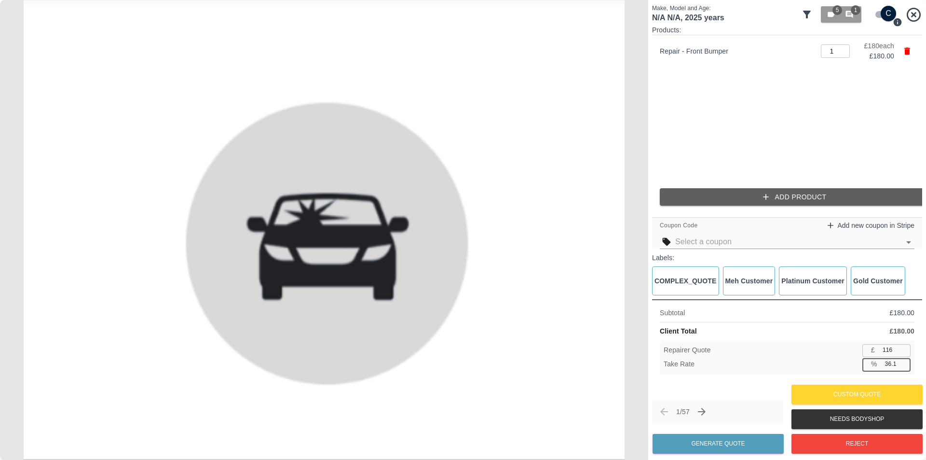
type input "115"
type input "36.8"
type input "113"
type input "37.3"
type input "112"
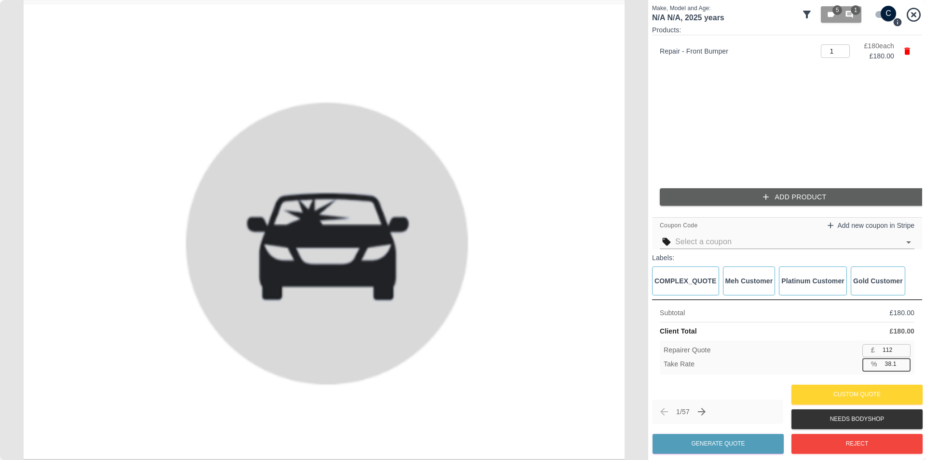
type input "38.2"
type input "111"
type input "38.4"
click at [902, 361] on input "38.4" at bounding box center [895, 364] width 29 height 12
type input "110"
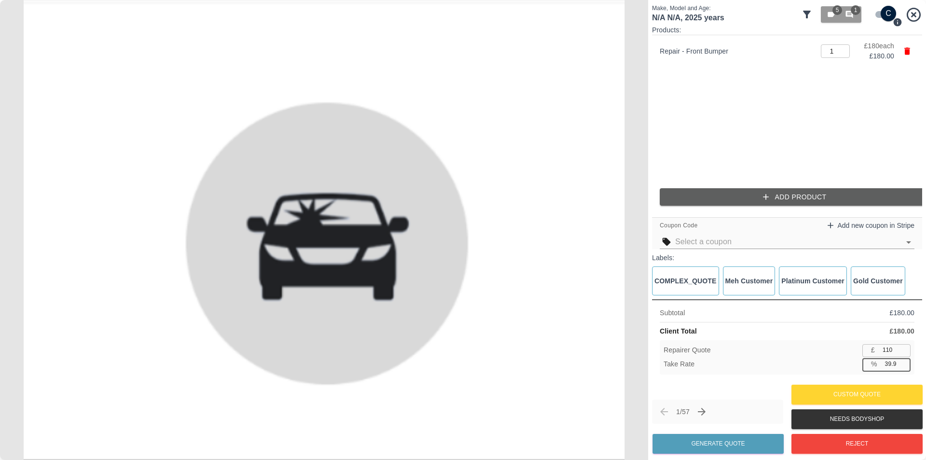
type input "39.9"
click at [903, 360] on input "39.9" at bounding box center [895, 364] width 29 height 12
type input "108"
type input "49"
click at [903, 360] on input "49" at bounding box center [895, 364] width 29 height 12
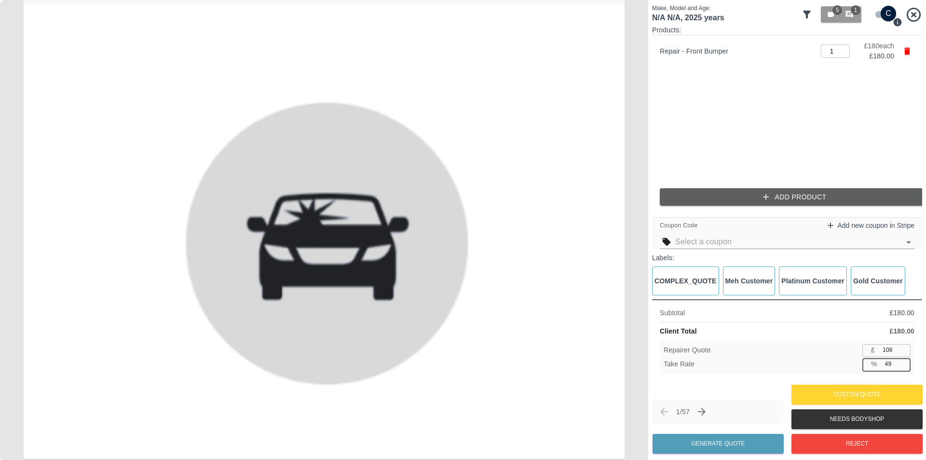
type input "91"
type input "50"
click at [903, 360] on input "50" at bounding box center [895, 364] width 29 height 12
type input "90"
drag, startPoint x: 904, startPoint y: 360, endPoint x: 891, endPoint y: 362, distance: 13.2
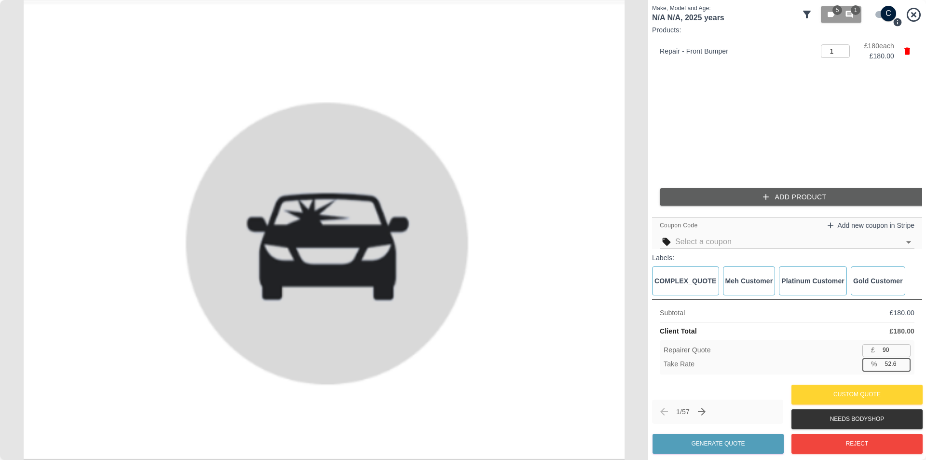
type input "52.6"
click at [891, 362] on input "52.6" at bounding box center [895, 364] width 29 height 12
type input "85"
type input "55.9"
click at [905, 361] on input "55.9" at bounding box center [895, 364] width 29 height 12
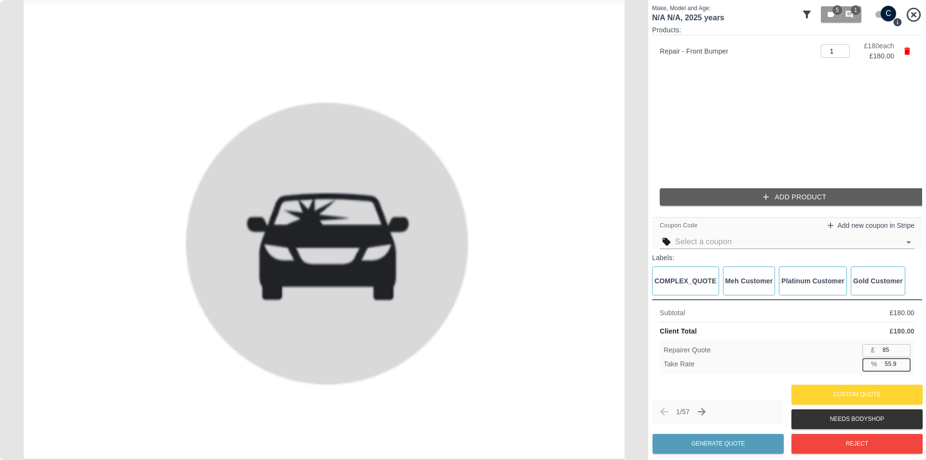
type input "79"
type input "56.1"
